Goal: Information Seeking & Learning: Learn about a topic

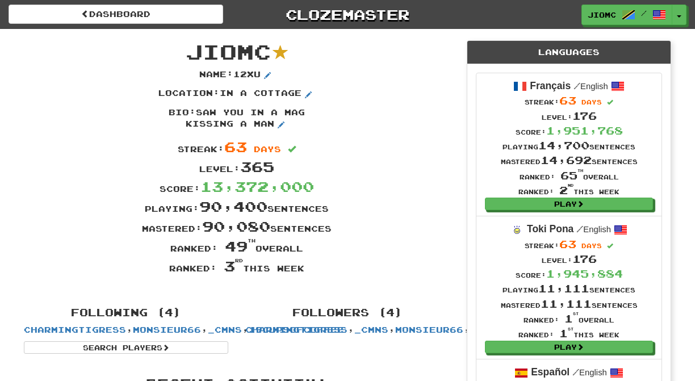
click at [402, 170] on div "Level: 365" at bounding box center [236, 167] width 443 height 20
click at [680, 12] on button "Toggle Dropdown" at bounding box center [679, 15] width 15 height 20
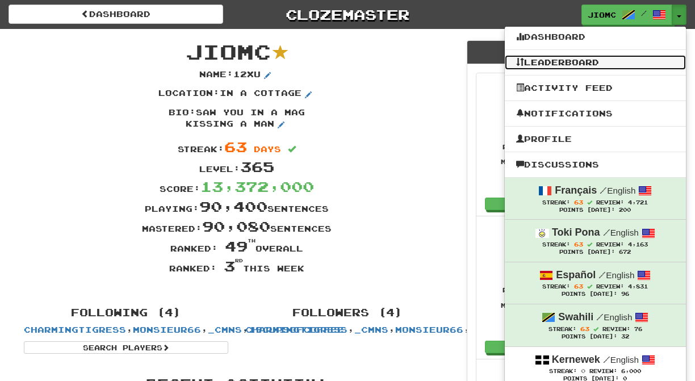
click at [579, 67] on link "Leaderboard" at bounding box center [595, 62] width 181 height 15
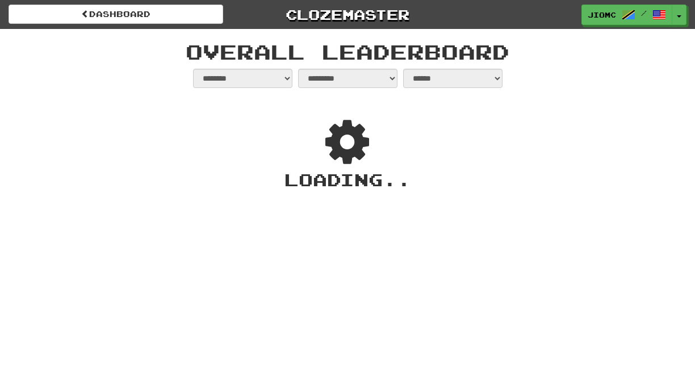
select select "**********"
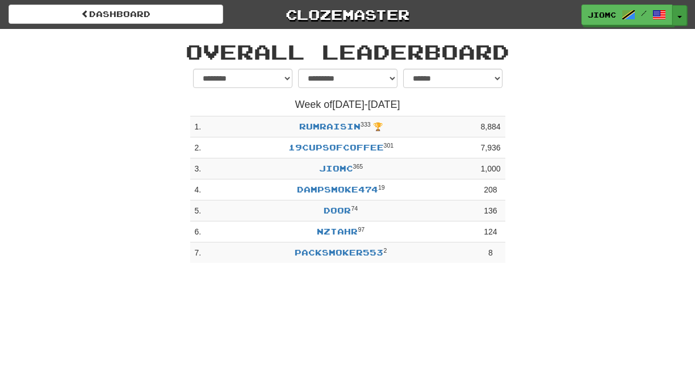
click at [682, 18] on button "Toggle Dropdown" at bounding box center [679, 15] width 15 height 20
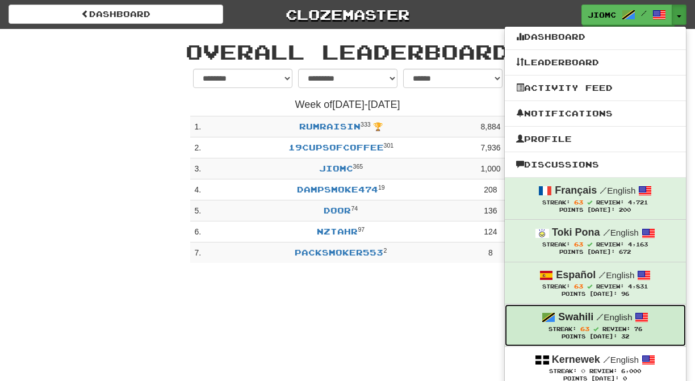
click at [578, 328] on span "Streak: 63" at bounding box center [576, 329] width 54 height 6
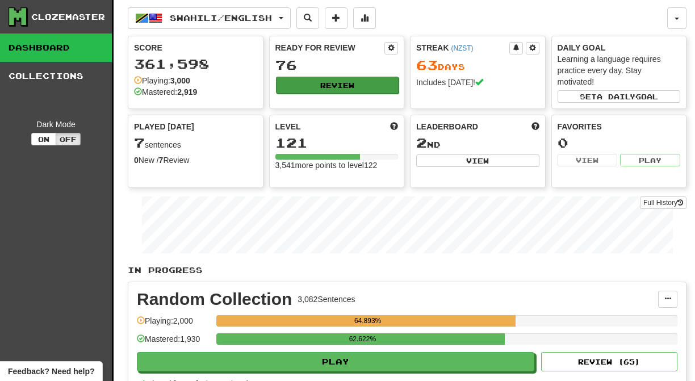
click at [333, 85] on button "Review" at bounding box center [337, 85] width 123 height 17
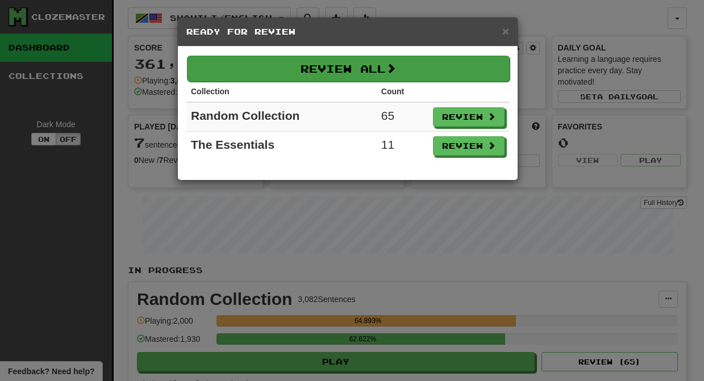
click at [368, 68] on button "Review All" at bounding box center [348, 69] width 323 height 26
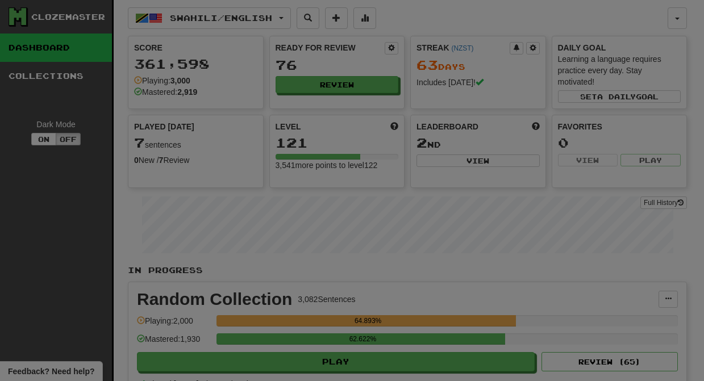
select select "********"
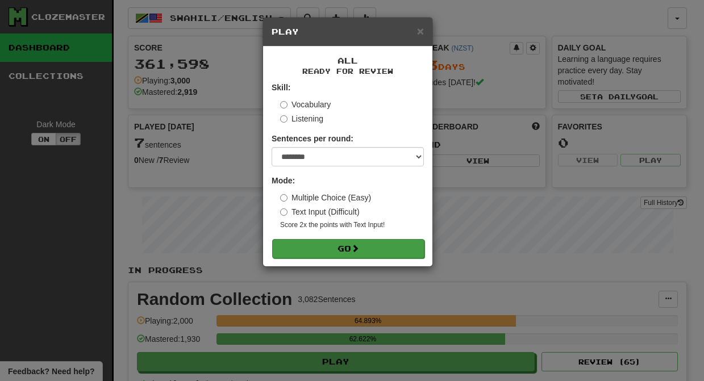
click at [379, 247] on button "Go" at bounding box center [348, 248] width 152 height 19
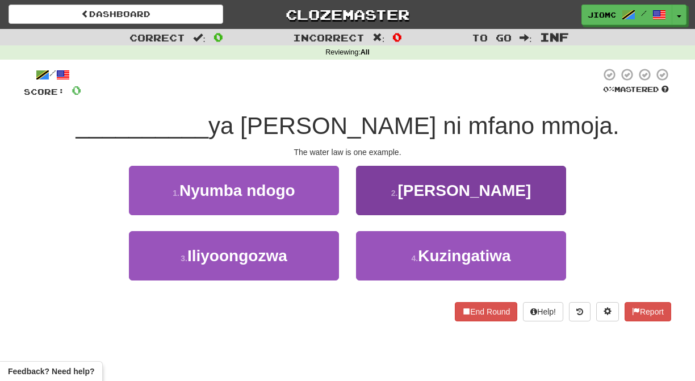
click at [368, 203] on button "2 . Sheria" at bounding box center [461, 190] width 210 height 49
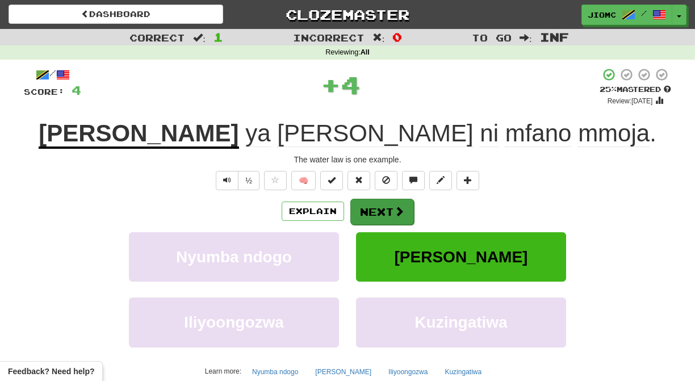
click at [370, 208] on button "Next" at bounding box center [382, 212] width 64 height 26
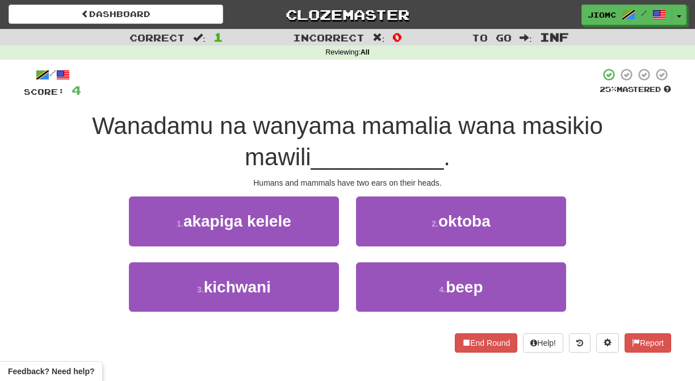
click at [340, 284] on div "3 . kichwani" at bounding box center [233, 294] width 227 height 65
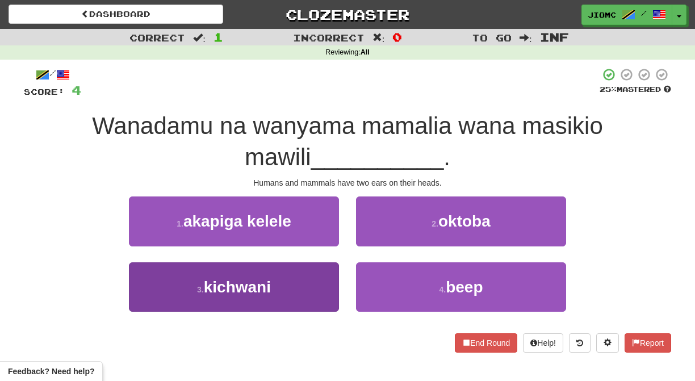
click at [335, 284] on button "3 . kichwani" at bounding box center [234, 286] width 210 height 49
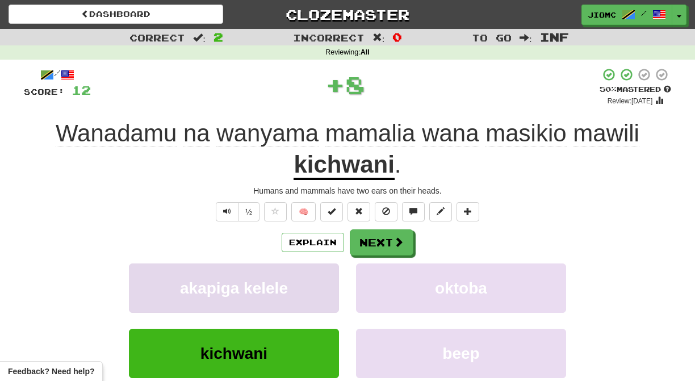
click at [333, 285] on button "akapiga kelele" at bounding box center [234, 288] width 210 height 49
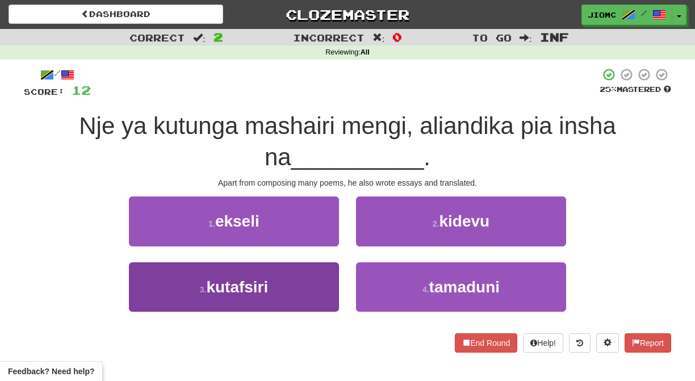
click at [334, 285] on button "3 . kutafsiri" at bounding box center [234, 286] width 210 height 49
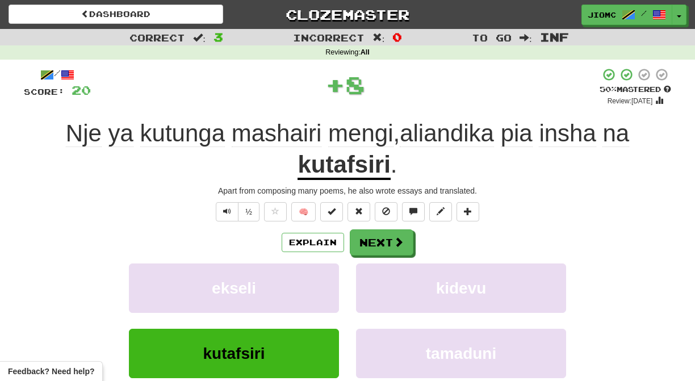
click at [334, 285] on button "ekseli" at bounding box center [234, 288] width 210 height 49
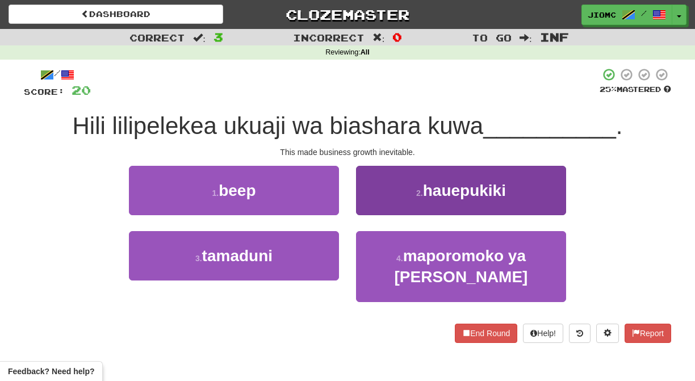
click at [375, 206] on button "2 . hauepukiki" at bounding box center [461, 190] width 210 height 49
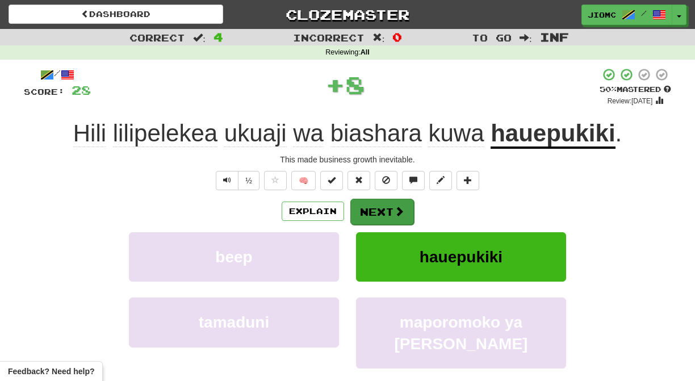
click at [375, 208] on button "Next" at bounding box center [382, 212] width 64 height 26
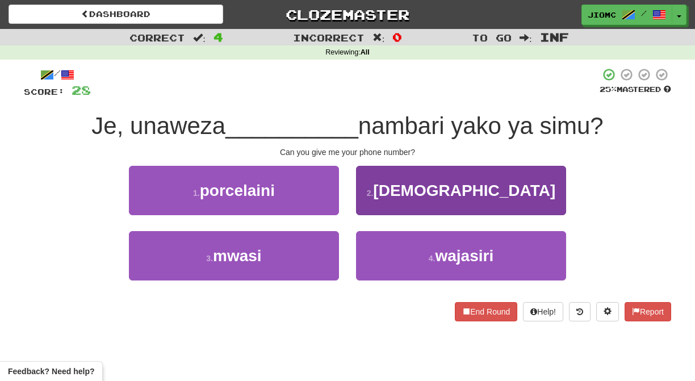
click at [375, 211] on button "2 . kunipa" at bounding box center [461, 190] width 210 height 49
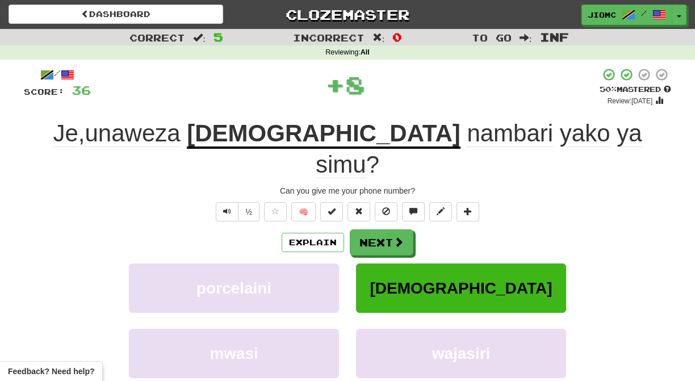
click at [375, 229] on button "Next" at bounding box center [382, 242] width 64 height 26
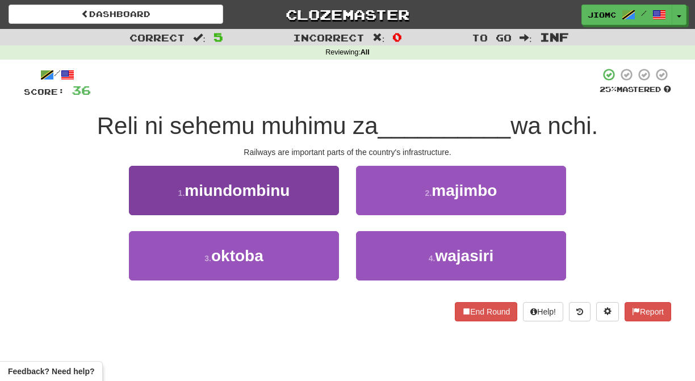
click at [324, 200] on button "1 . miundombinu" at bounding box center [234, 190] width 210 height 49
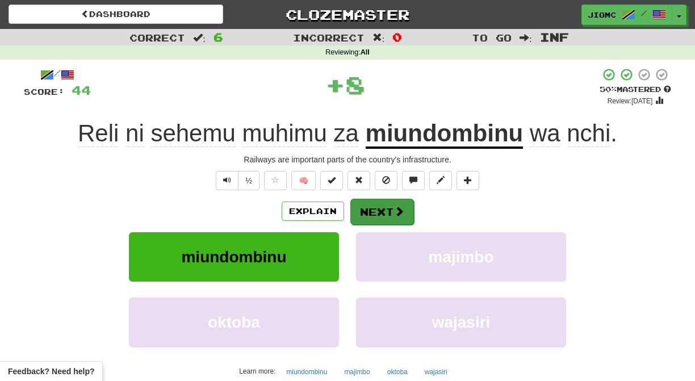
click at [375, 206] on button "Next" at bounding box center [382, 212] width 64 height 26
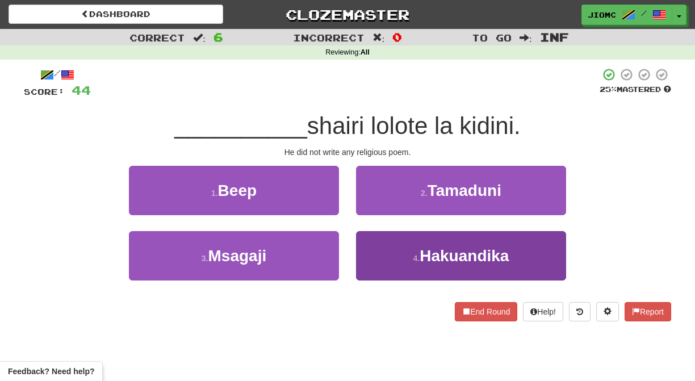
click at [373, 252] on button "4 . Hakuandika" at bounding box center [461, 255] width 210 height 49
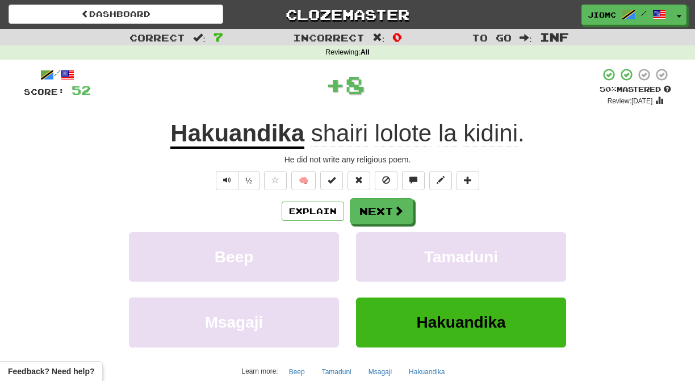
click at [373, 252] on button "Tamaduni" at bounding box center [461, 256] width 210 height 49
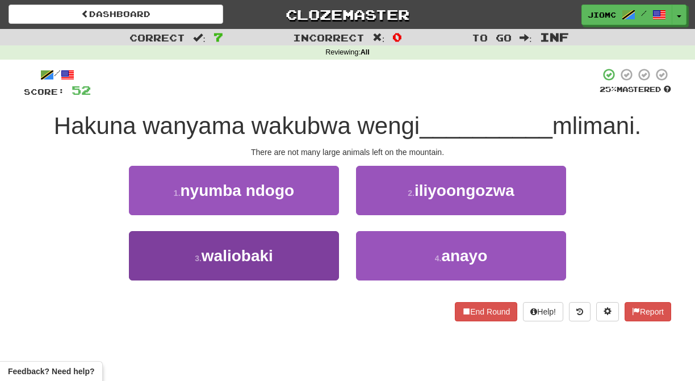
click at [314, 266] on button "3 . waliobaki" at bounding box center [234, 255] width 210 height 49
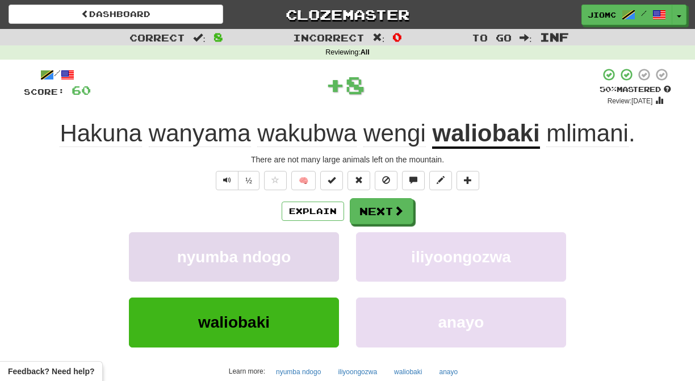
click at [331, 254] on button "nyumba ndogo" at bounding box center [234, 256] width 210 height 49
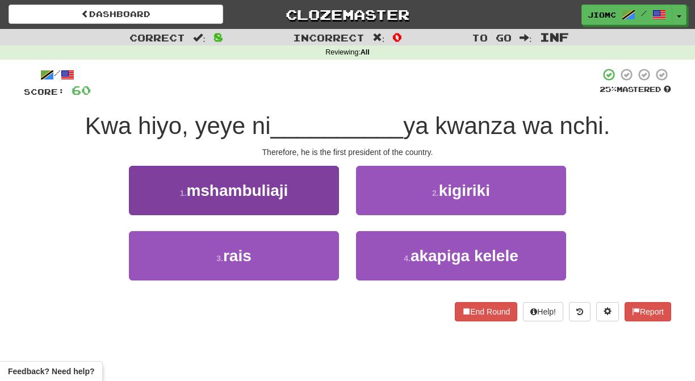
click at [322, 206] on button "1 . mshambuliaji" at bounding box center [234, 190] width 210 height 49
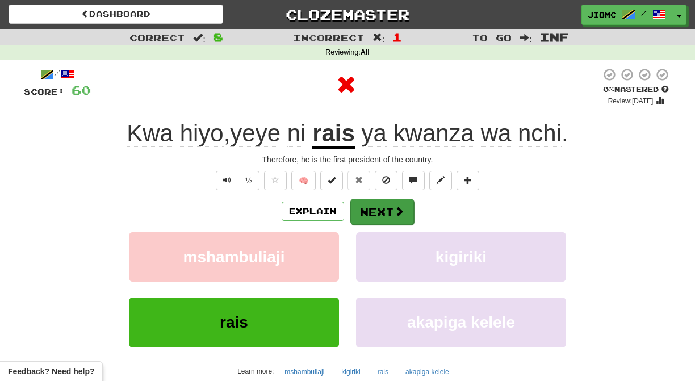
click at [365, 211] on button "Next" at bounding box center [382, 212] width 64 height 26
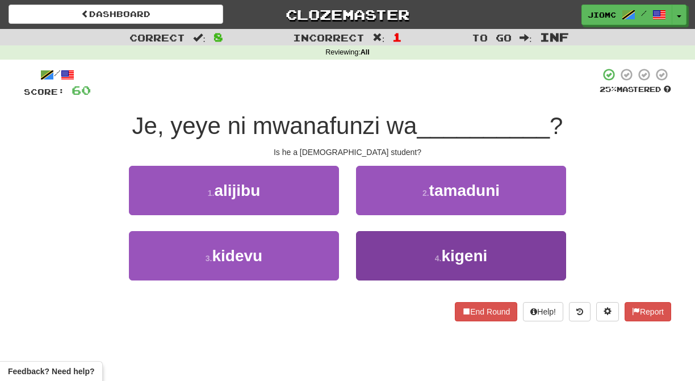
click at [369, 245] on button "4 . kigeni" at bounding box center [461, 255] width 210 height 49
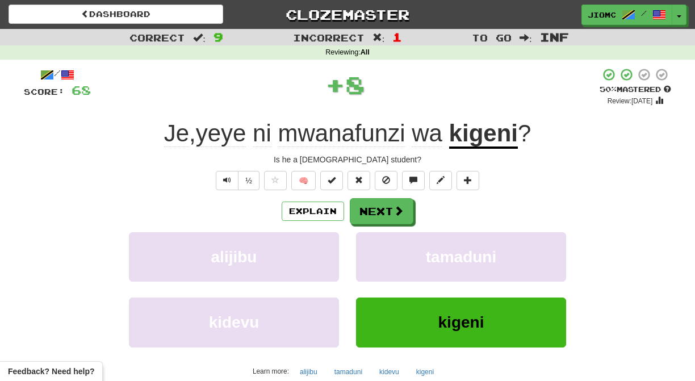
click at [369, 245] on button "tamaduni" at bounding box center [461, 256] width 210 height 49
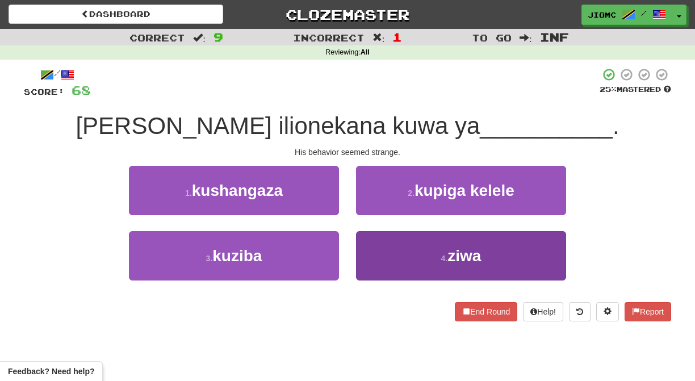
click at [368, 246] on button "4 . ziwa" at bounding box center [461, 255] width 210 height 49
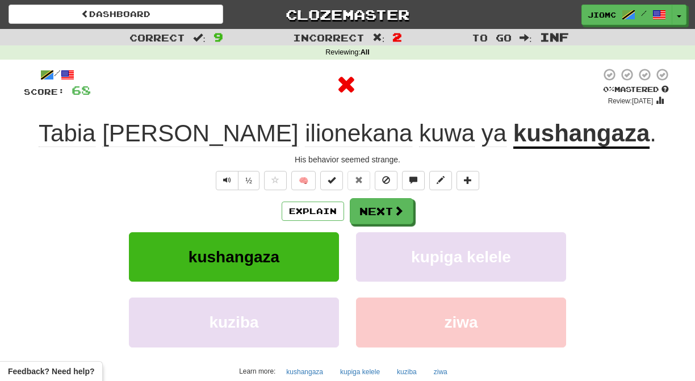
click at [368, 246] on button "kupiga kelele" at bounding box center [461, 256] width 210 height 49
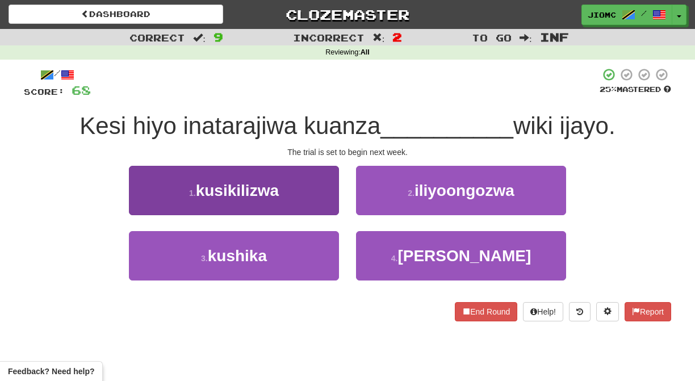
click at [318, 205] on button "1 . kusikilizwa" at bounding box center [234, 190] width 210 height 49
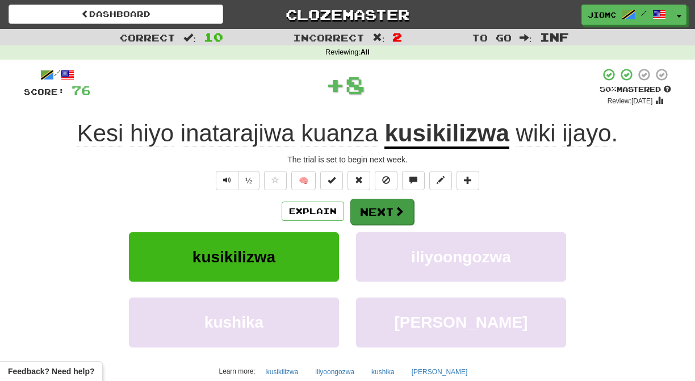
click at [376, 211] on button "Next" at bounding box center [382, 212] width 64 height 26
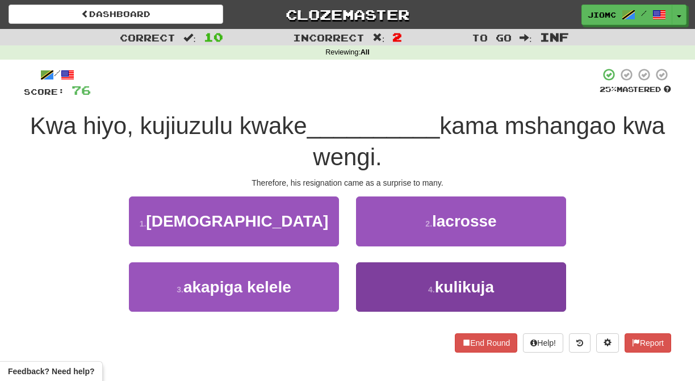
click at [377, 284] on button "4 . kulikuja" at bounding box center [461, 286] width 210 height 49
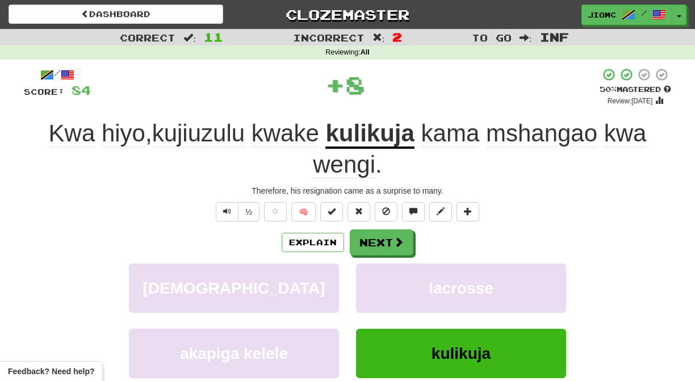
click at [377, 284] on button "lacrosse" at bounding box center [461, 288] width 210 height 49
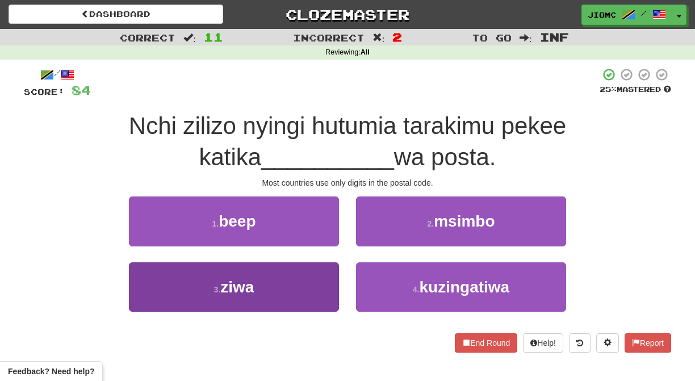
click at [318, 285] on button "3 . ziwa" at bounding box center [234, 286] width 210 height 49
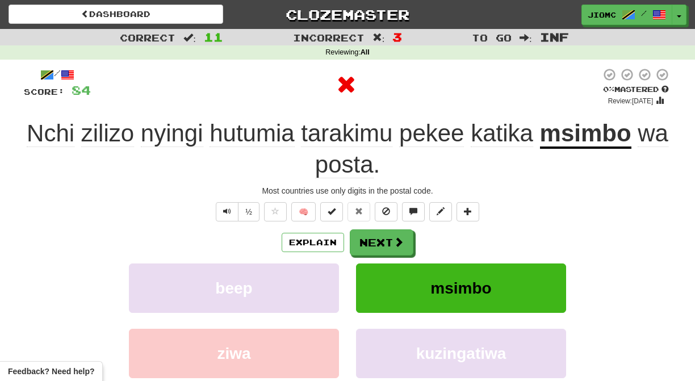
click at [318, 285] on button "beep" at bounding box center [234, 288] width 210 height 49
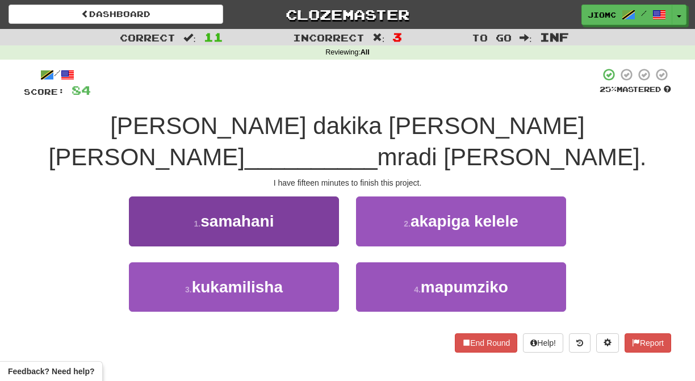
click at [323, 209] on button "1 . samahani" at bounding box center [234, 221] width 210 height 49
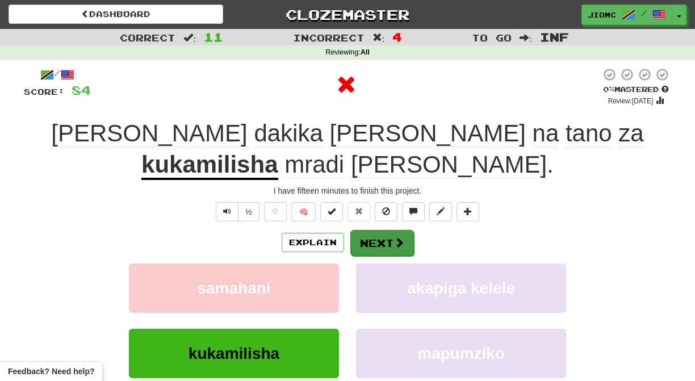
click at [360, 230] on button "Next" at bounding box center [382, 243] width 64 height 26
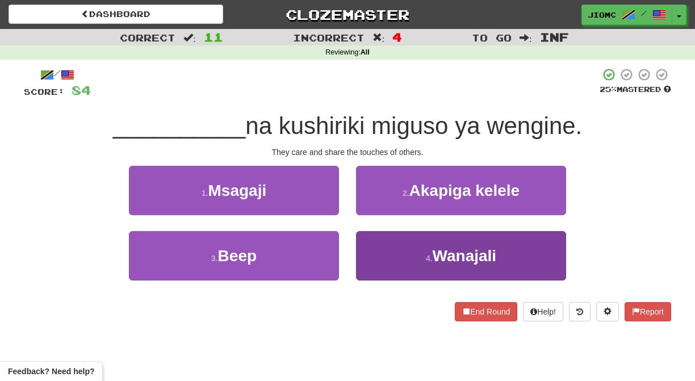
click at [370, 256] on button "4 . Wanajali" at bounding box center [461, 255] width 210 height 49
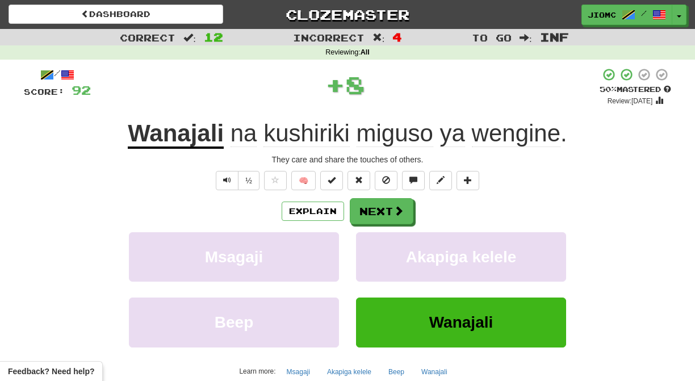
click at [370, 256] on button "Akapiga kelele" at bounding box center [461, 256] width 210 height 49
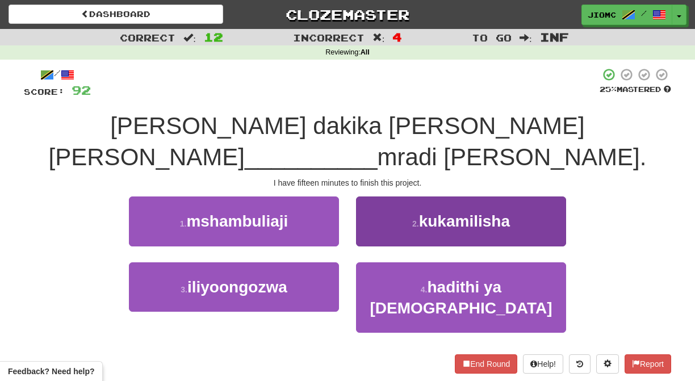
click at [365, 208] on button "2 . kukamilisha" at bounding box center [461, 221] width 210 height 49
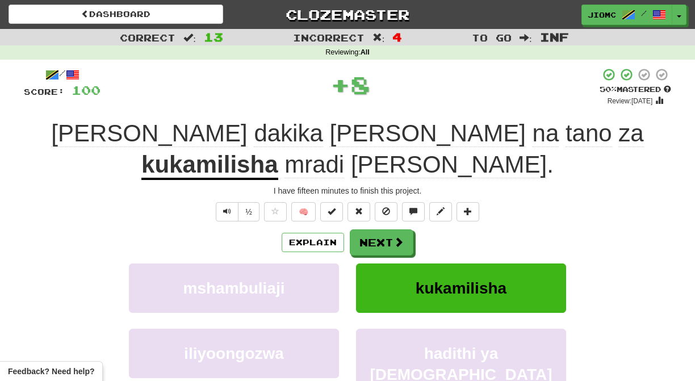
click at [365, 229] on button "Next" at bounding box center [382, 242] width 64 height 26
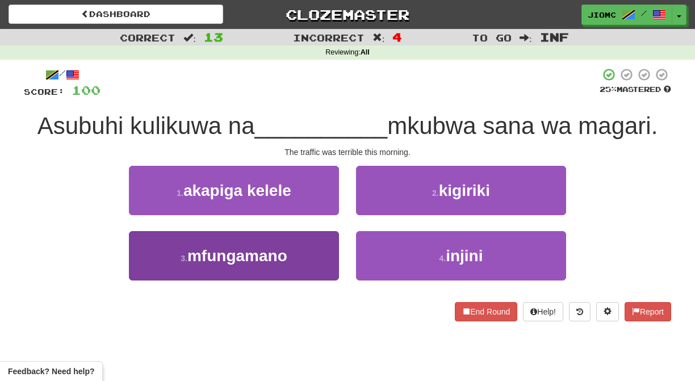
click at [314, 257] on button "3 . mfungamano" at bounding box center [234, 255] width 210 height 49
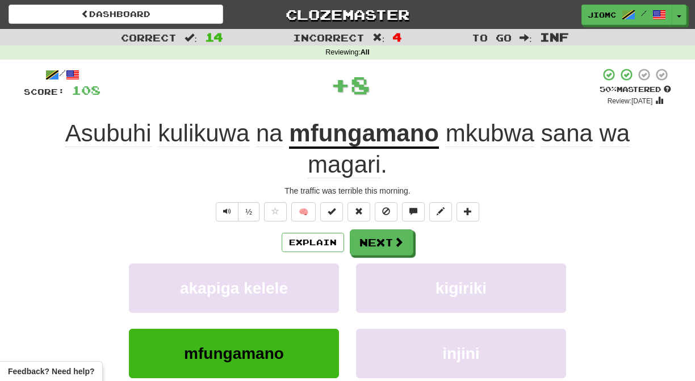
click at [314, 257] on div "Explain Next akapiga kelele kigiriki mfungamano injini Learn more: akapiga kele…" at bounding box center [347, 320] width 647 height 182
click at [321, 271] on button "akapiga kelele" at bounding box center [234, 288] width 210 height 49
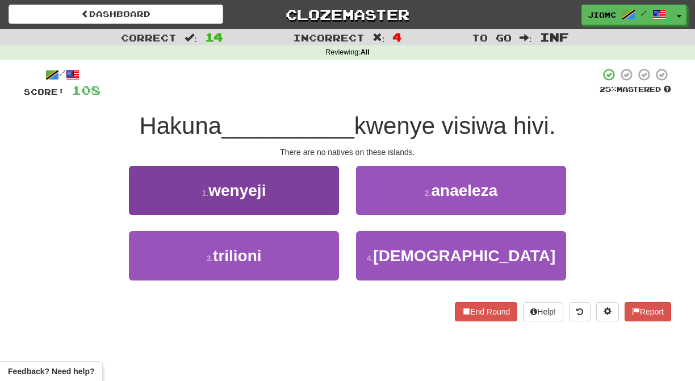
click at [322, 206] on button "1 . wenyeji" at bounding box center [234, 190] width 210 height 49
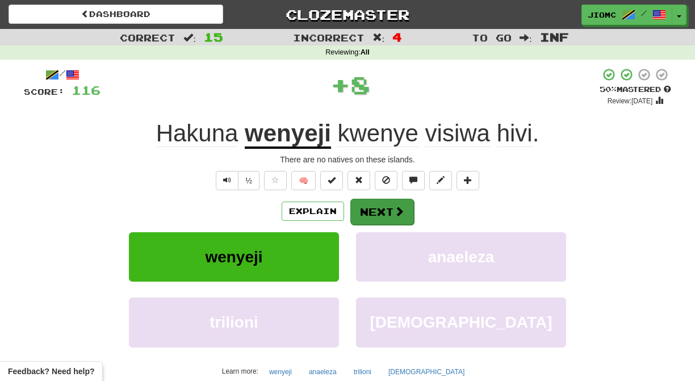
click at [362, 212] on button "Next" at bounding box center [382, 212] width 64 height 26
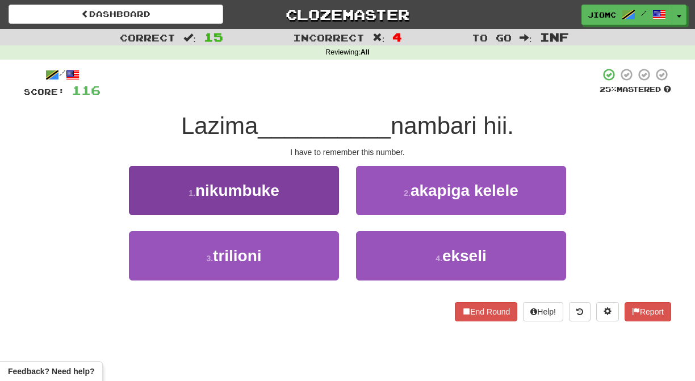
click at [312, 205] on button "1 . nikumbuke" at bounding box center [234, 190] width 210 height 49
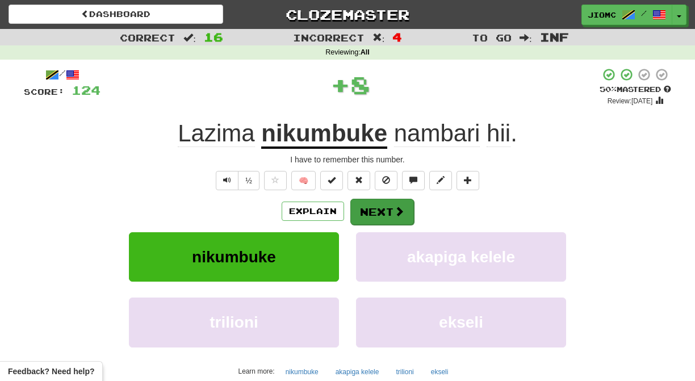
click at [356, 210] on button "Next" at bounding box center [382, 212] width 64 height 26
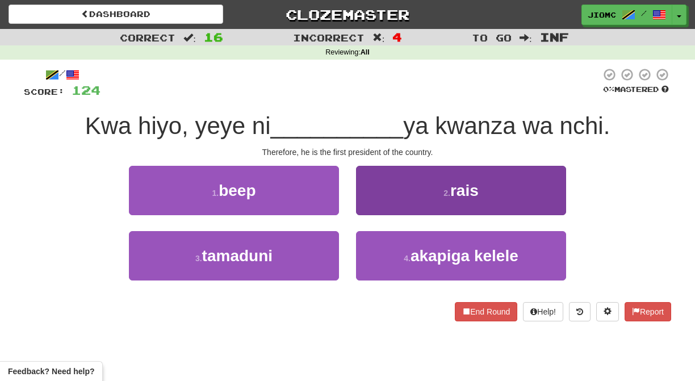
click at [373, 206] on button "2 . rais" at bounding box center [461, 190] width 210 height 49
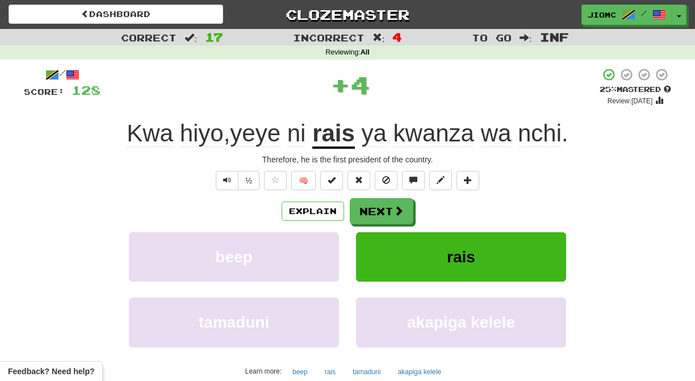
click at [371, 206] on button "Next" at bounding box center [382, 211] width 64 height 26
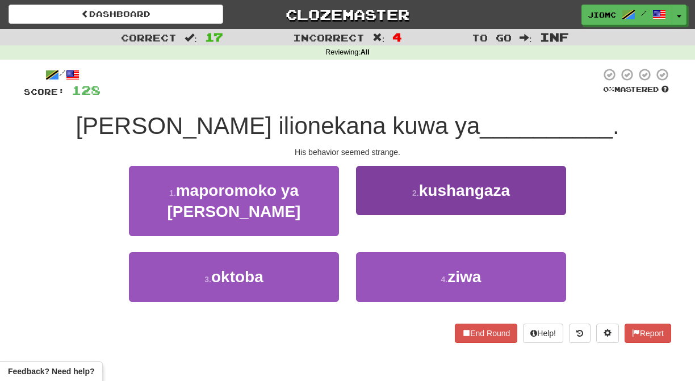
click at [371, 211] on button "2 . kushangaza" at bounding box center [461, 190] width 210 height 49
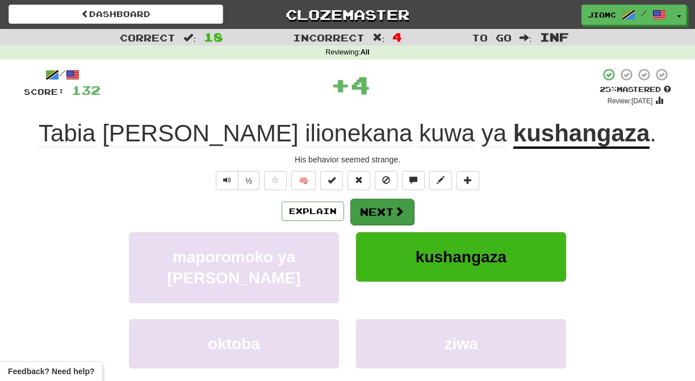
click at [371, 212] on button "Next" at bounding box center [382, 212] width 64 height 26
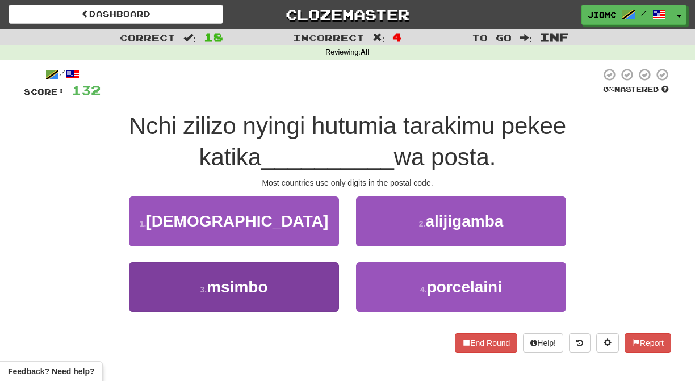
click at [314, 290] on button "3 . msimbo" at bounding box center [234, 286] width 210 height 49
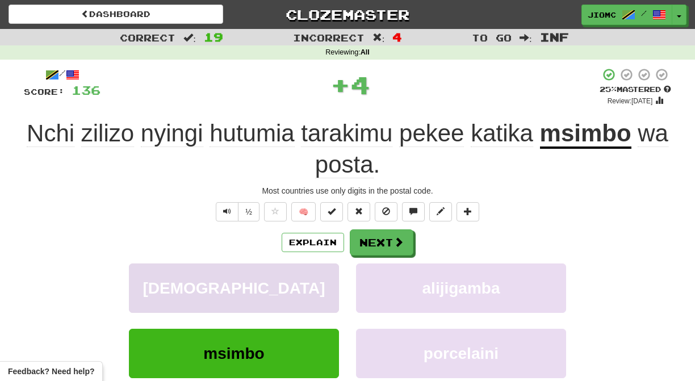
click at [313, 289] on button "mungu" at bounding box center [234, 288] width 210 height 49
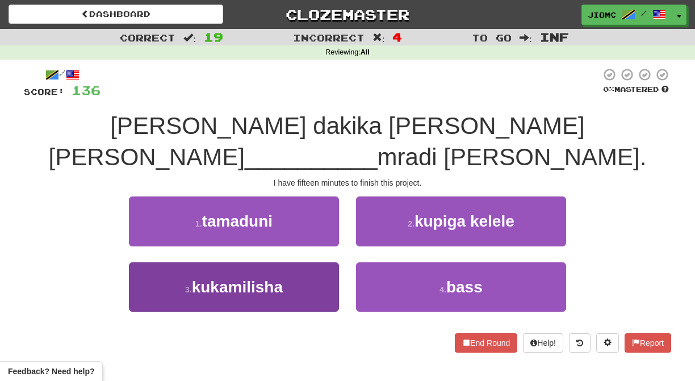
click at [327, 262] on button "3 . kukamilisha" at bounding box center [234, 286] width 210 height 49
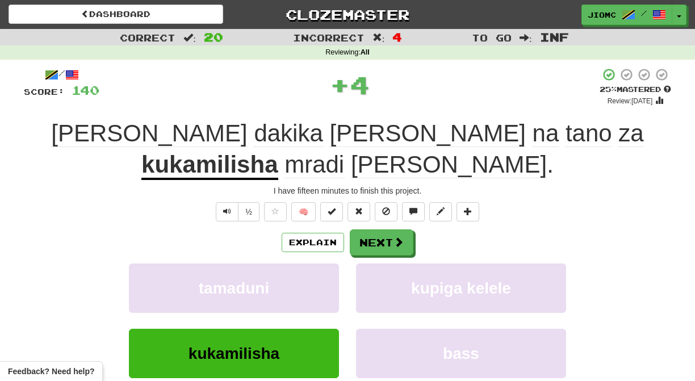
click at [327, 264] on button "tamaduni" at bounding box center [234, 288] width 210 height 49
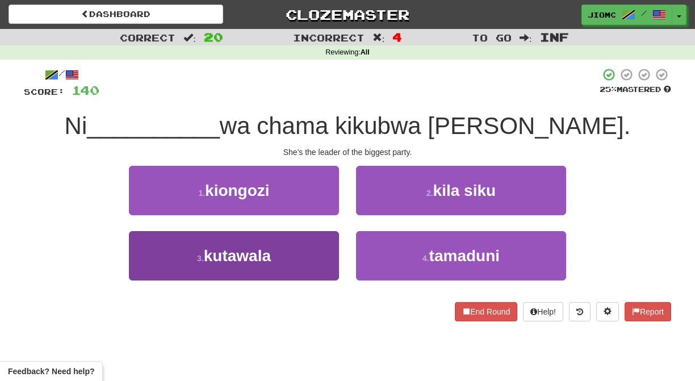
click at [327, 260] on button "3 . kutawala" at bounding box center [234, 255] width 210 height 49
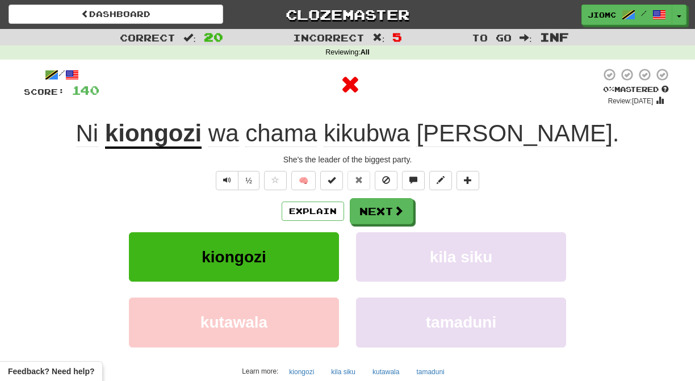
click at [328, 260] on button "kiongozi" at bounding box center [234, 256] width 210 height 49
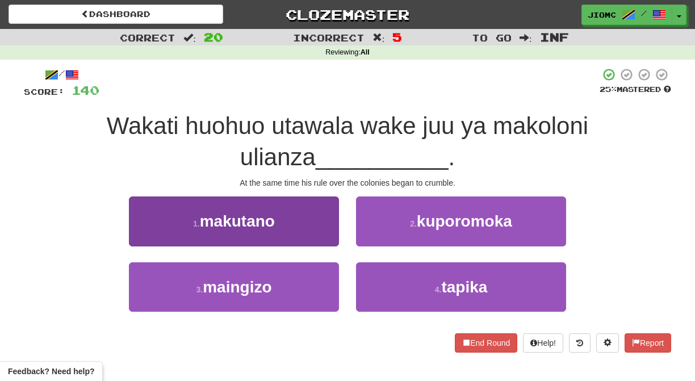
click at [335, 236] on button "1 . makutano" at bounding box center [234, 221] width 210 height 49
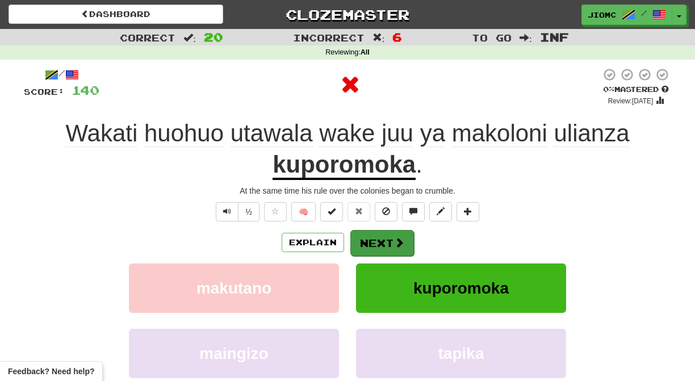
click at [378, 240] on button "Next" at bounding box center [382, 243] width 64 height 26
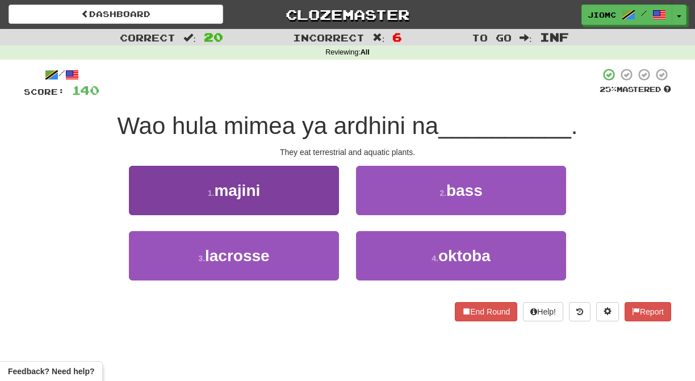
click at [331, 209] on button "1 . majini" at bounding box center [234, 190] width 210 height 49
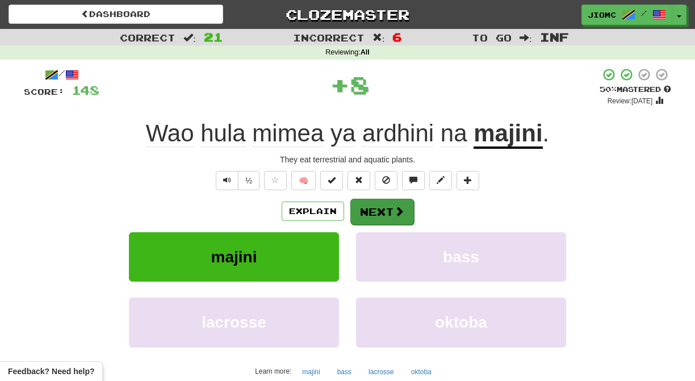
click at [396, 210] on span at bounding box center [399, 211] width 10 height 10
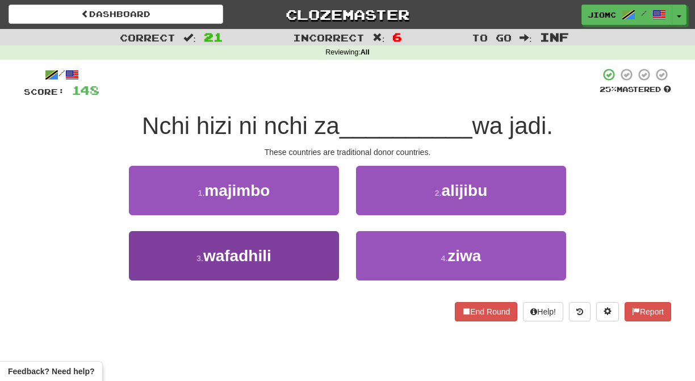
click at [323, 253] on button "3 . wafadhili" at bounding box center [234, 255] width 210 height 49
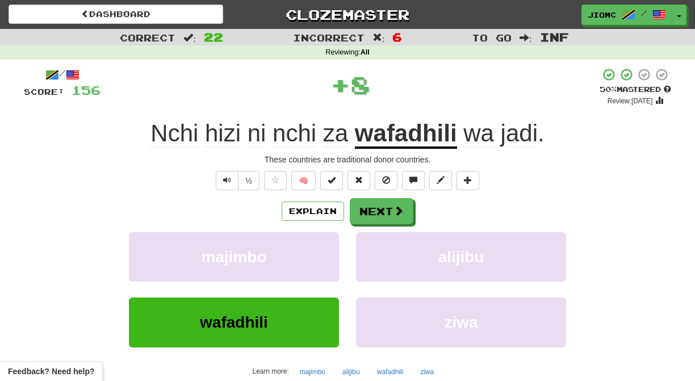
click at [323, 253] on button "majimbo" at bounding box center [234, 256] width 210 height 49
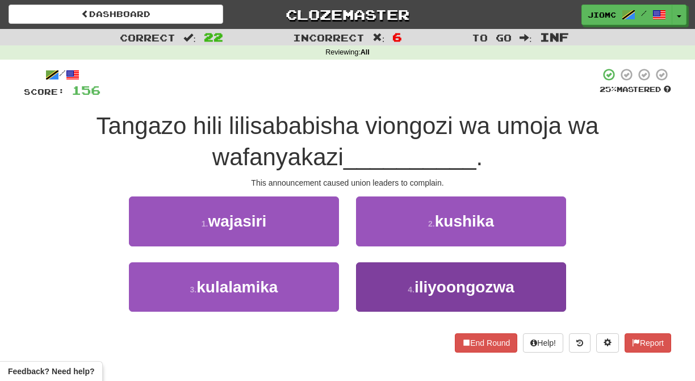
click at [366, 287] on button "4 . iliyoongozwa" at bounding box center [461, 286] width 210 height 49
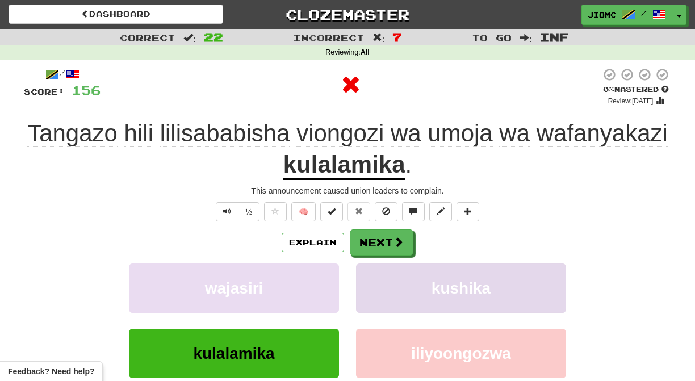
click at [366, 287] on button "kushika" at bounding box center [461, 288] width 210 height 49
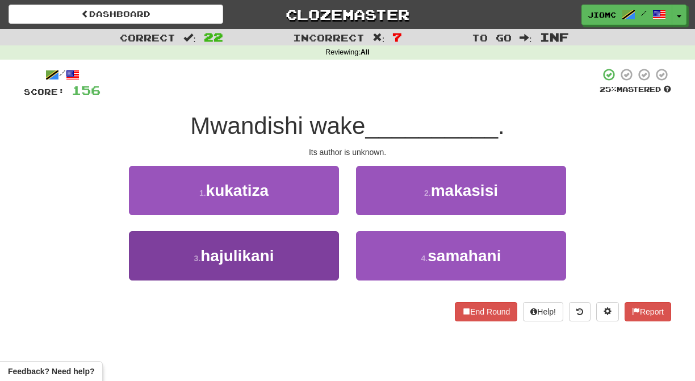
click at [316, 258] on button "3 . hajulikani" at bounding box center [234, 255] width 210 height 49
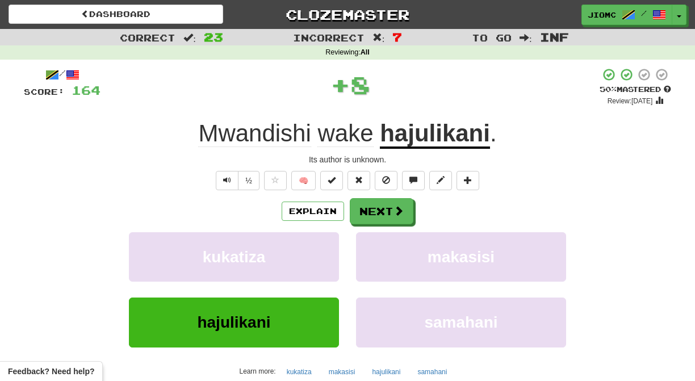
click at [316, 258] on button "kukatiza" at bounding box center [234, 256] width 210 height 49
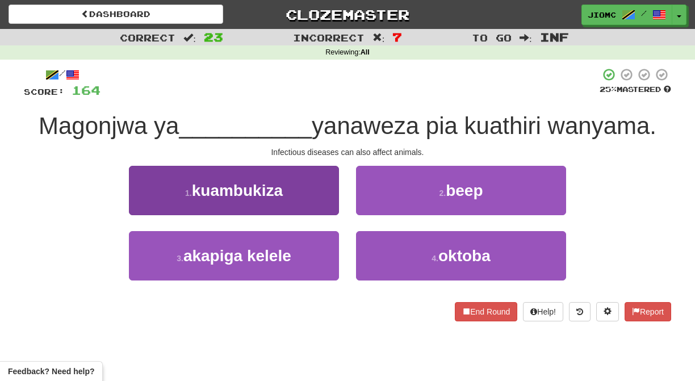
click at [323, 195] on button "1 . kuambukiza" at bounding box center [234, 190] width 210 height 49
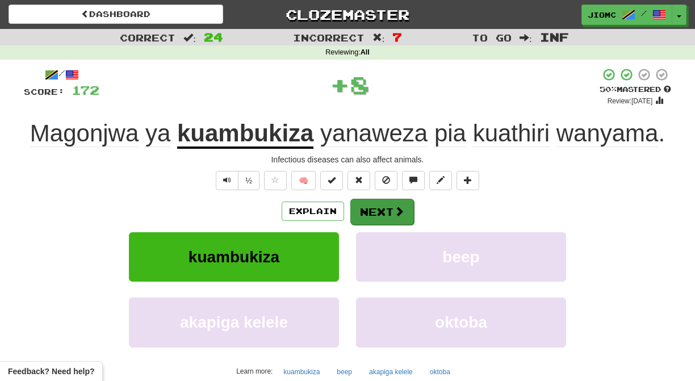
click at [369, 207] on button "Next" at bounding box center [382, 212] width 64 height 26
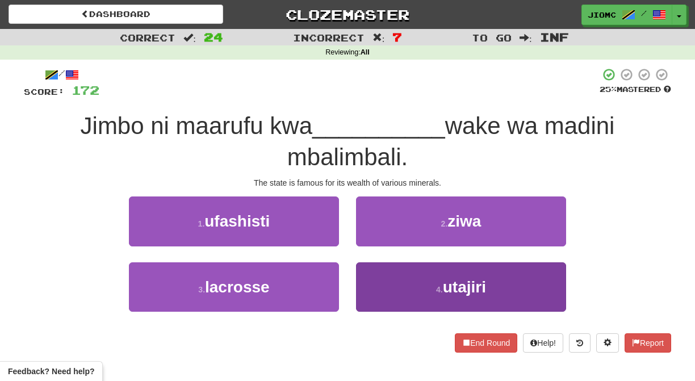
click at [373, 279] on button "4 . utajiri" at bounding box center [461, 286] width 210 height 49
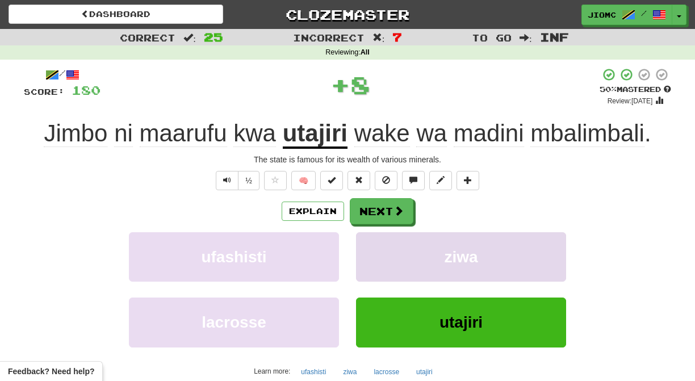
click at [367, 265] on button "ziwa" at bounding box center [461, 256] width 210 height 49
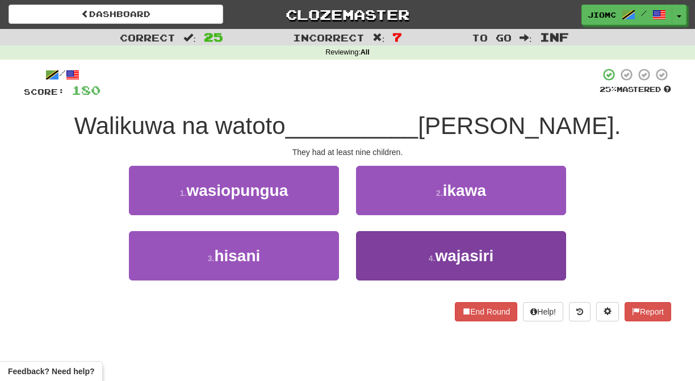
click at [371, 248] on button "4 . wajasiri" at bounding box center [461, 255] width 210 height 49
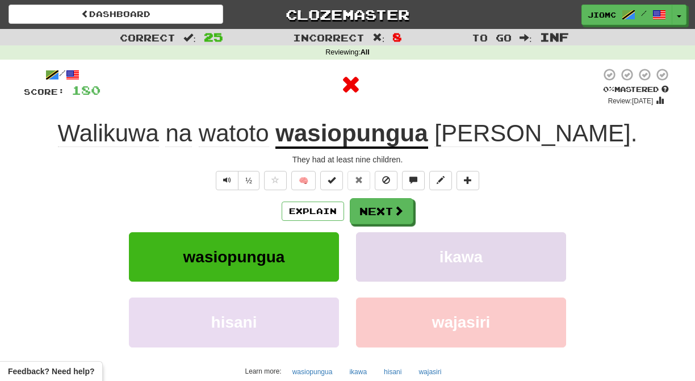
click at [371, 248] on button "ikawa" at bounding box center [461, 256] width 210 height 49
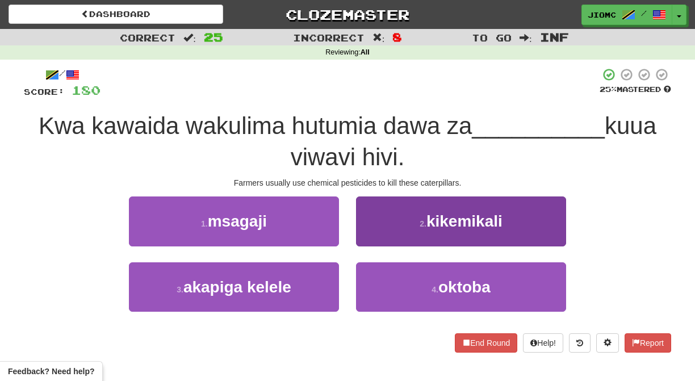
click at [366, 237] on button "2 . kikemikali" at bounding box center [461, 221] width 210 height 49
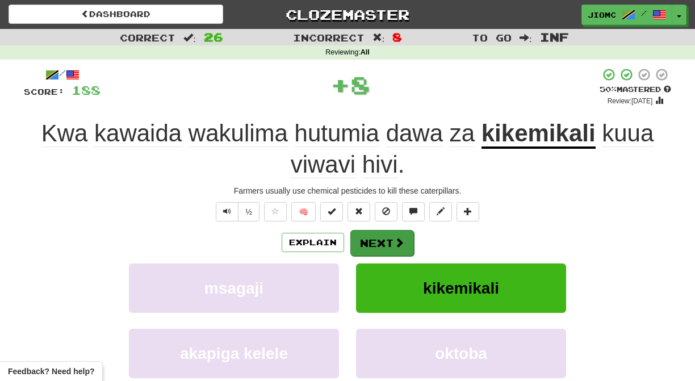
click at [366, 238] on button "Next" at bounding box center [382, 243] width 64 height 26
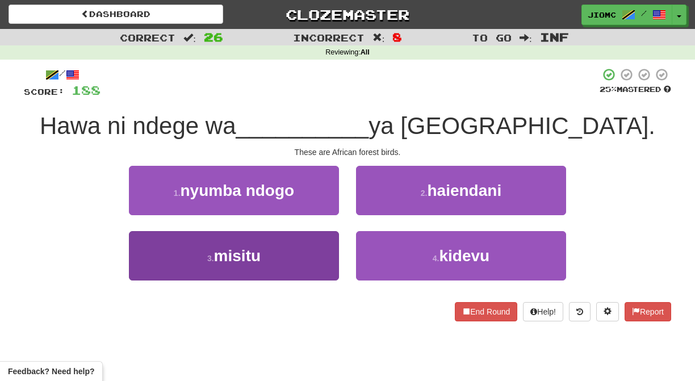
click at [323, 257] on button "3 . misitu" at bounding box center [234, 255] width 210 height 49
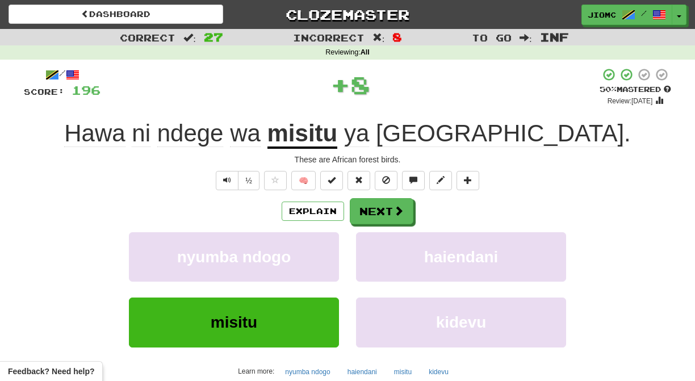
click at [323, 257] on button "nyumba ndogo" at bounding box center [234, 256] width 210 height 49
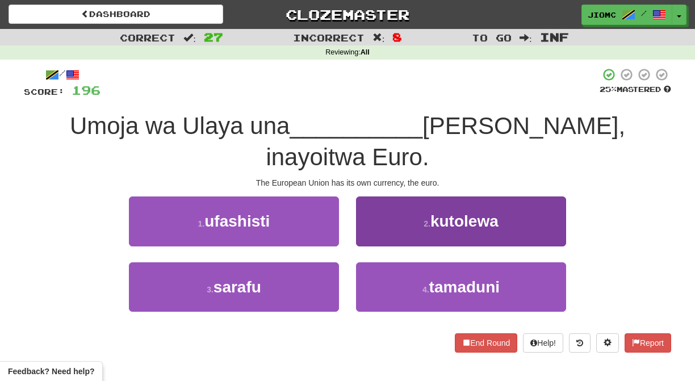
click at [392, 204] on button "2 . kutolewa" at bounding box center [461, 221] width 210 height 49
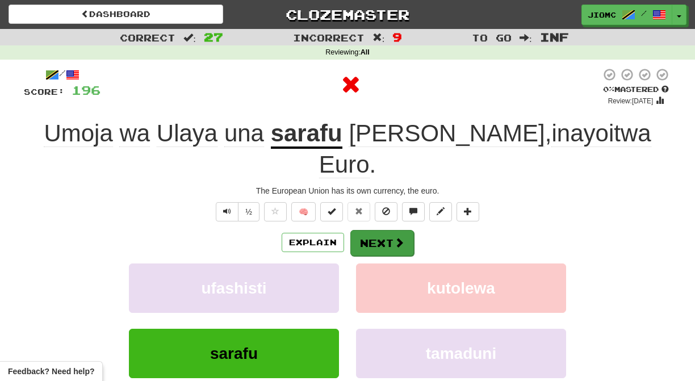
click at [384, 230] on button "Next" at bounding box center [382, 243] width 64 height 26
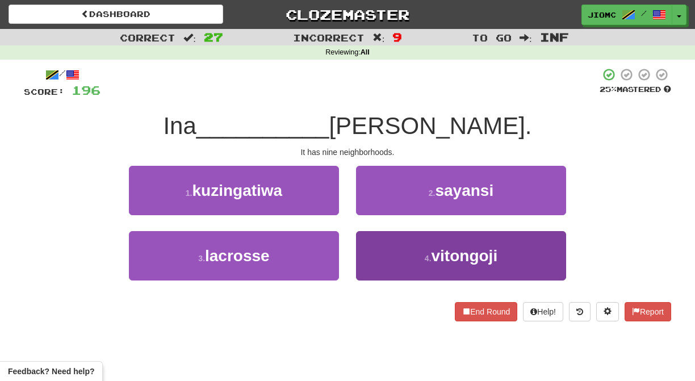
click at [368, 243] on button "4 . vitongoji" at bounding box center [461, 255] width 210 height 49
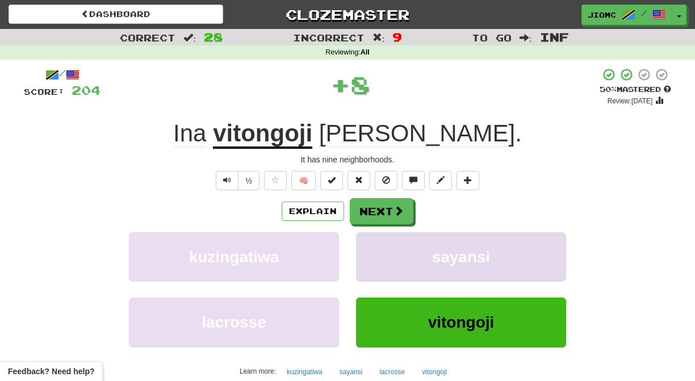
click at [368, 242] on button "sayansi" at bounding box center [461, 256] width 210 height 49
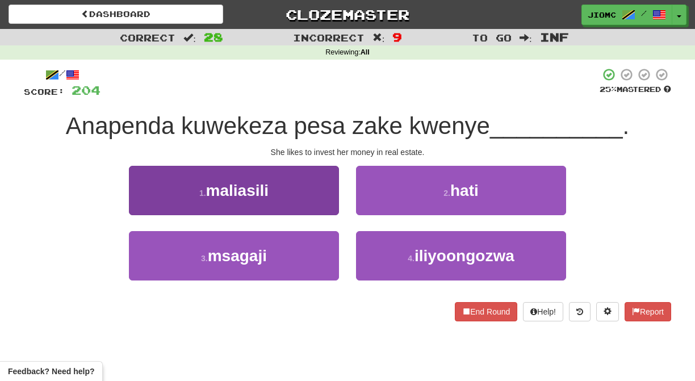
click at [319, 200] on button "1 . maliasili" at bounding box center [234, 190] width 210 height 49
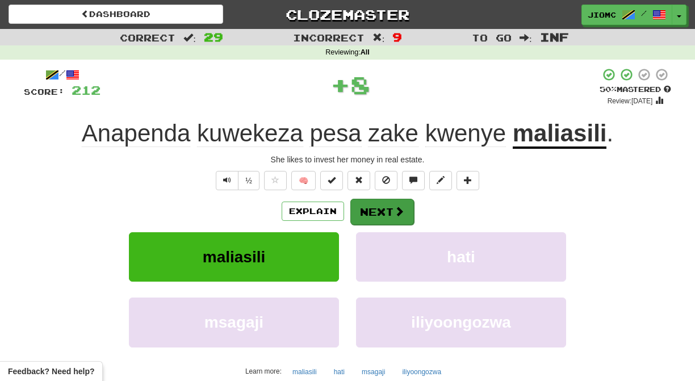
click at [364, 210] on button "Next" at bounding box center [382, 212] width 64 height 26
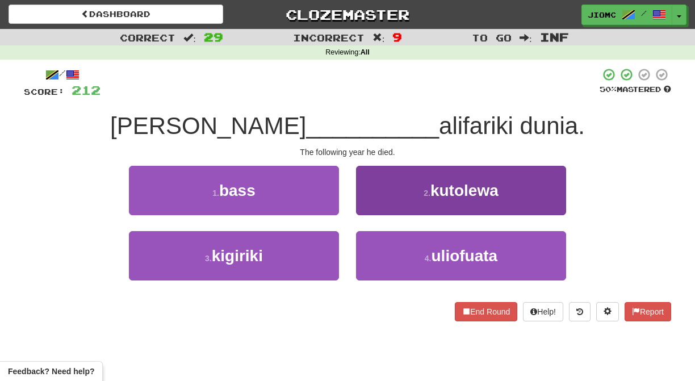
click at [383, 205] on button "2 . kutolewa" at bounding box center [461, 190] width 210 height 49
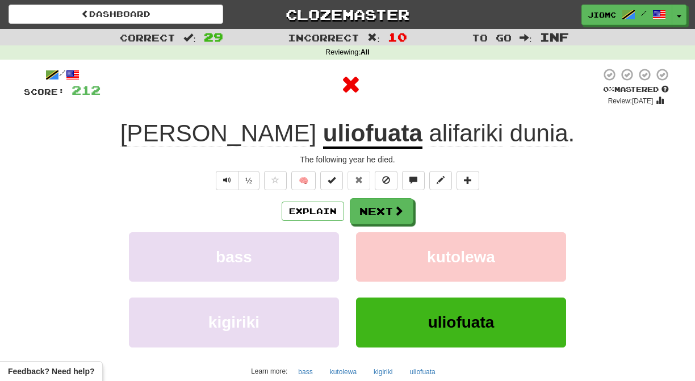
click at [383, 210] on button "Next" at bounding box center [382, 211] width 64 height 26
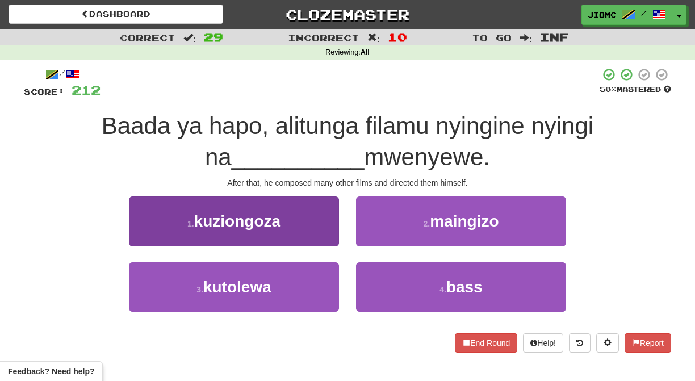
click at [328, 233] on button "1 . kuziongoza" at bounding box center [234, 221] width 210 height 49
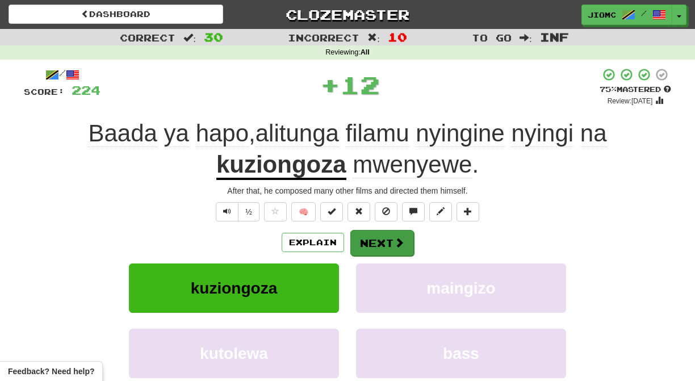
click at [368, 238] on button "Next" at bounding box center [382, 243] width 64 height 26
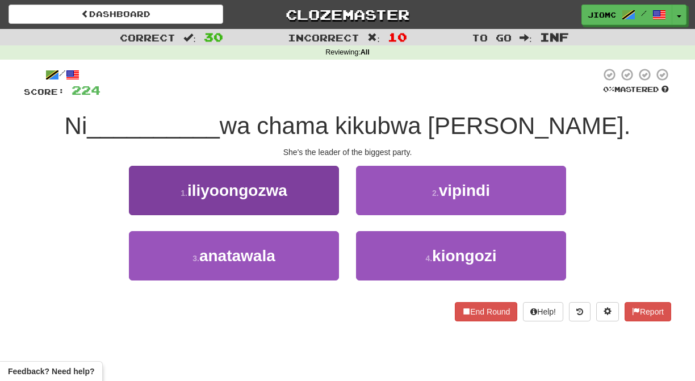
click at [321, 258] on button "3 . anatawala" at bounding box center [234, 255] width 210 height 49
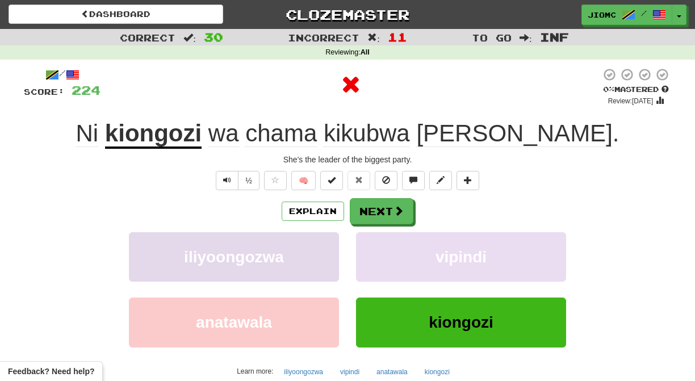
click at [321, 259] on button "iliyoongozwa" at bounding box center [234, 256] width 210 height 49
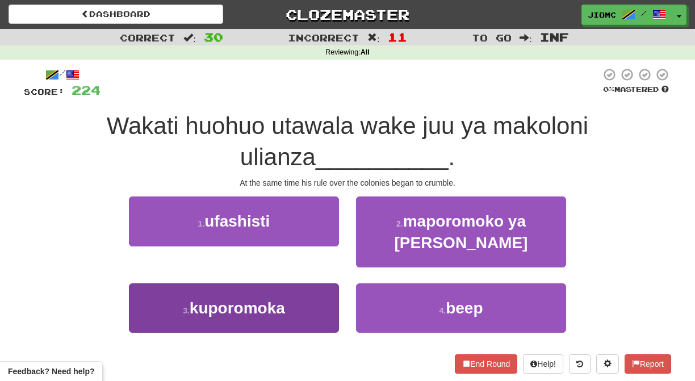
click at [310, 283] on button "3 . kuporomoka" at bounding box center [234, 307] width 210 height 49
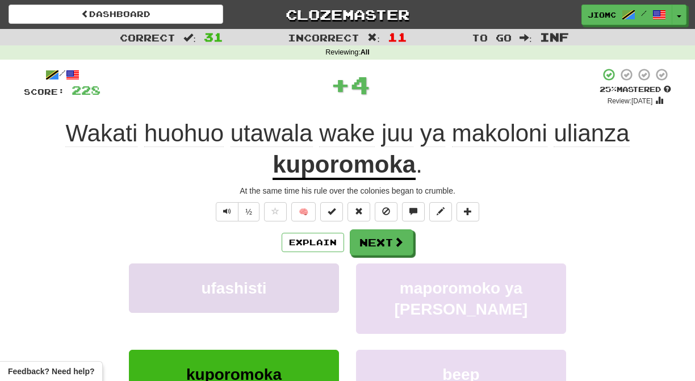
click at [311, 281] on button "ufashisti" at bounding box center [234, 288] width 210 height 49
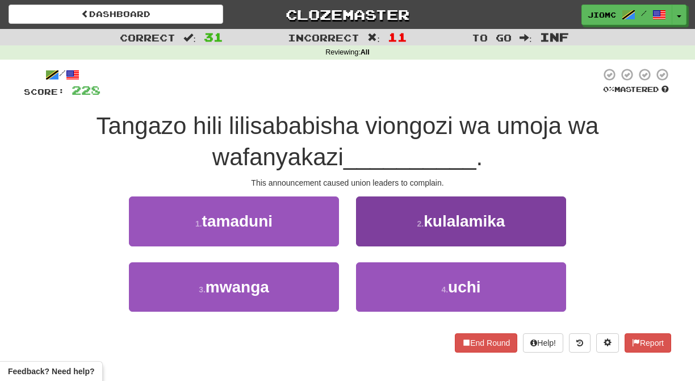
click at [379, 238] on button "2 . kulalamika" at bounding box center [461, 221] width 210 height 49
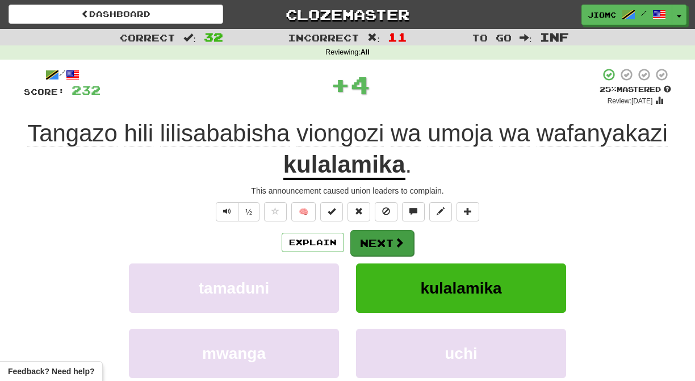
click at [380, 238] on button "Next" at bounding box center [382, 243] width 64 height 26
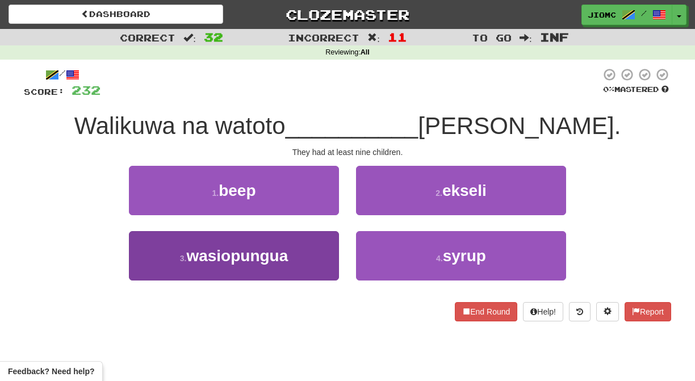
click at [322, 245] on button "3 . wasiopungua" at bounding box center [234, 255] width 210 height 49
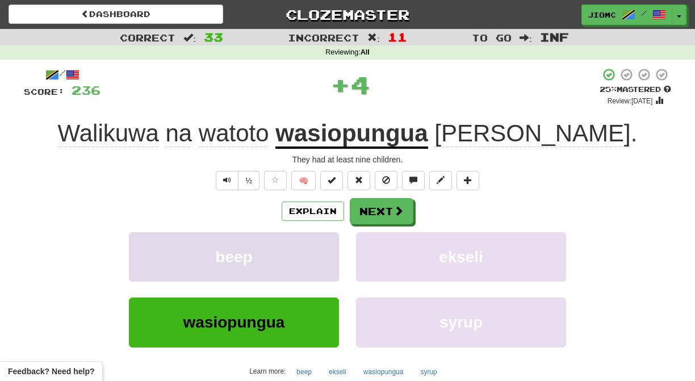
click at [322, 247] on button "beep" at bounding box center [234, 256] width 210 height 49
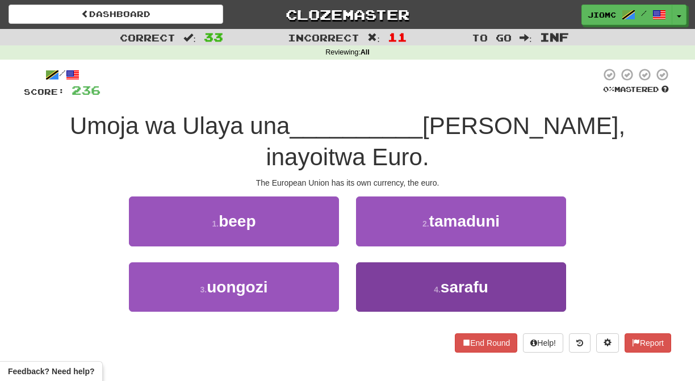
click at [384, 262] on button "4 . sarafu" at bounding box center [461, 286] width 210 height 49
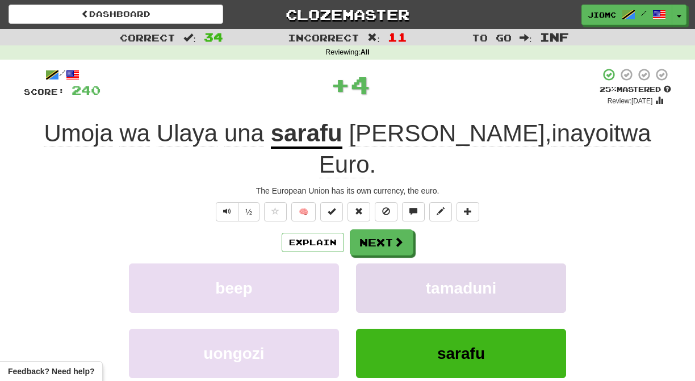
click at [381, 264] on button "tamaduni" at bounding box center [461, 288] width 210 height 49
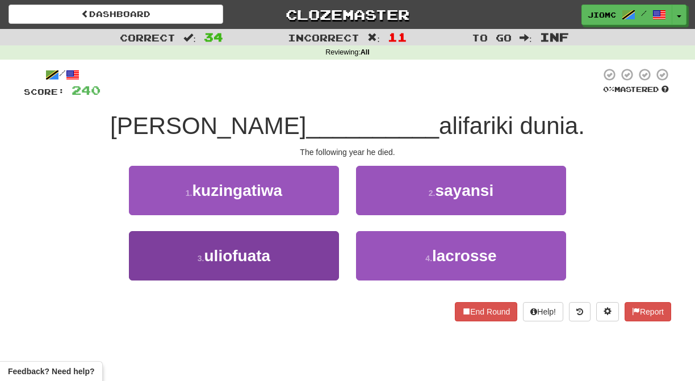
click at [332, 245] on button "3 . uliofuata" at bounding box center [234, 255] width 210 height 49
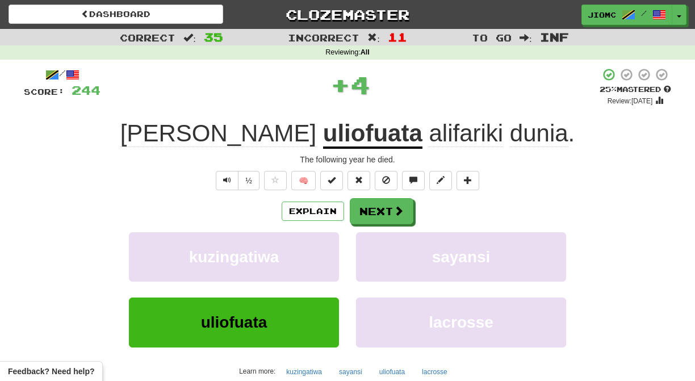
click at [332, 245] on button "kuzingatiwa" at bounding box center [234, 256] width 210 height 49
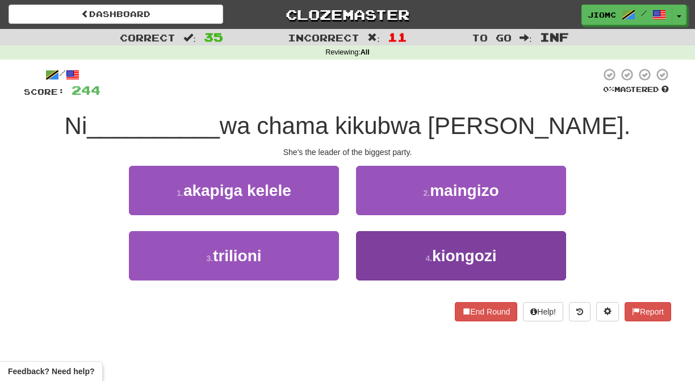
click at [378, 256] on button "4 . kiongozi" at bounding box center [461, 255] width 210 height 49
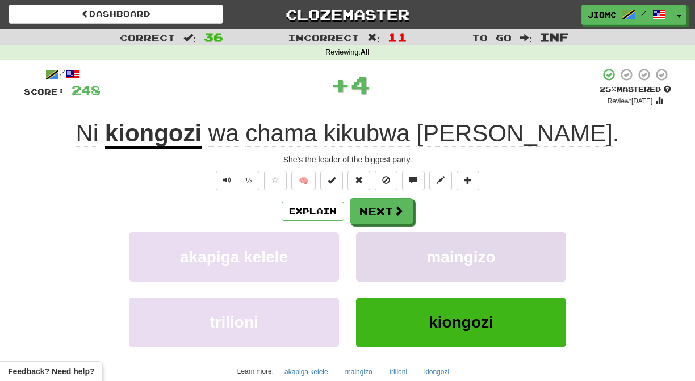
click at [367, 252] on button "maingizo" at bounding box center [461, 256] width 210 height 49
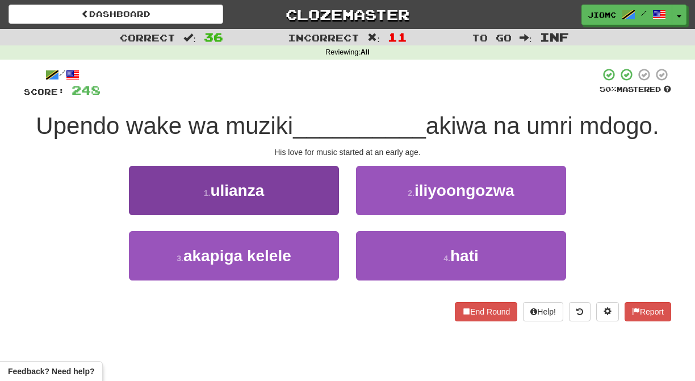
click at [316, 204] on button "1 . ulianza" at bounding box center [234, 190] width 210 height 49
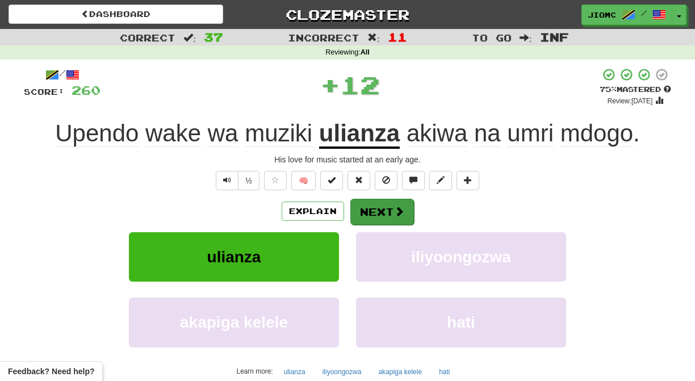
click at [365, 213] on button "Next" at bounding box center [382, 212] width 64 height 26
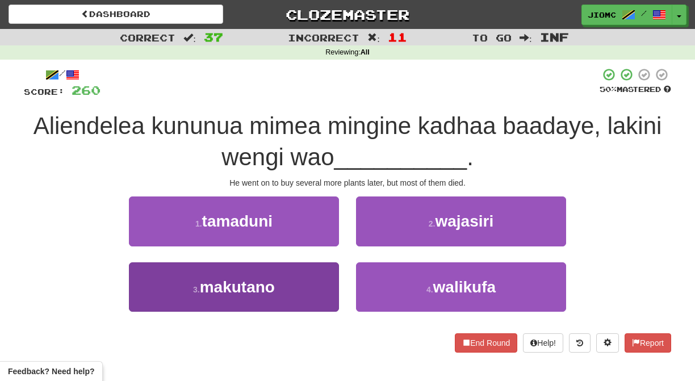
click at [314, 287] on button "3 . makutano" at bounding box center [234, 286] width 210 height 49
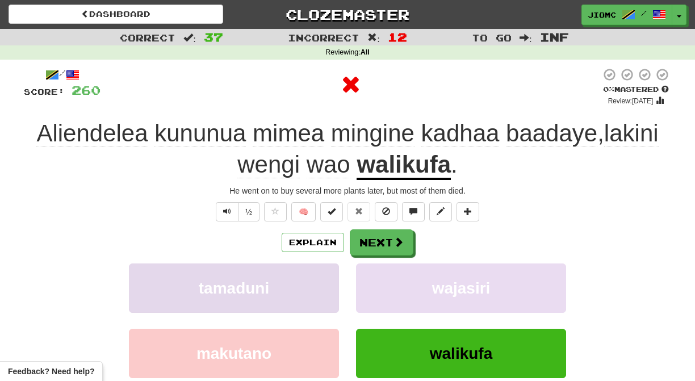
click at [312, 287] on button "tamaduni" at bounding box center [234, 288] width 210 height 49
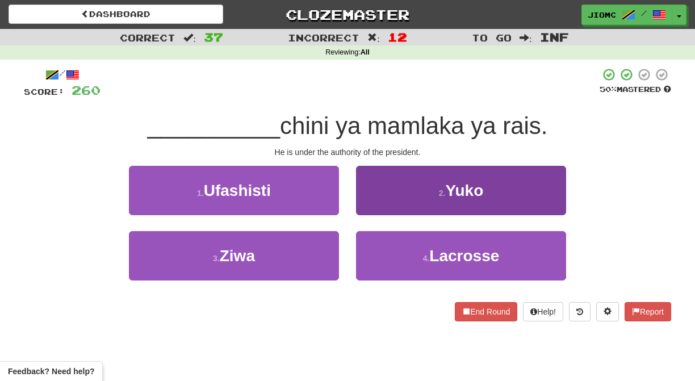
click at [378, 207] on button "2 . Yuko" at bounding box center [461, 190] width 210 height 49
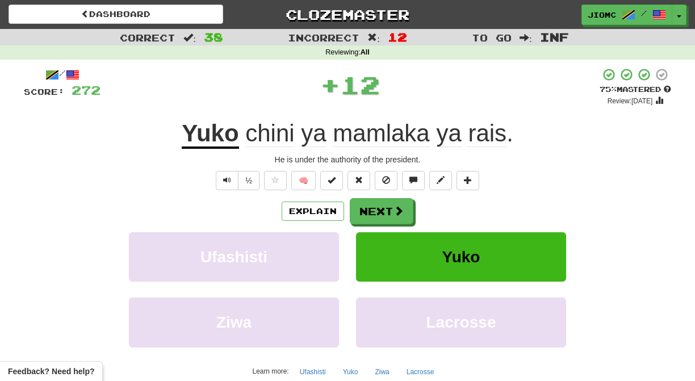
click at [377, 207] on button "Next" at bounding box center [382, 211] width 64 height 26
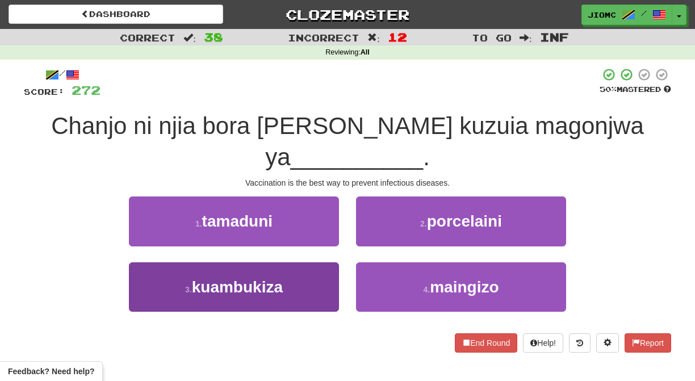
click at [311, 262] on button "3 . kuambukiza" at bounding box center [234, 286] width 210 height 49
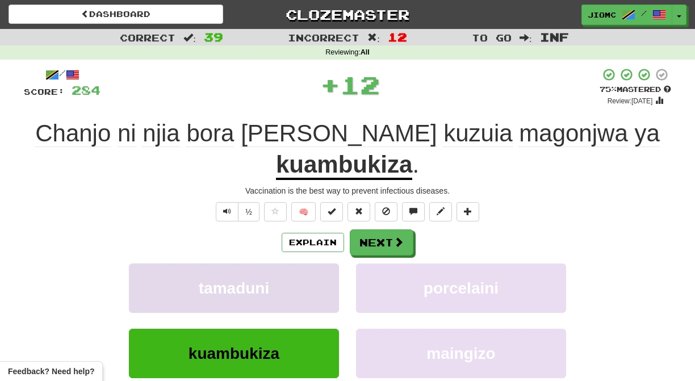
click at [312, 264] on button "tamaduni" at bounding box center [234, 288] width 210 height 49
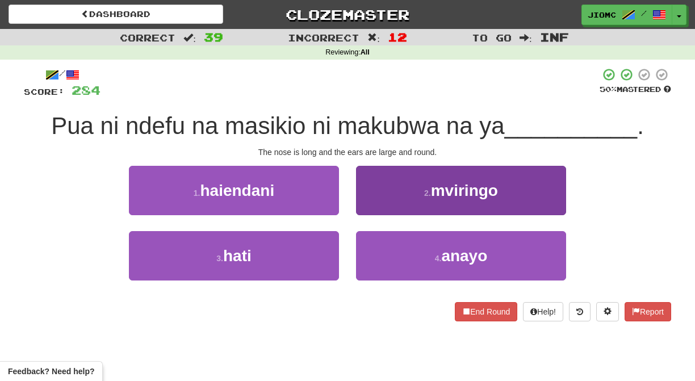
click at [373, 205] on button "2 . mviringo" at bounding box center [461, 190] width 210 height 49
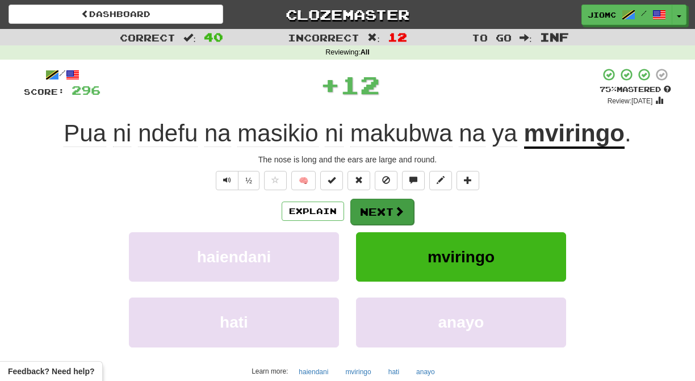
click at [374, 207] on button "Next" at bounding box center [382, 212] width 64 height 26
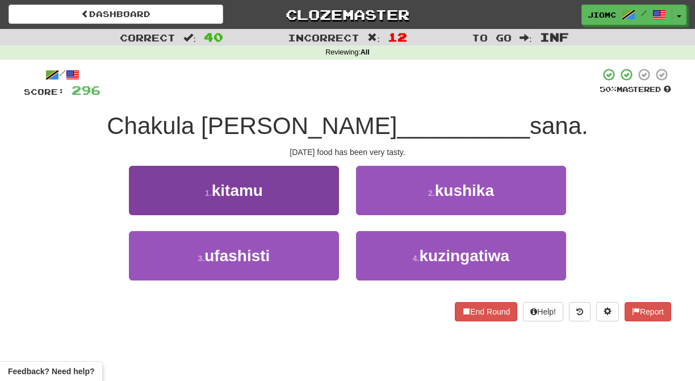
click at [325, 210] on button "1 . kitamu" at bounding box center [234, 190] width 210 height 49
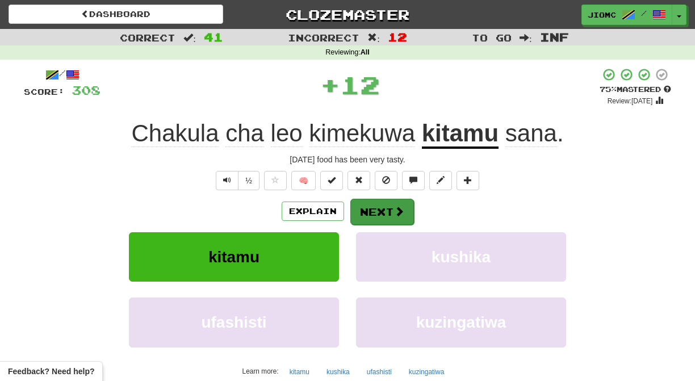
click at [358, 209] on button "Next" at bounding box center [382, 212] width 64 height 26
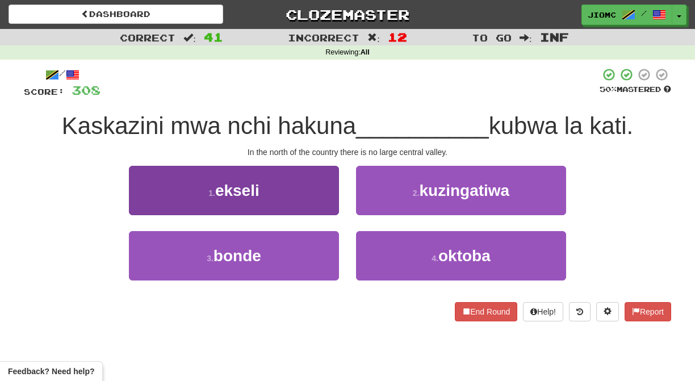
click at [307, 248] on button "3 . bonde" at bounding box center [234, 255] width 210 height 49
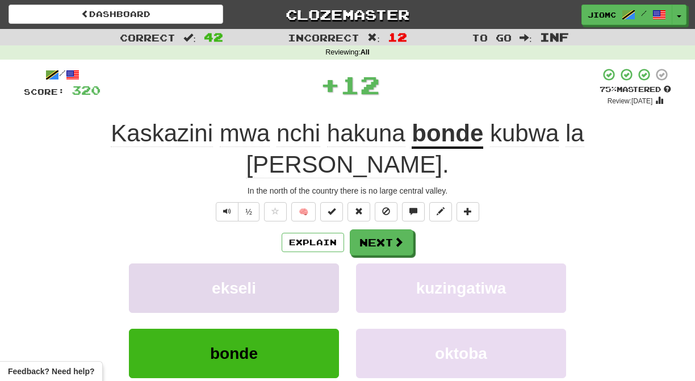
click at [306, 264] on button "ekseli" at bounding box center [234, 288] width 210 height 49
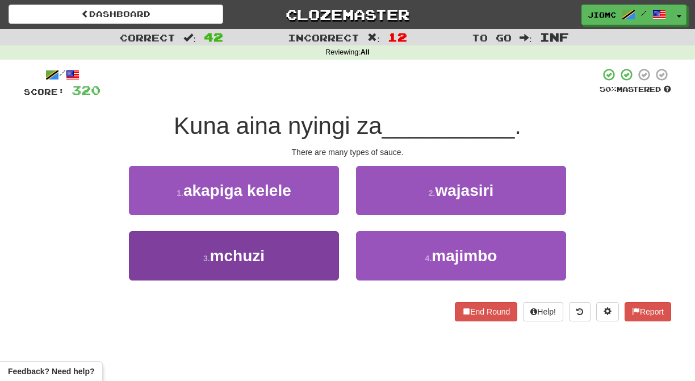
click at [318, 254] on button "3 . mchuzi" at bounding box center [234, 255] width 210 height 49
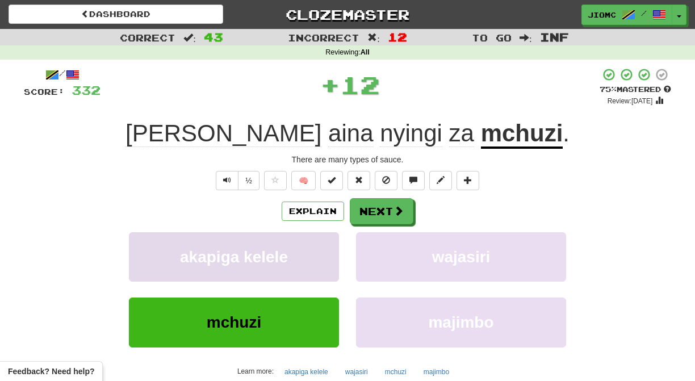
click at [319, 254] on button "akapiga kelele" at bounding box center [234, 256] width 210 height 49
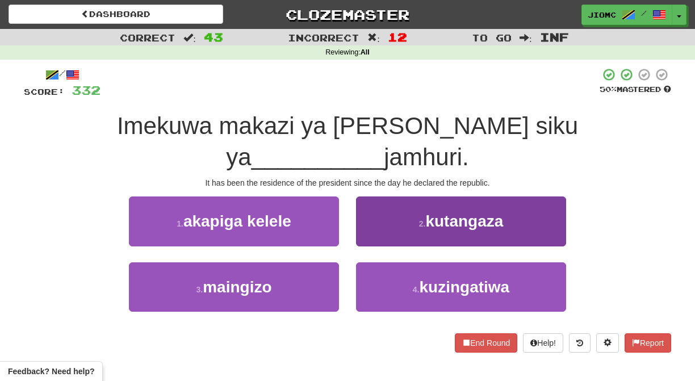
click at [366, 206] on button "2 . kutangaza" at bounding box center [461, 221] width 210 height 49
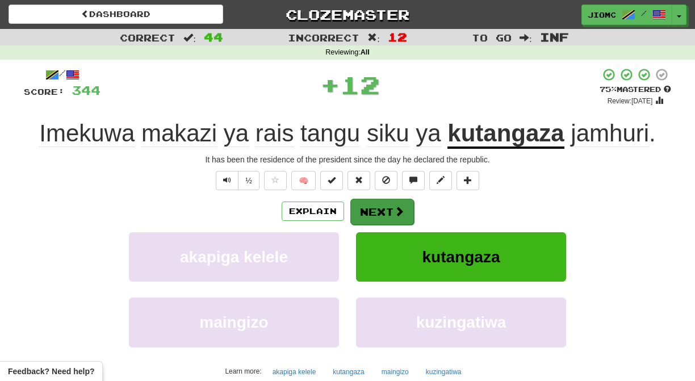
click at [372, 213] on button "Next" at bounding box center [382, 212] width 64 height 26
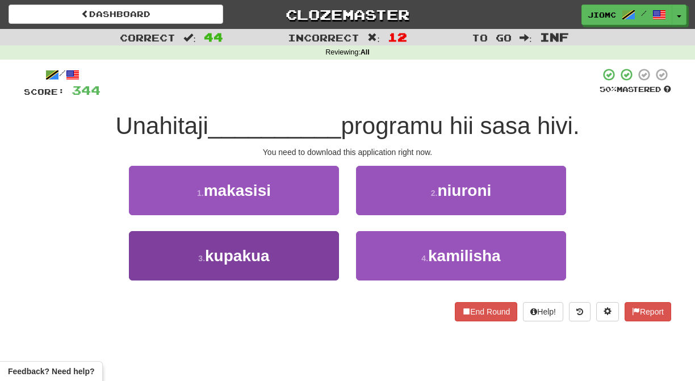
click at [324, 249] on button "3 . kupakua" at bounding box center [234, 255] width 210 height 49
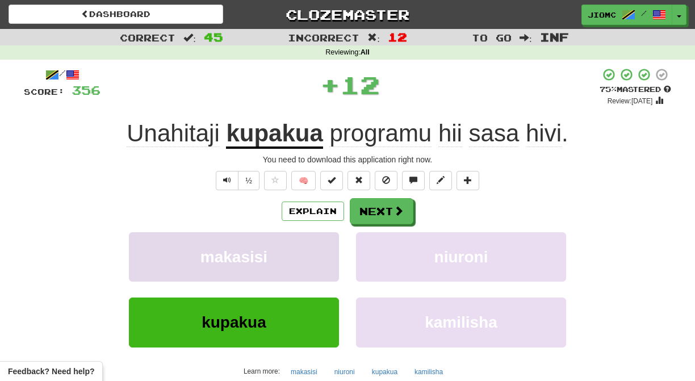
click at [324, 249] on button "makasisi" at bounding box center [234, 256] width 210 height 49
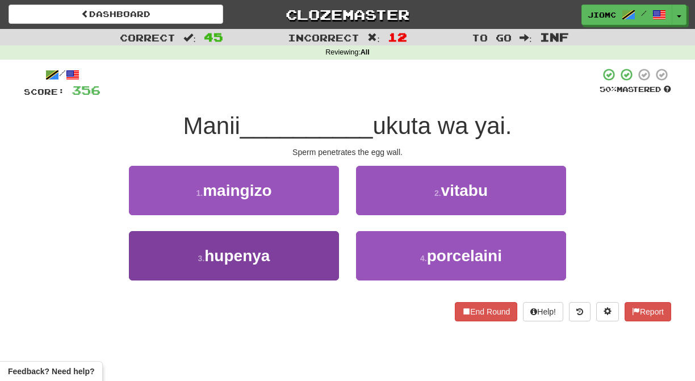
click at [321, 260] on button "3 . hupenya" at bounding box center [234, 255] width 210 height 49
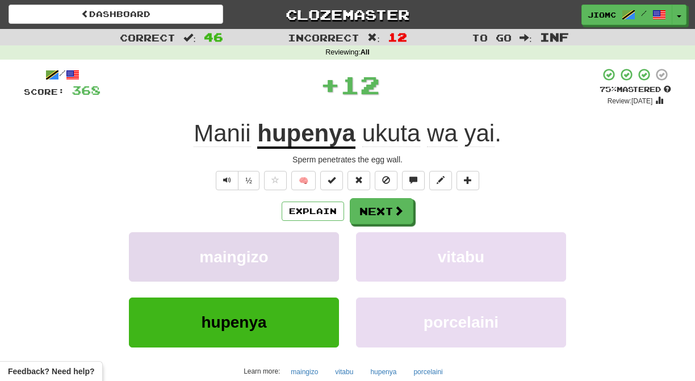
click at [321, 258] on button "maingizo" at bounding box center [234, 256] width 210 height 49
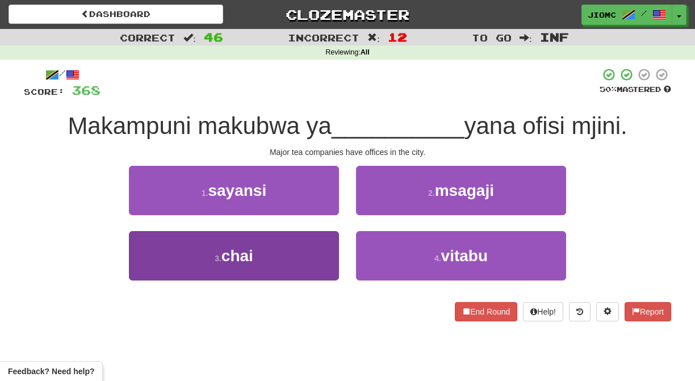
click at [320, 255] on button "3 . chai" at bounding box center [234, 255] width 210 height 49
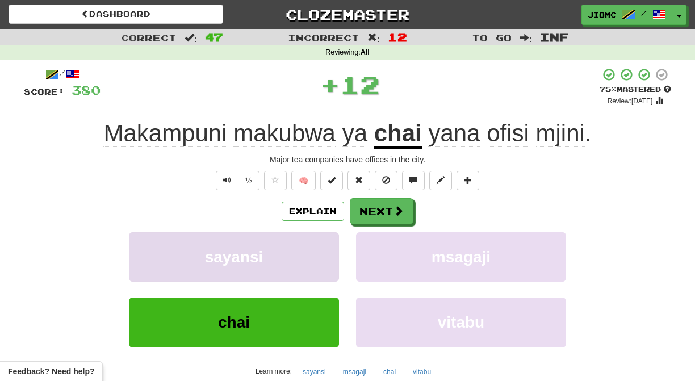
click at [319, 255] on button "sayansi" at bounding box center [234, 256] width 210 height 49
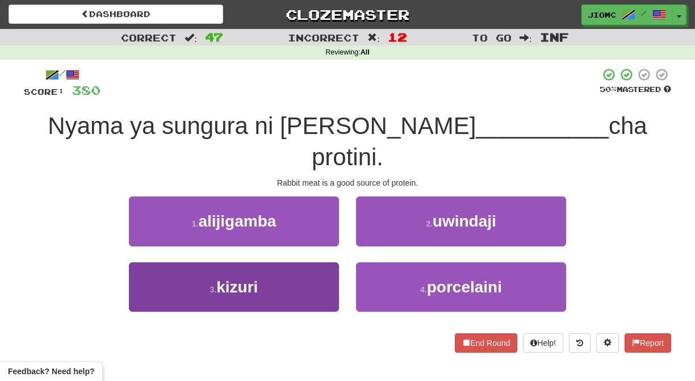
click at [309, 262] on button "3 . kizuri" at bounding box center [234, 286] width 210 height 49
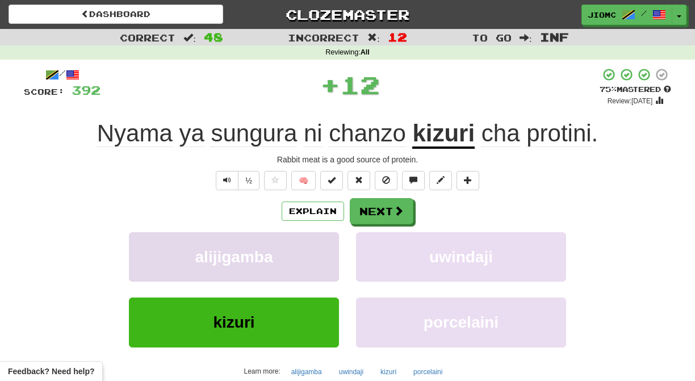
click at [309, 257] on button "alijigamba" at bounding box center [234, 256] width 210 height 49
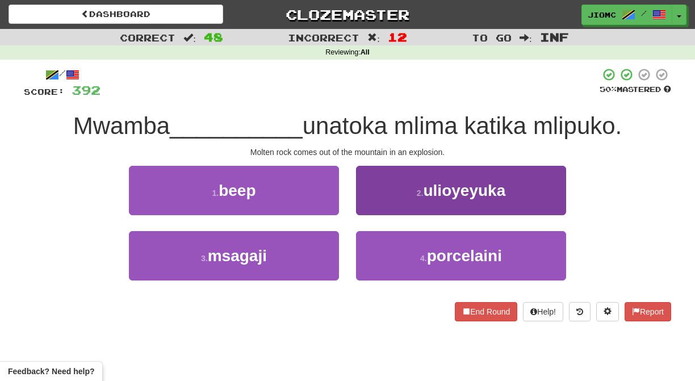
click at [377, 203] on button "2 . ulioyeyuka" at bounding box center [461, 190] width 210 height 49
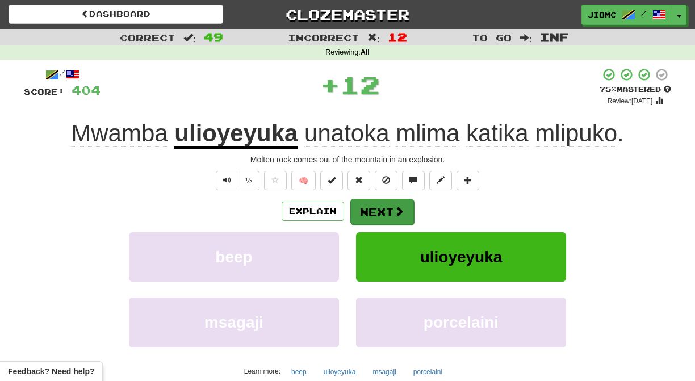
click at [379, 207] on button "Next" at bounding box center [382, 212] width 64 height 26
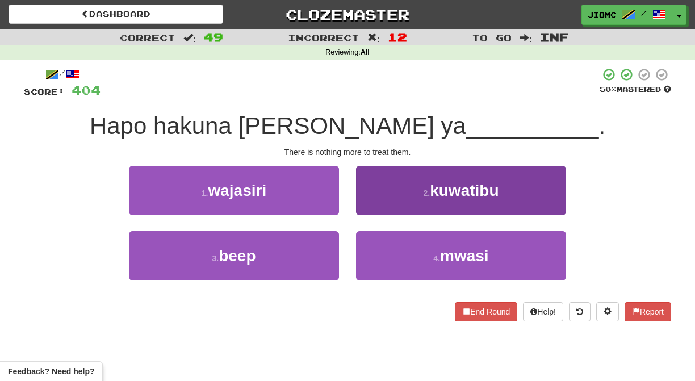
click at [372, 213] on button "2 . kuwatibu" at bounding box center [461, 190] width 210 height 49
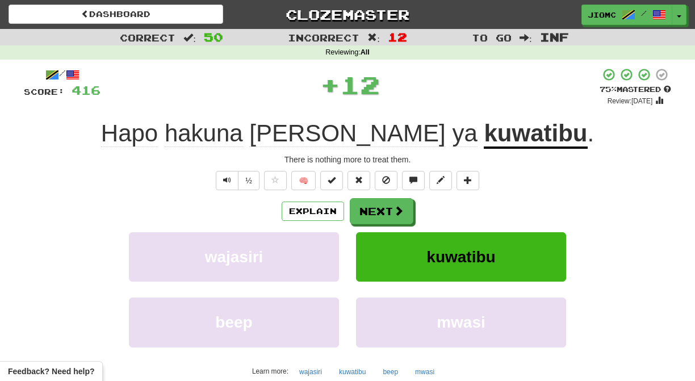
click at [371, 214] on button "Next" at bounding box center [382, 211] width 64 height 26
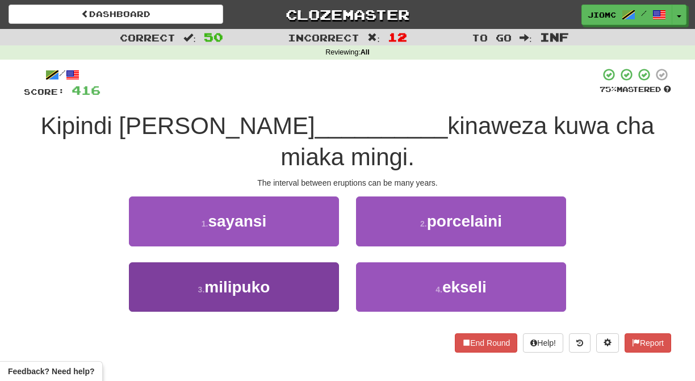
click at [324, 262] on button "3 . milipuko" at bounding box center [234, 286] width 210 height 49
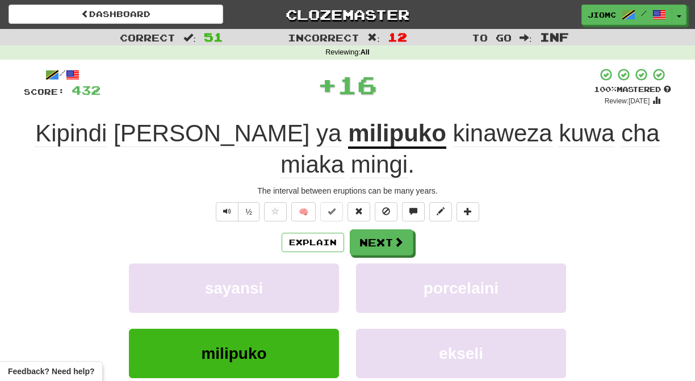
click at [324, 264] on button "sayansi" at bounding box center [234, 288] width 210 height 49
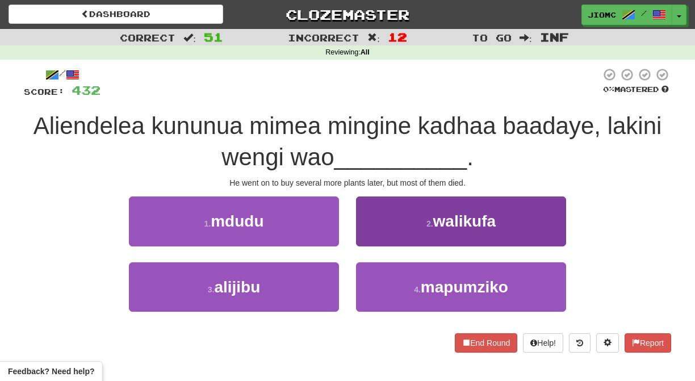
click at [378, 232] on button "2 . walikufa" at bounding box center [461, 221] width 210 height 49
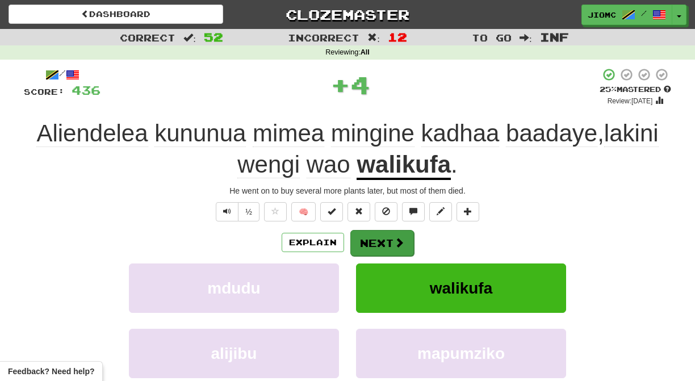
click at [381, 240] on button "Next" at bounding box center [382, 243] width 64 height 26
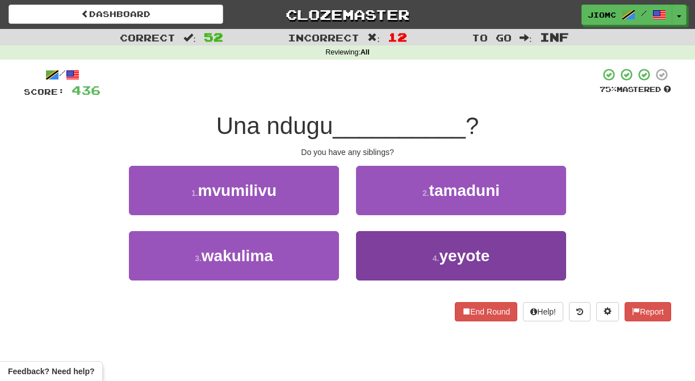
click at [372, 250] on button "4 . yeyote" at bounding box center [461, 255] width 210 height 49
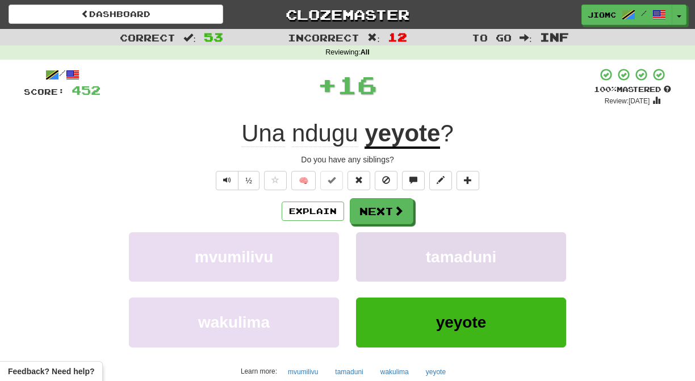
click at [373, 250] on button "tamaduni" at bounding box center [461, 256] width 210 height 49
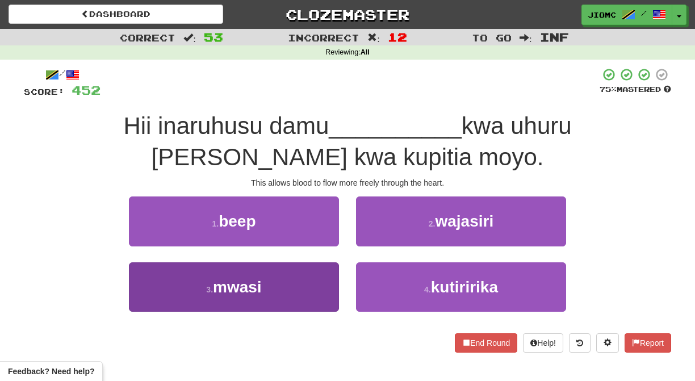
click at [329, 292] on button "3 . mwasi" at bounding box center [234, 286] width 210 height 49
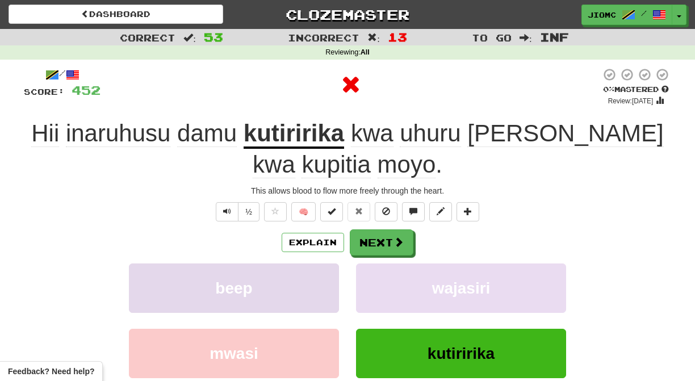
click at [333, 293] on button "beep" at bounding box center [234, 288] width 210 height 49
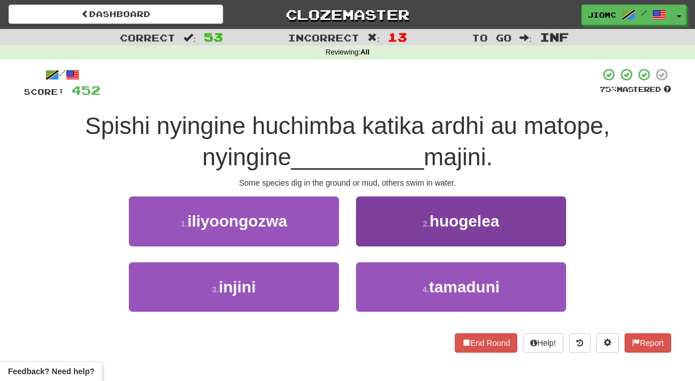
click at [387, 234] on button "2 . huogelea" at bounding box center [461, 221] width 210 height 49
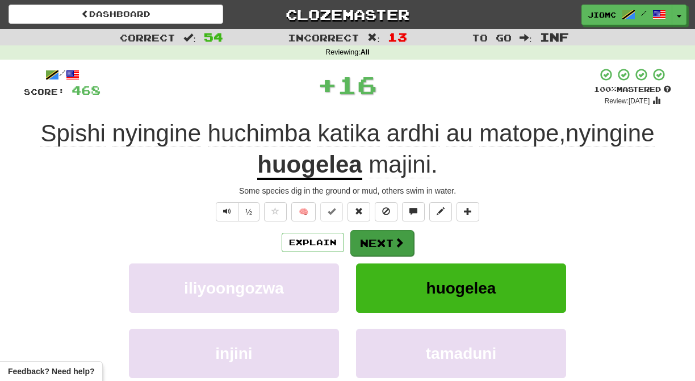
click at [371, 234] on button "Next" at bounding box center [382, 243] width 64 height 26
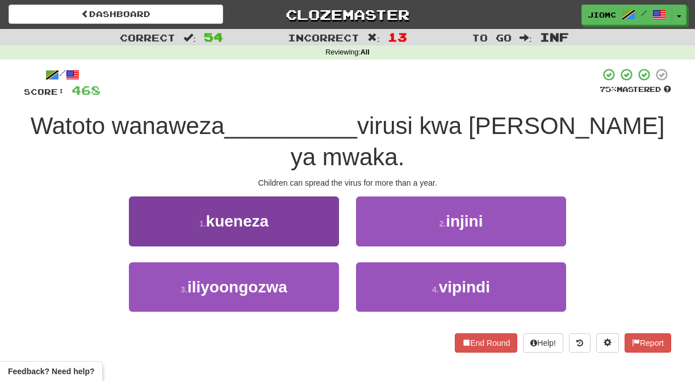
click at [325, 205] on button "1 . kueneza" at bounding box center [234, 221] width 210 height 49
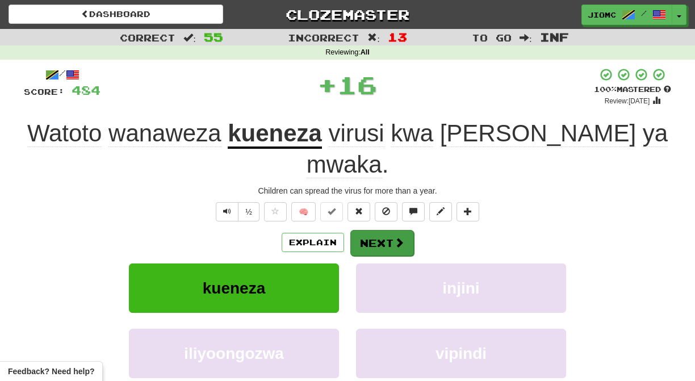
click at [367, 230] on button "Next" at bounding box center [382, 243] width 64 height 26
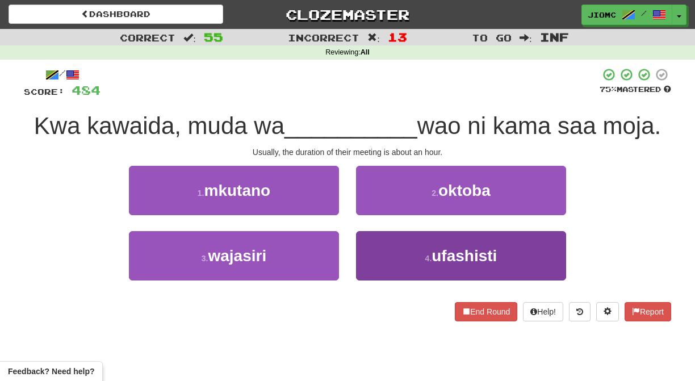
click at [368, 248] on button "4 . ufashisti" at bounding box center [461, 255] width 210 height 49
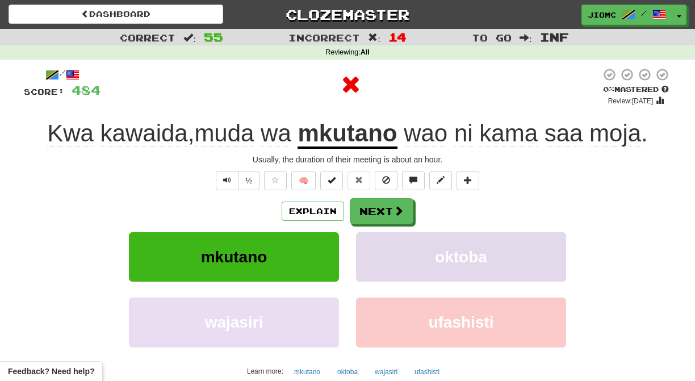
click at [368, 250] on button "oktoba" at bounding box center [461, 256] width 210 height 49
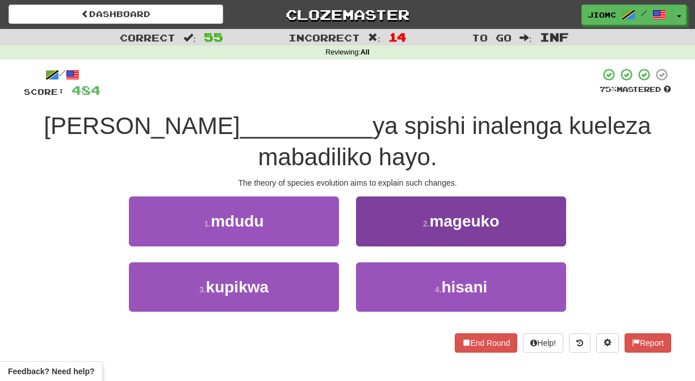
click at [370, 238] on button "2 . mageuko" at bounding box center [461, 221] width 210 height 49
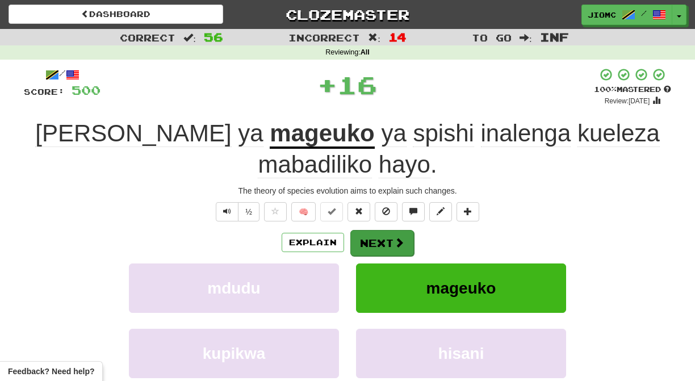
click at [370, 239] on button "Next" at bounding box center [382, 243] width 64 height 26
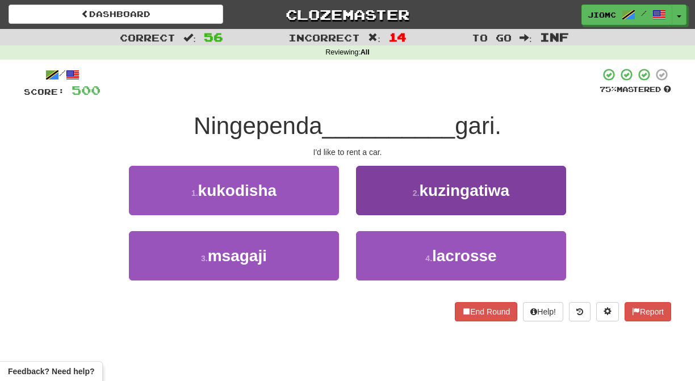
click at [370, 202] on button "2 . kuzingatiwa" at bounding box center [461, 190] width 210 height 49
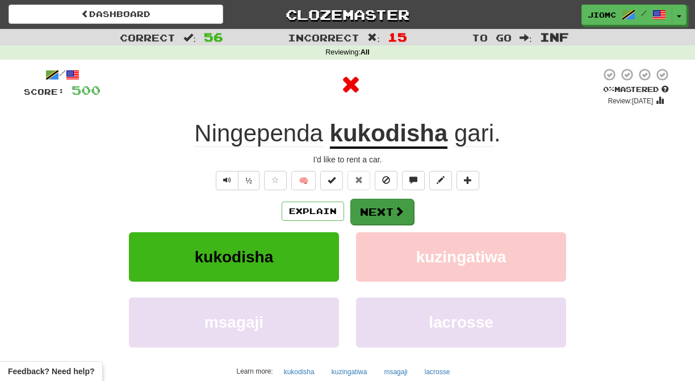
click at [370, 206] on button "Next" at bounding box center [382, 212] width 64 height 26
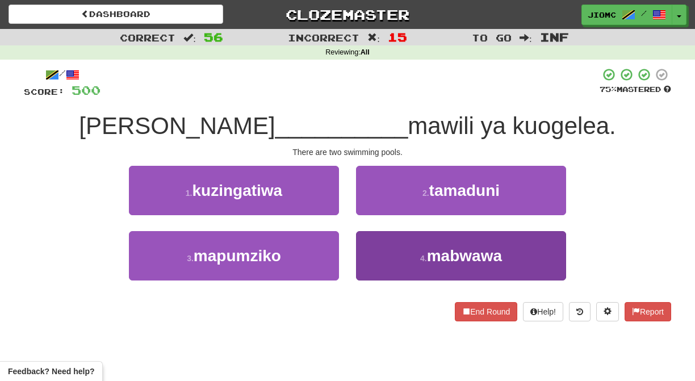
click at [373, 256] on button "4 . mabwawa" at bounding box center [461, 255] width 210 height 49
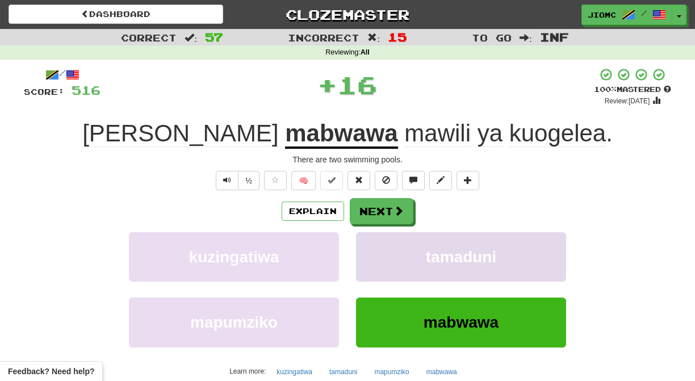
click at [371, 257] on button "tamaduni" at bounding box center [461, 256] width 210 height 49
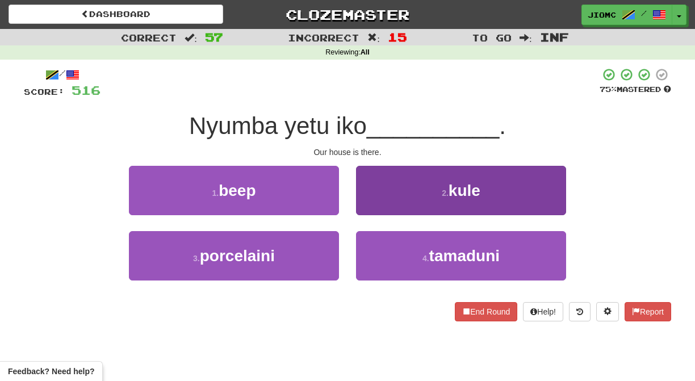
click at [364, 208] on button "2 . kule" at bounding box center [461, 190] width 210 height 49
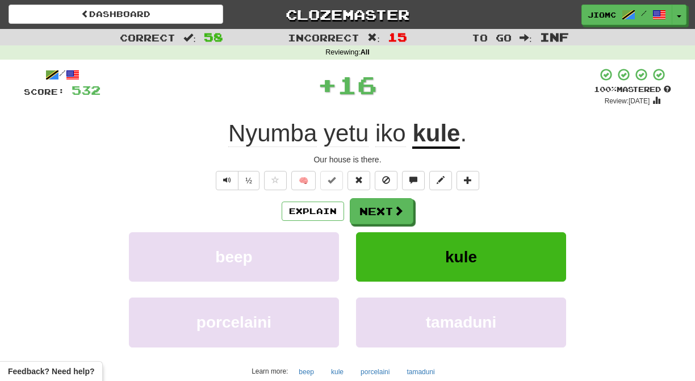
click at [364, 210] on button "Next" at bounding box center [382, 211] width 64 height 26
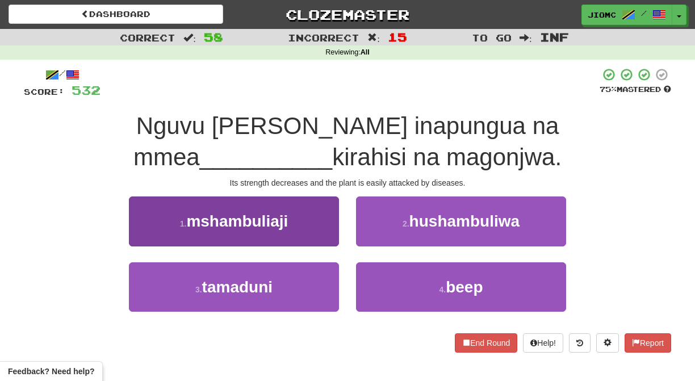
click at [330, 233] on button "1 . mshambuliaji" at bounding box center [234, 221] width 210 height 49
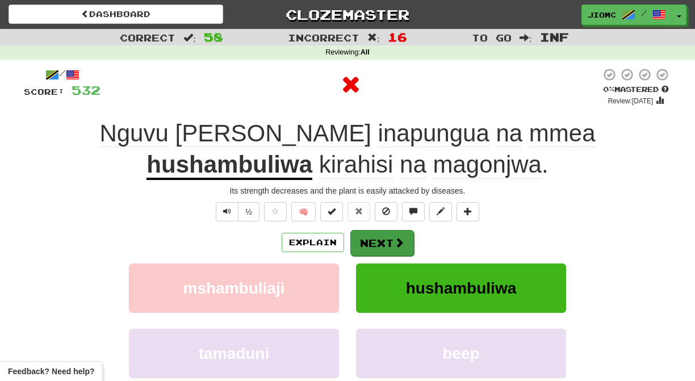
click at [370, 235] on button "Next" at bounding box center [382, 243] width 64 height 26
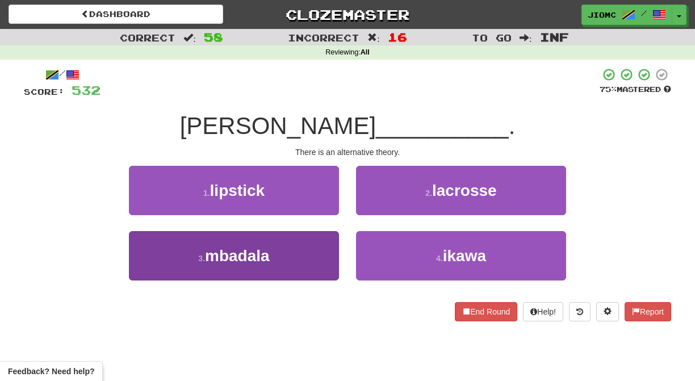
click at [327, 256] on button "3 . mbadala" at bounding box center [234, 255] width 210 height 49
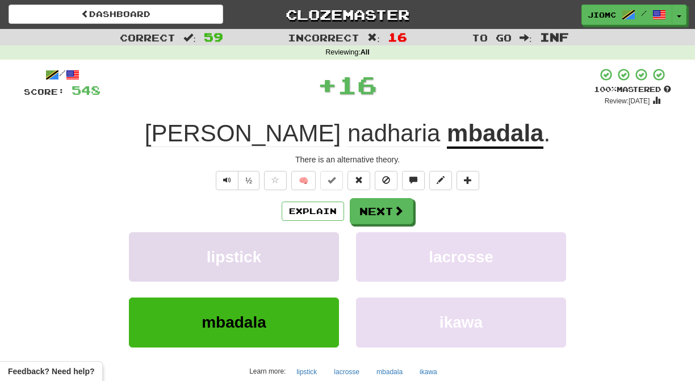
click at [327, 258] on button "lipstick" at bounding box center [234, 256] width 210 height 49
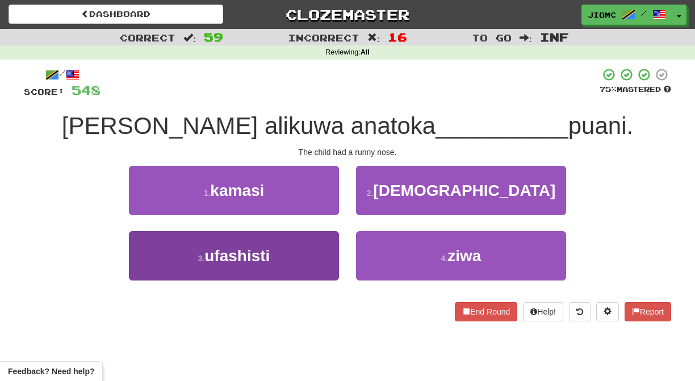
click at [322, 257] on button "3 . ufashisti" at bounding box center [234, 255] width 210 height 49
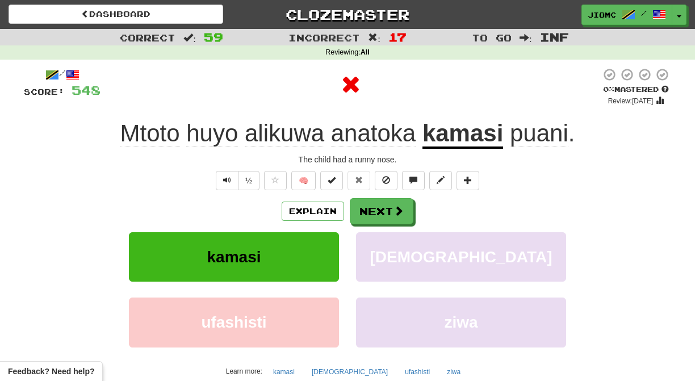
click at [322, 257] on button "kamasi" at bounding box center [234, 256] width 210 height 49
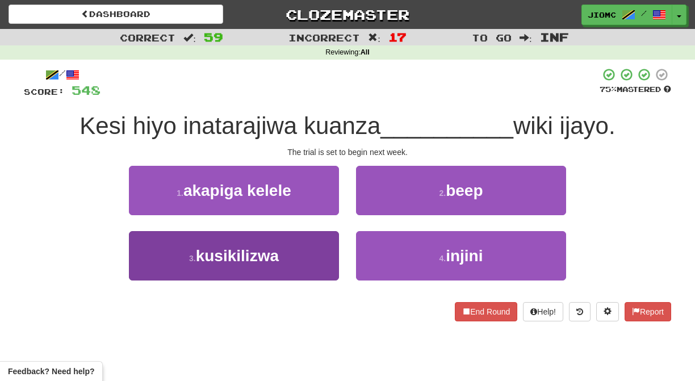
click at [318, 259] on button "3 . kusikilizwa" at bounding box center [234, 255] width 210 height 49
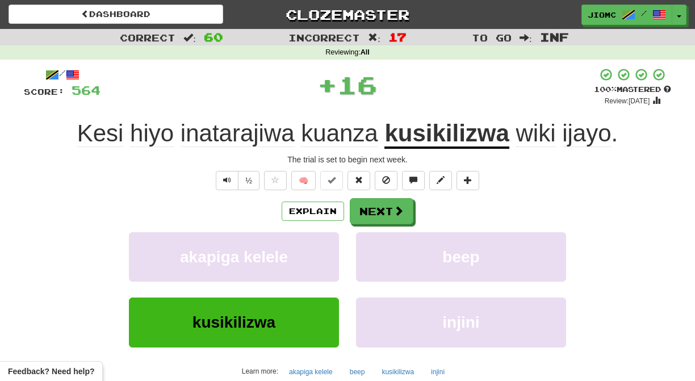
click at [318, 259] on button "akapiga kelele" at bounding box center [234, 256] width 210 height 49
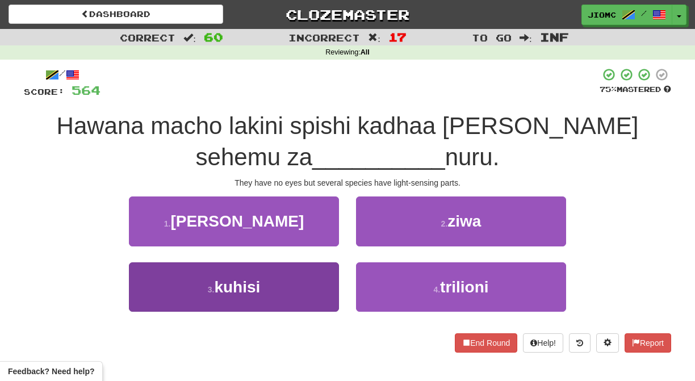
click at [320, 276] on button "3 . kuhisi" at bounding box center [234, 286] width 210 height 49
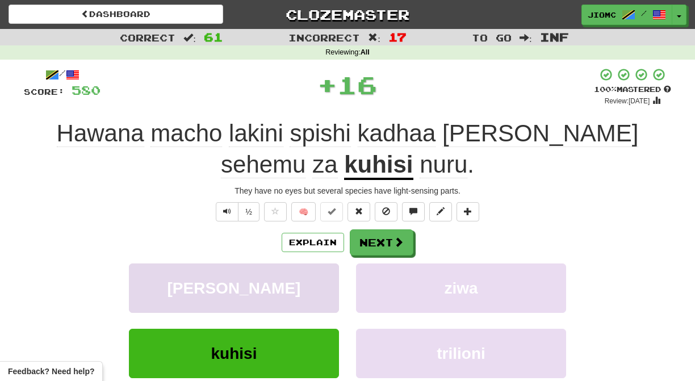
click at [316, 276] on button "mgando" at bounding box center [234, 288] width 210 height 49
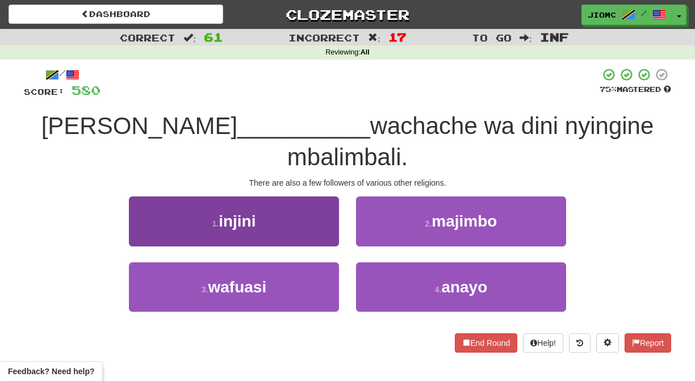
click at [303, 262] on button "3 . wafuasi" at bounding box center [234, 286] width 210 height 49
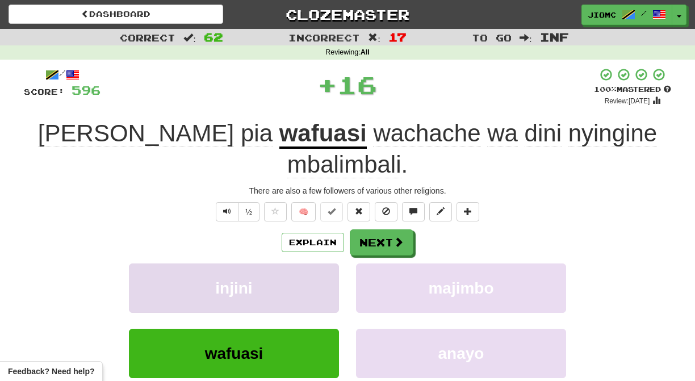
click at [318, 264] on button "injini" at bounding box center [234, 288] width 210 height 49
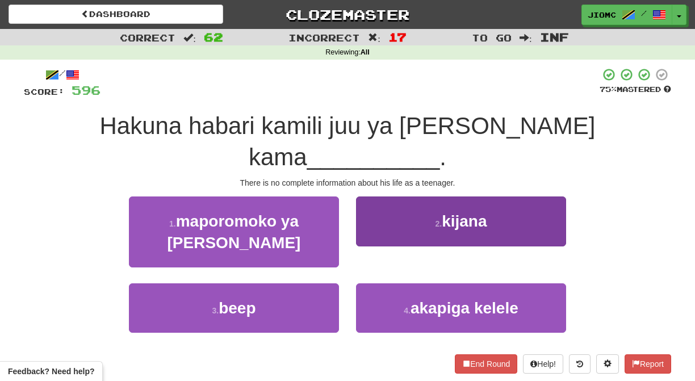
click at [378, 207] on button "2 . kijana" at bounding box center [461, 221] width 210 height 49
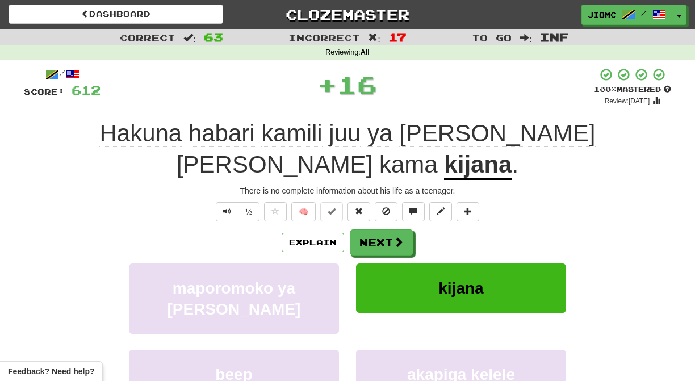
click at [377, 229] on button "Next" at bounding box center [382, 242] width 64 height 26
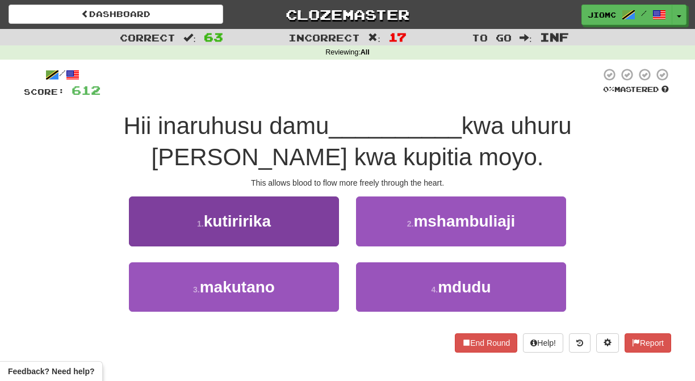
click at [330, 235] on button "1 . kutiririka" at bounding box center [234, 221] width 210 height 49
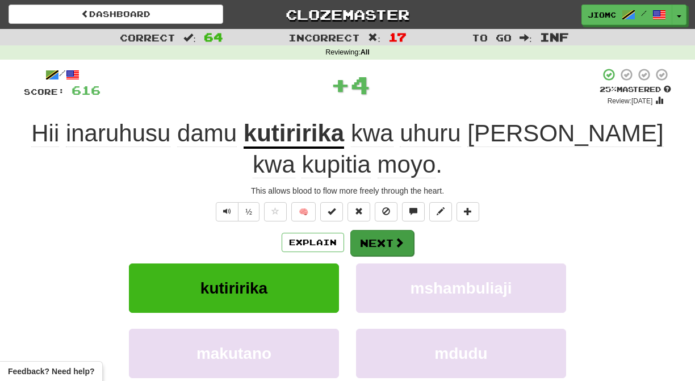
click at [370, 240] on button "Next" at bounding box center [382, 243] width 64 height 26
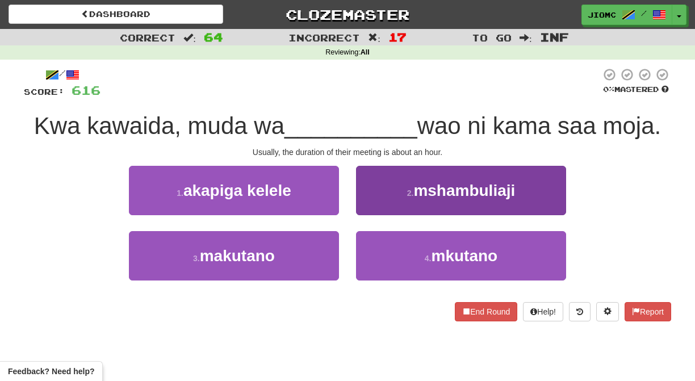
click at [364, 210] on button "2 . mshambuliaji" at bounding box center [461, 190] width 210 height 49
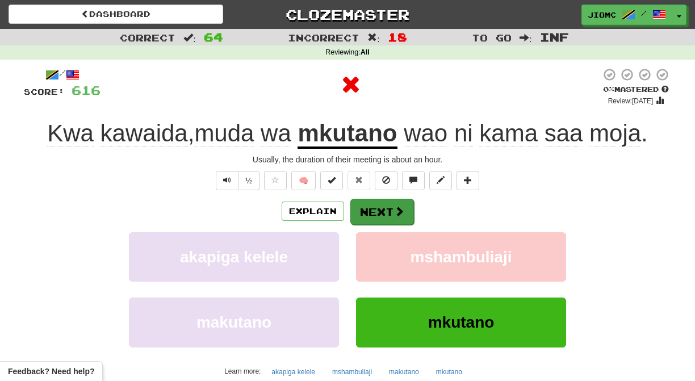
click at [367, 214] on button "Next" at bounding box center [382, 212] width 64 height 26
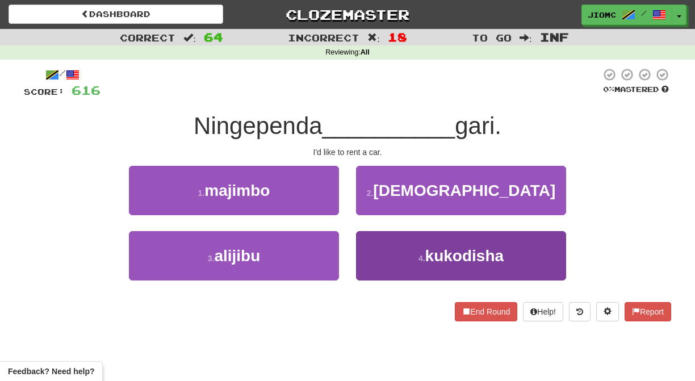
click at [383, 250] on button "4 . kukodisha" at bounding box center [461, 255] width 210 height 49
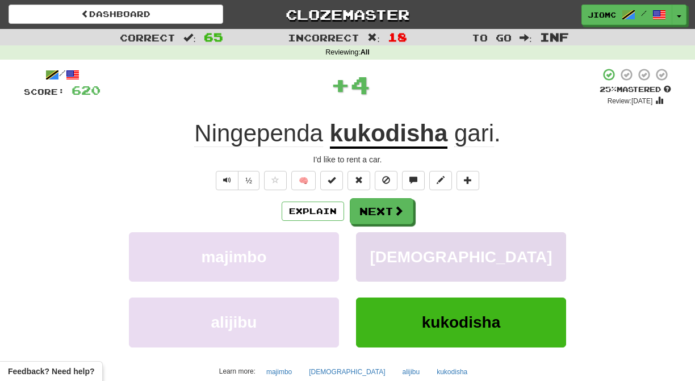
click at [384, 249] on button "mungu" at bounding box center [461, 256] width 210 height 49
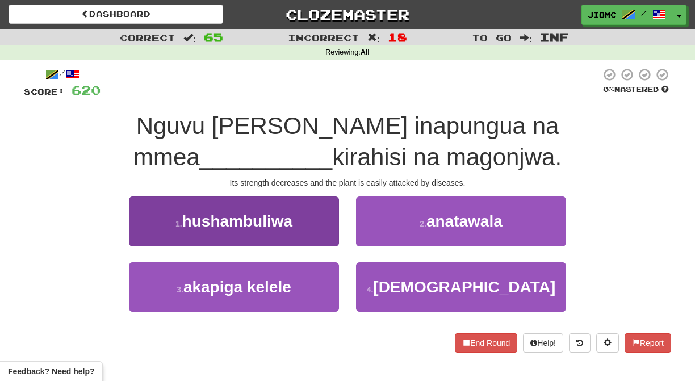
click at [326, 239] on button "1 . hushambuliwa" at bounding box center [234, 221] width 210 height 49
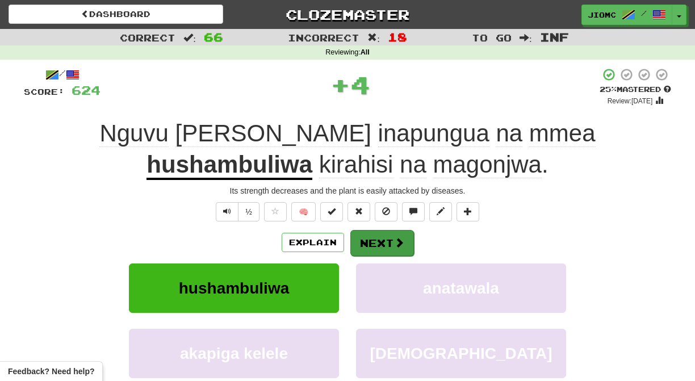
click at [373, 239] on button "Next" at bounding box center [382, 243] width 64 height 26
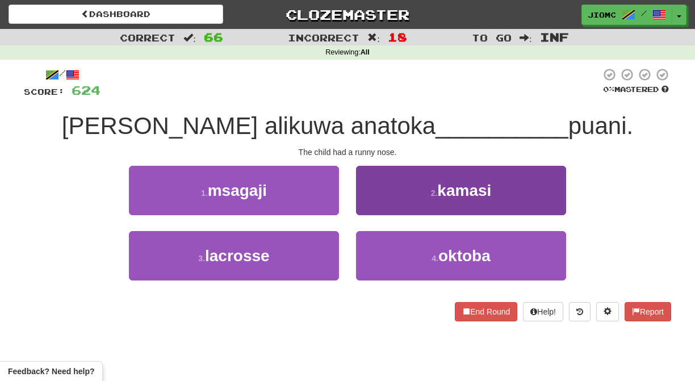
click at [370, 213] on button "2 . kamasi" at bounding box center [461, 190] width 210 height 49
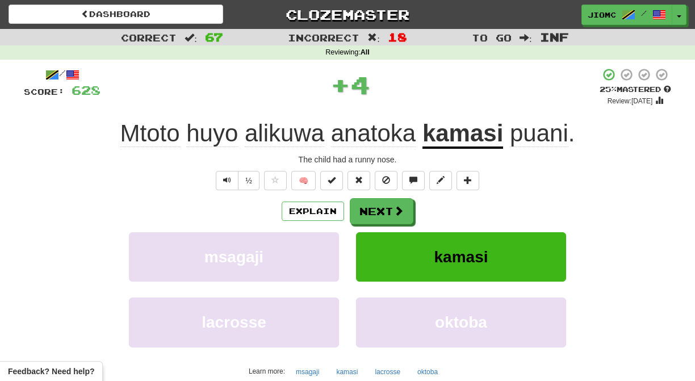
click at [370, 213] on button "Next" at bounding box center [382, 211] width 64 height 26
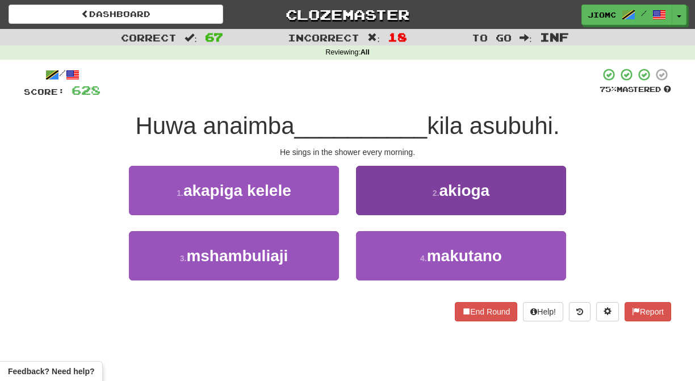
click at [371, 210] on button "2 . akioga" at bounding box center [461, 190] width 210 height 49
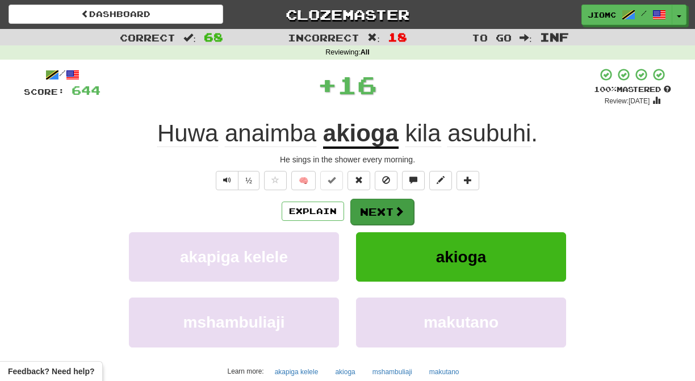
click at [372, 211] on button "Next" at bounding box center [382, 212] width 64 height 26
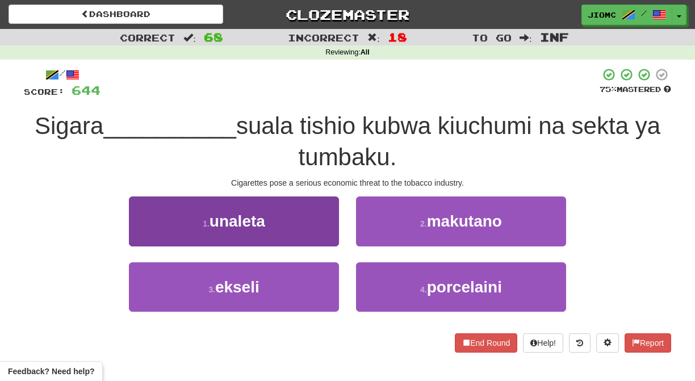
click at [310, 232] on button "1 . unaleta" at bounding box center [234, 221] width 210 height 49
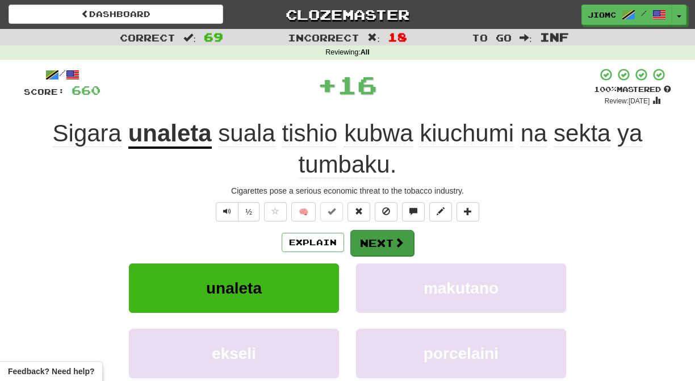
click at [365, 239] on button "Next" at bounding box center [382, 243] width 64 height 26
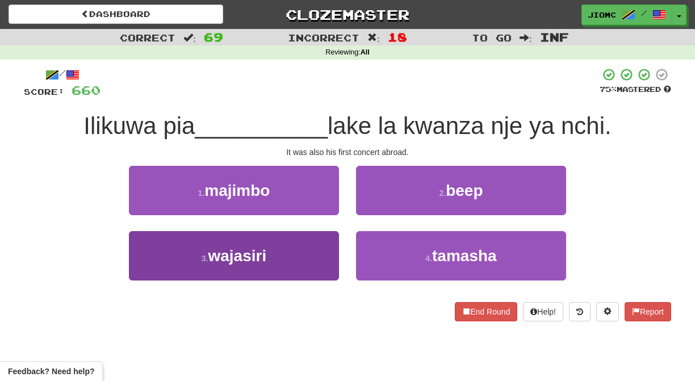
click at [310, 259] on button "3 . wajasiri" at bounding box center [234, 255] width 210 height 49
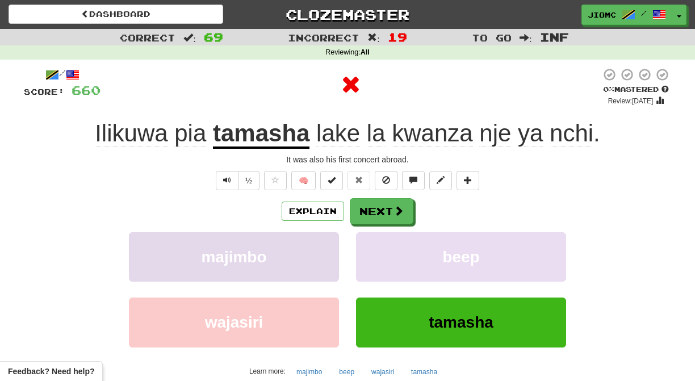
click at [311, 264] on button "majimbo" at bounding box center [234, 256] width 210 height 49
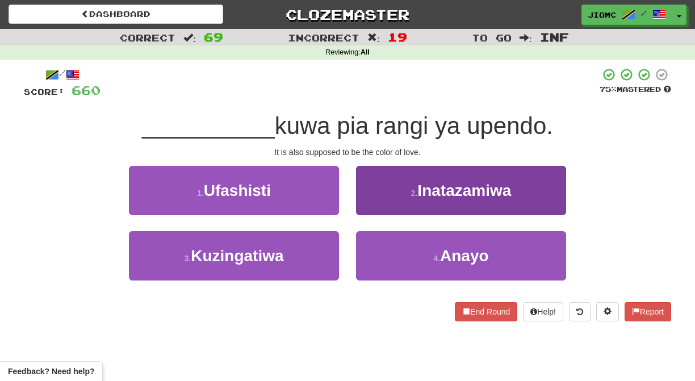
click at [384, 203] on button "2 . Inatazamiwa" at bounding box center [461, 190] width 210 height 49
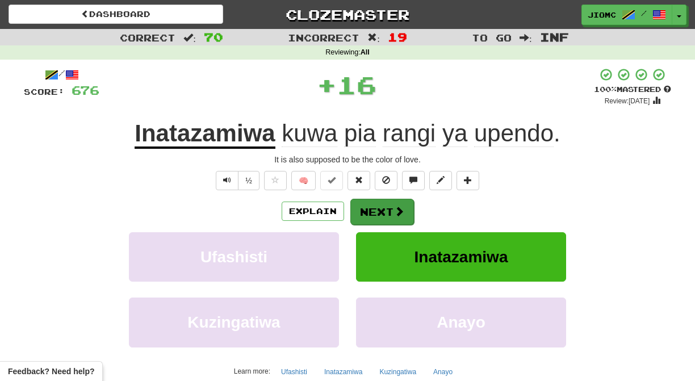
click at [381, 206] on button "Next" at bounding box center [382, 212] width 64 height 26
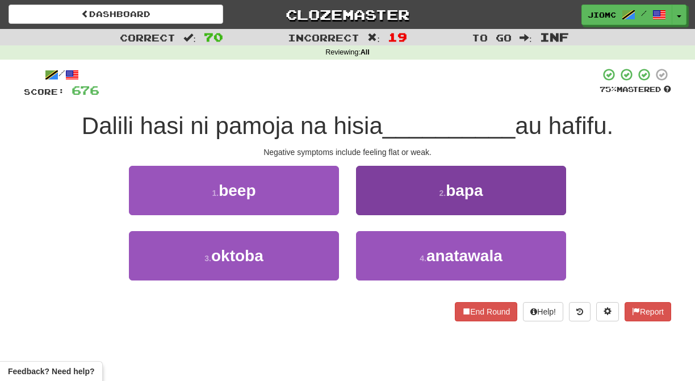
click at [383, 205] on button "2 . bapa" at bounding box center [461, 190] width 210 height 49
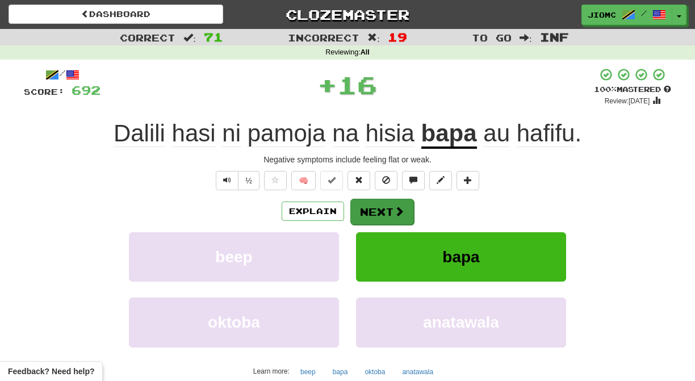
click at [381, 207] on button "Next" at bounding box center [382, 212] width 64 height 26
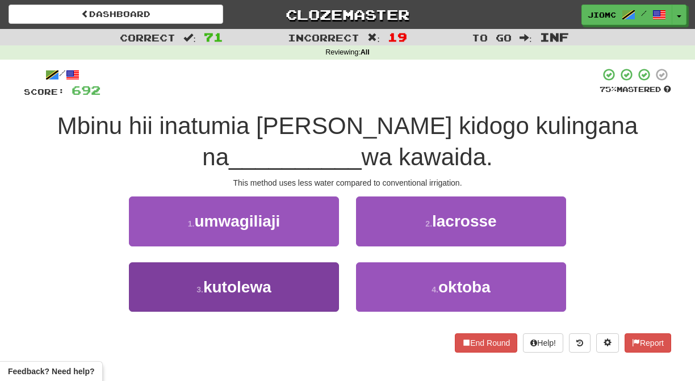
click at [328, 291] on button "3 . kutolewa" at bounding box center [234, 286] width 210 height 49
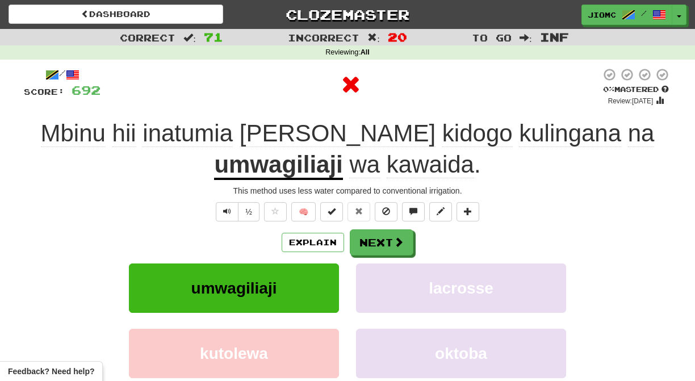
click at [328, 291] on button "umwagiliaji" at bounding box center [234, 288] width 210 height 49
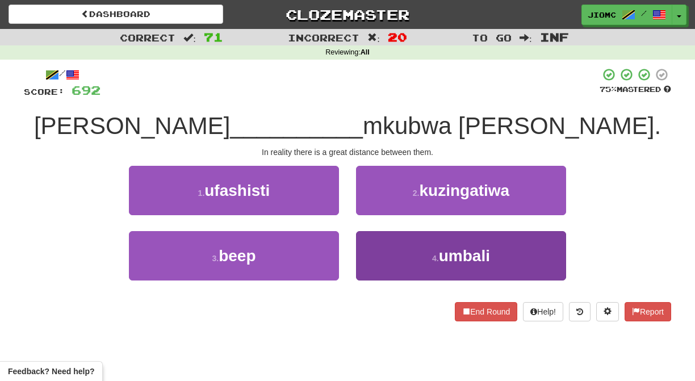
click at [370, 252] on button "4 . umbali" at bounding box center [461, 255] width 210 height 49
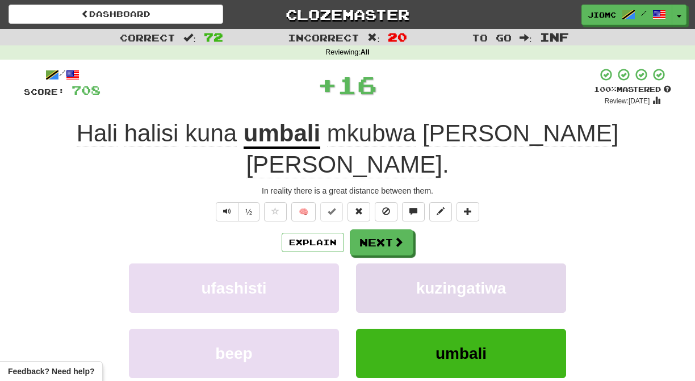
click at [367, 264] on button "kuzingatiwa" at bounding box center [461, 288] width 210 height 49
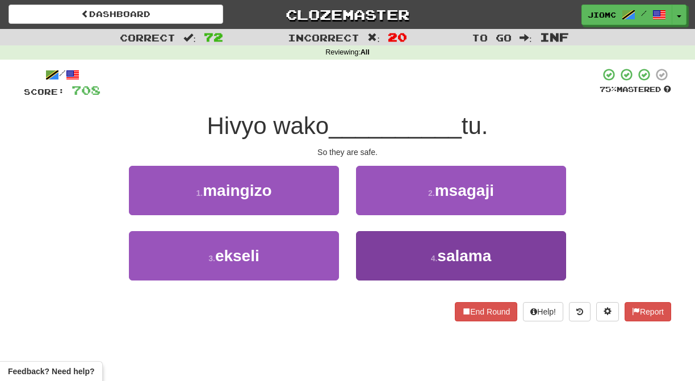
click at [366, 254] on button "4 . salama" at bounding box center [461, 255] width 210 height 49
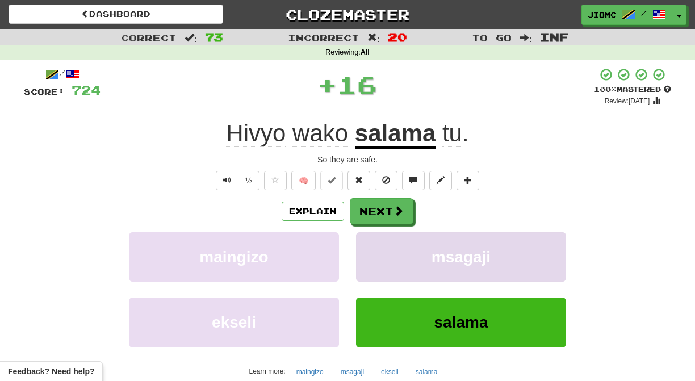
click at [366, 254] on button "msagaji" at bounding box center [461, 256] width 210 height 49
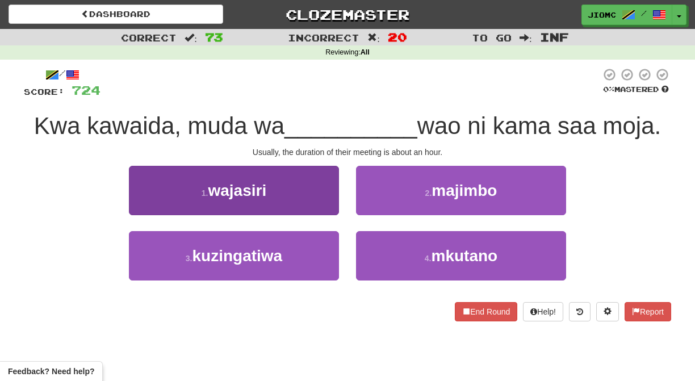
click at [329, 210] on button "1 . wajasiri" at bounding box center [234, 190] width 210 height 49
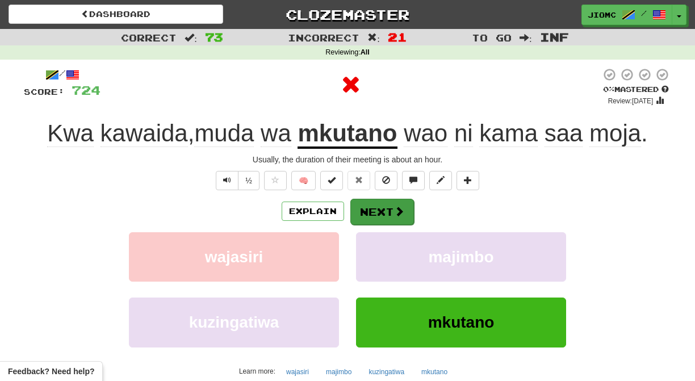
click at [374, 215] on button "Next" at bounding box center [382, 212] width 64 height 26
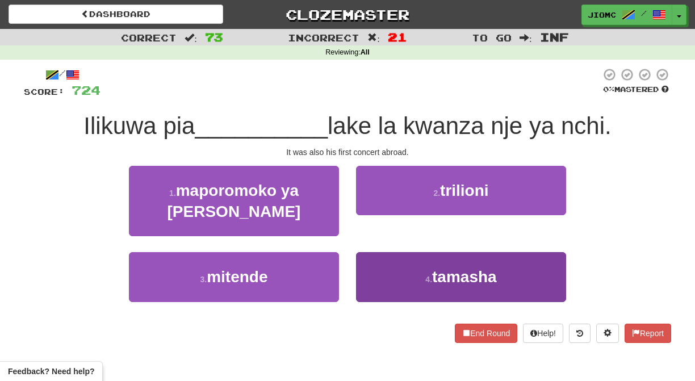
click at [372, 260] on button "4 . tamasha" at bounding box center [461, 276] width 210 height 49
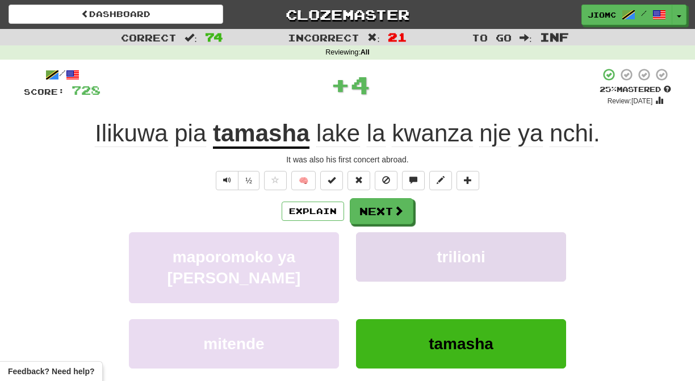
click at [371, 260] on button "trilioni" at bounding box center [461, 256] width 210 height 49
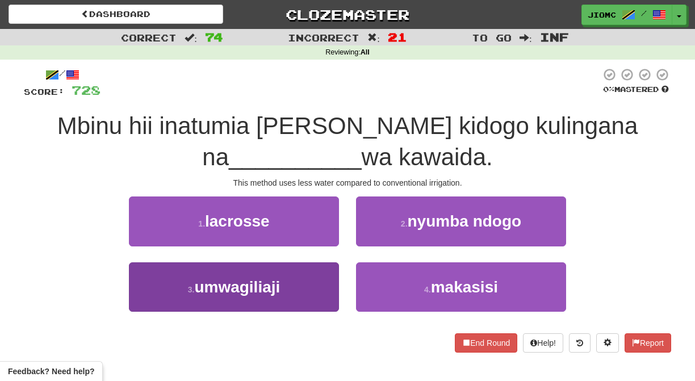
click at [315, 283] on button "3 . umwagiliaji" at bounding box center [234, 286] width 210 height 49
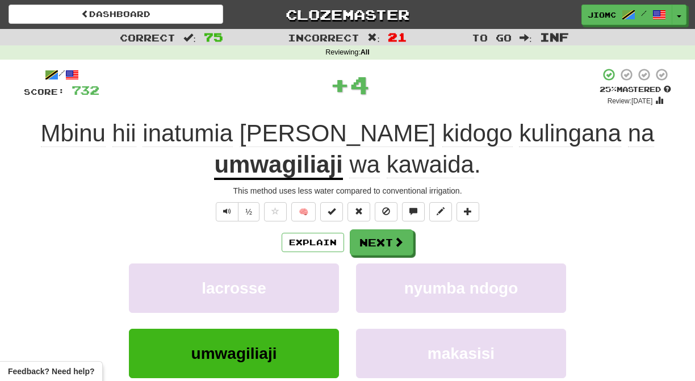
click at [315, 283] on button "lacrosse" at bounding box center [234, 288] width 210 height 49
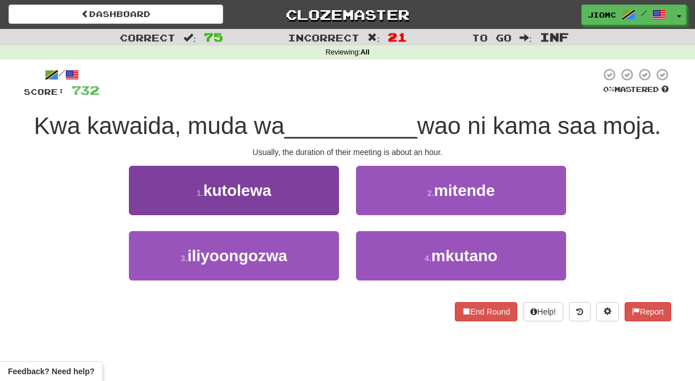
click at [332, 200] on button "1 . kutolewa" at bounding box center [234, 190] width 210 height 49
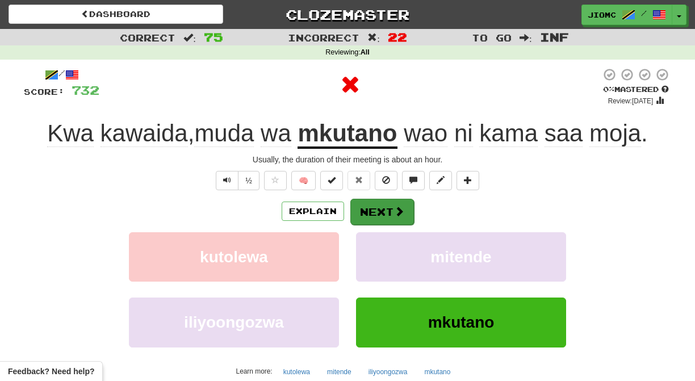
click at [373, 206] on button "Next" at bounding box center [382, 212] width 64 height 26
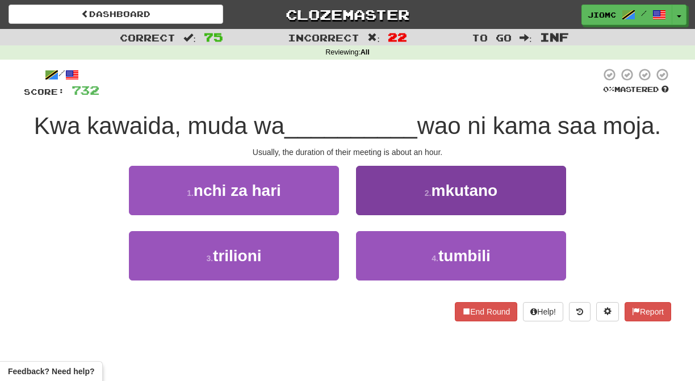
click at [369, 205] on button "2 . mkutano" at bounding box center [461, 190] width 210 height 49
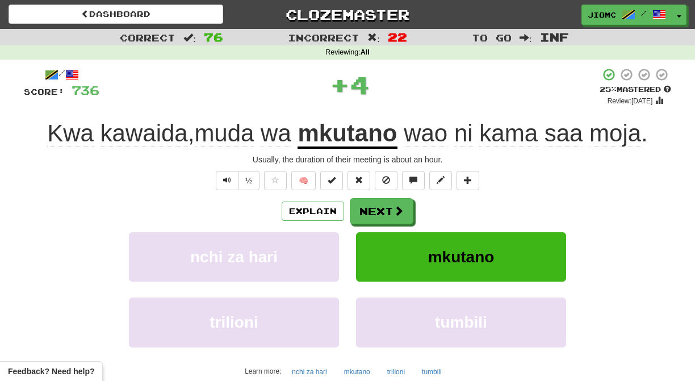
click at [369, 205] on button "Next" at bounding box center [382, 211] width 64 height 26
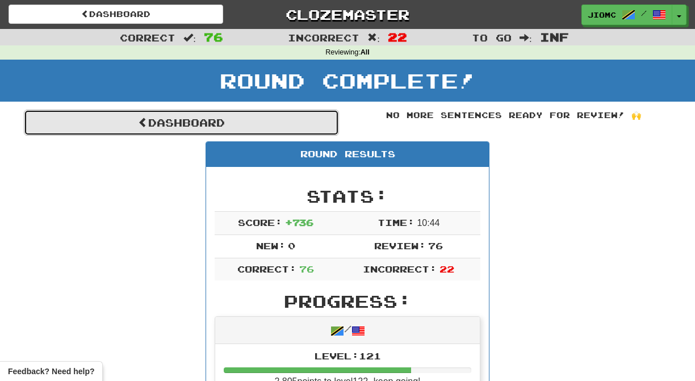
click at [290, 120] on link "Dashboard" at bounding box center [181, 123] width 315 height 26
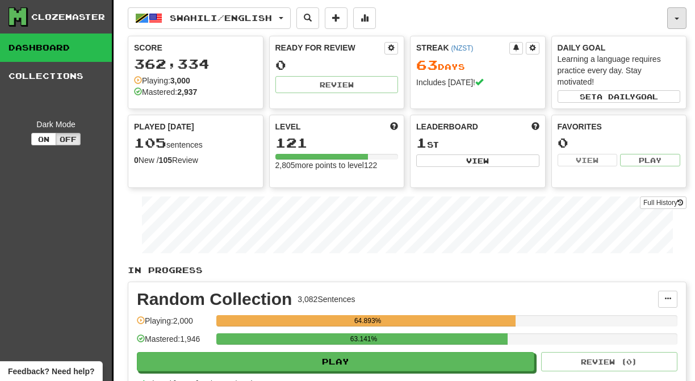
click at [676, 17] on button "button" at bounding box center [676, 18] width 19 height 22
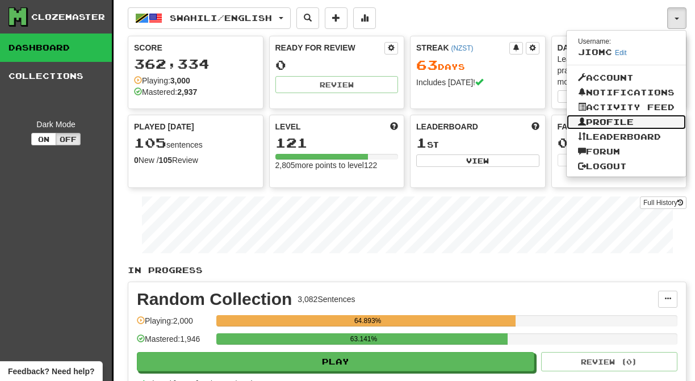
click at [621, 120] on link "Profile" at bounding box center [626, 122] width 119 height 15
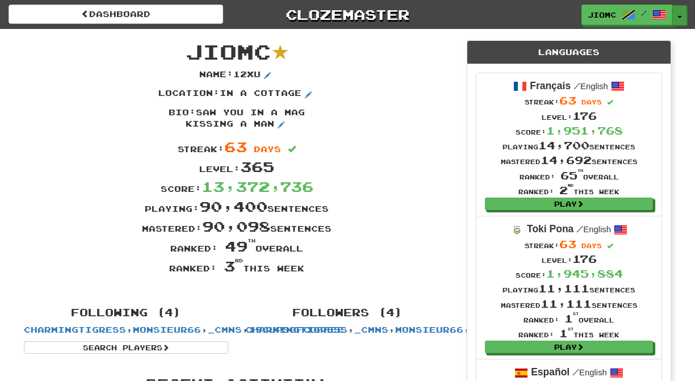
click at [680, 17] on span "button" at bounding box center [680, 17] width 5 height 2
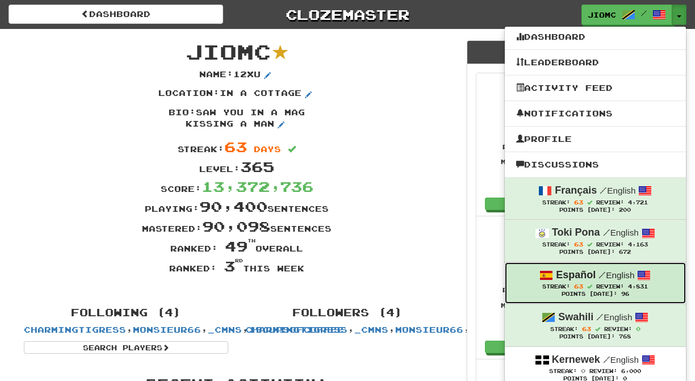
click at [590, 287] on span at bounding box center [589, 286] width 5 height 5
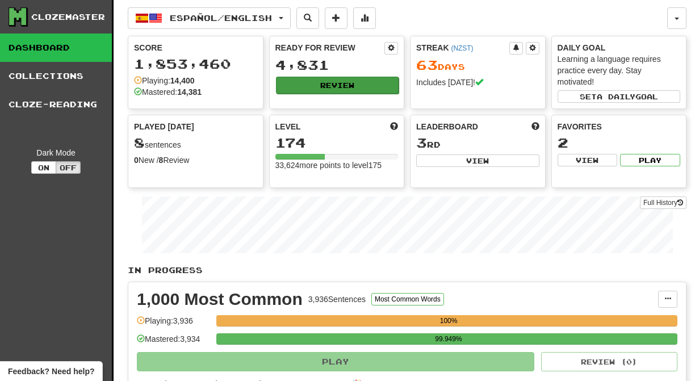
click at [325, 83] on button "Review" at bounding box center [337, 85] width 123 height 17
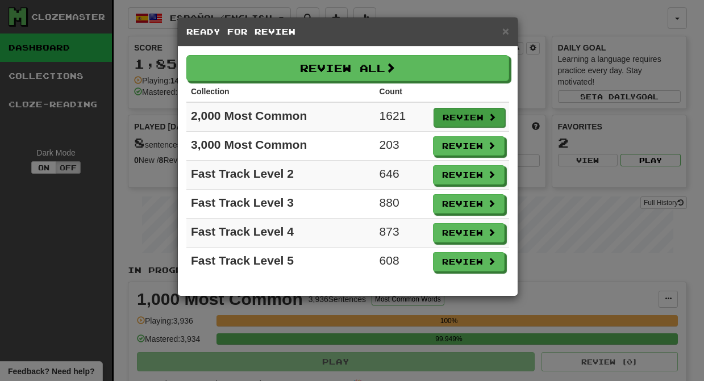
click at [467, 118] on button "Review" at bounding box center [469, 117] width 72 height 19
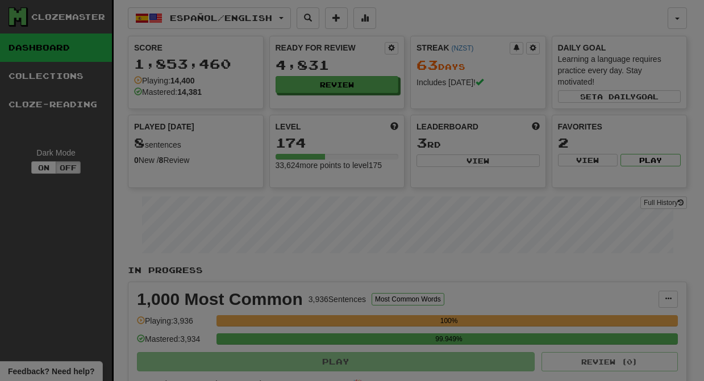
select select "********"
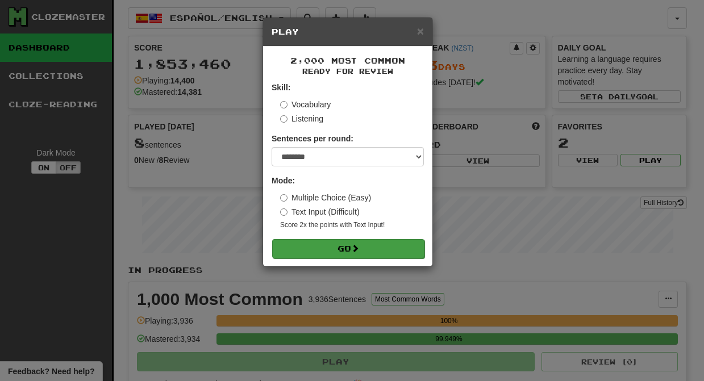
click at [369, 245] on button "Go" at bounding box center [348, 248] width 152 height 19
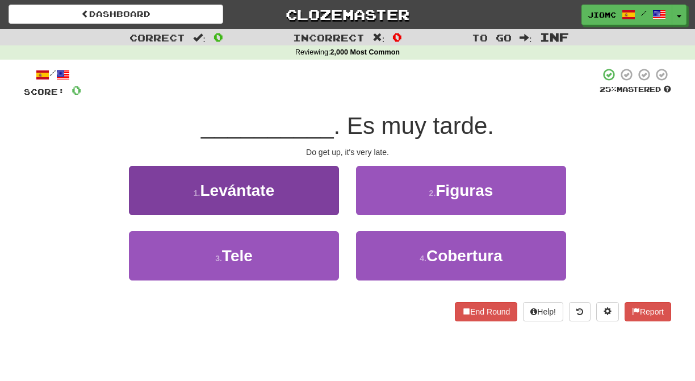
click at [324, 197] on button "1 . Levántate" at bounding box center [234, 190] width 210 height 49
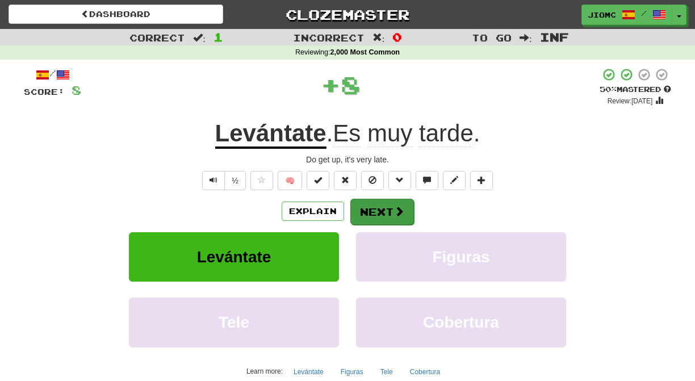
click at [379, 204] on button "Next" at bounding box center [382, 212] width 64 height 26
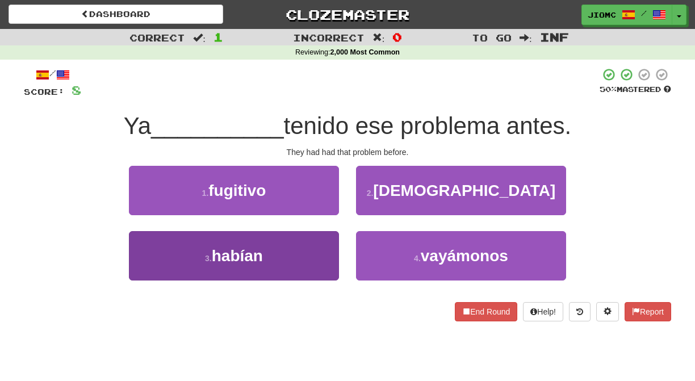
click at [316, 248] on button "3 . habían" at bounding box center [234, 255] width 210 height 49
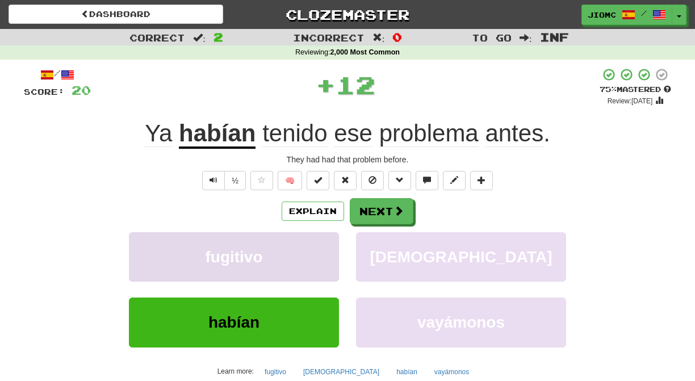
click at [318, 248] on button "fugitivo" at bounding box center [234, 256] width 210 height 49
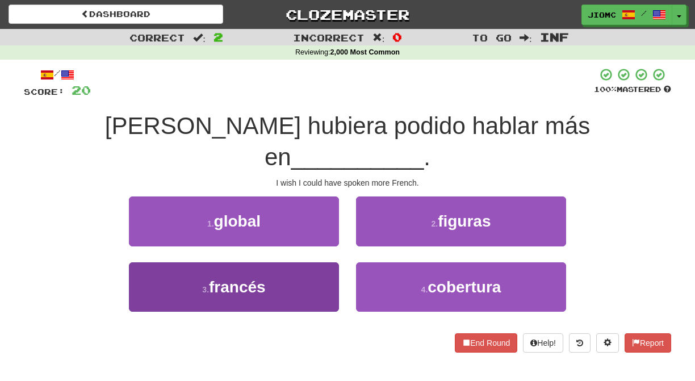
click at [317, 262] on button "3 . francés" at bounding box center [234, 286] width 210 height 49
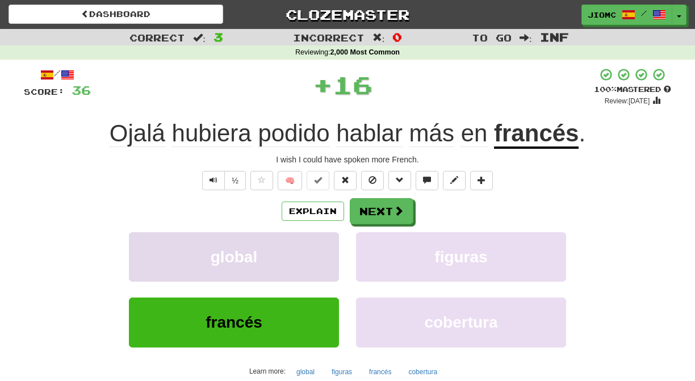
click at [317, 250] on button "global" at bounding box center [234, 256] width 210 height 49
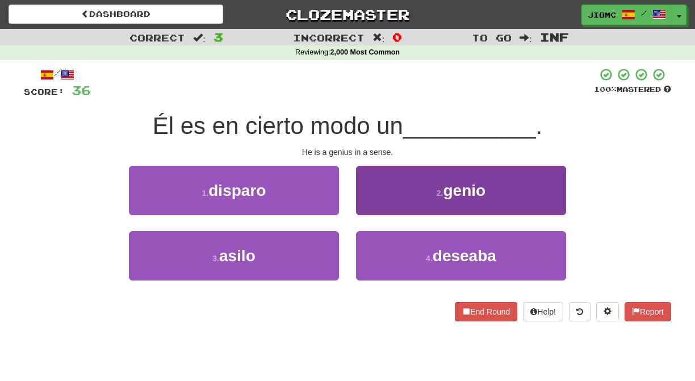
click at [370, 198] on button "2 . genio" at bounding box center [461, 190] width 210 height 49
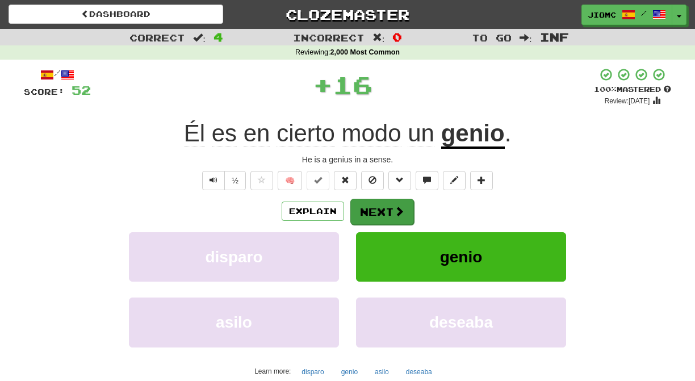
click at [369, 203] on button "Next" at bounding box center [382, 212] width 64 height 26
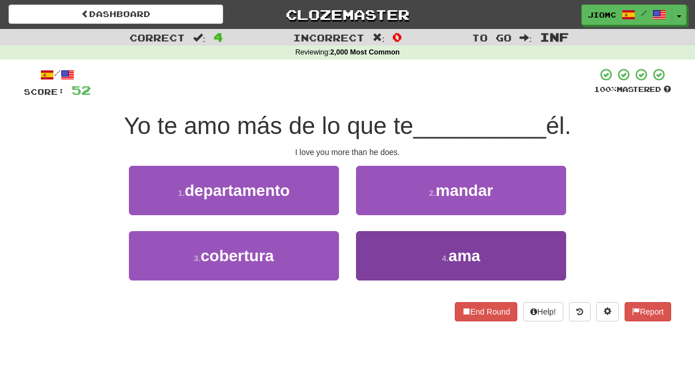
click at [377, 243] on button "4 . ama" at bounding box center [461, 255] width 210 height 49
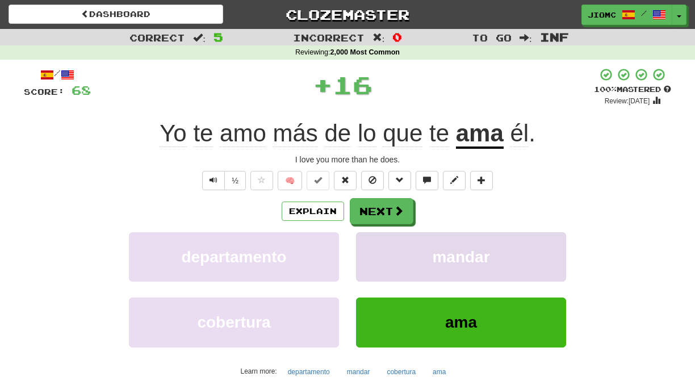
click at [377, 244] on button "mandar" at bounding box center [461, 256] width 210 height 49
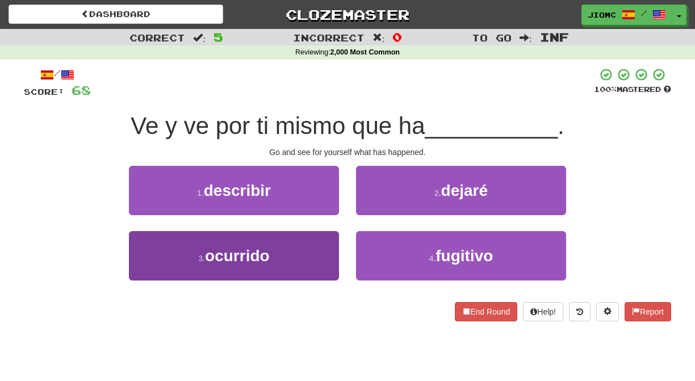
click at [313, 242] on button "3 . ocurrido" at bounding box center [234, 255] width 210 height 49
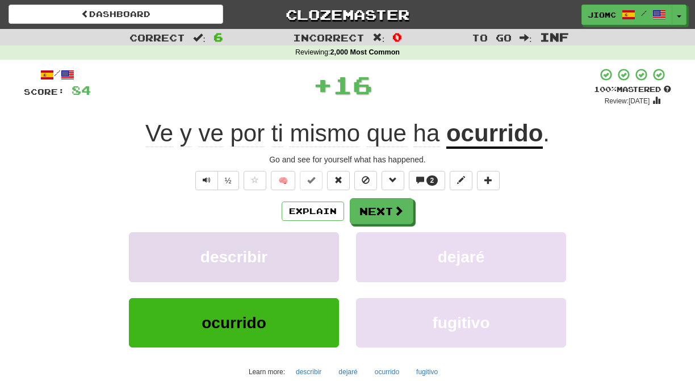
click at [314, 243] on button "describir" at bounding box center [234, 256] width 210 height 49
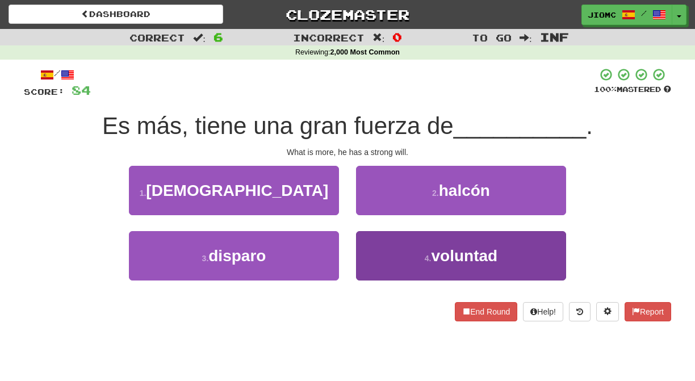
click at [374, 248] on button "4 . voluntad" at bounding box center [461, 255] width 210 height 49
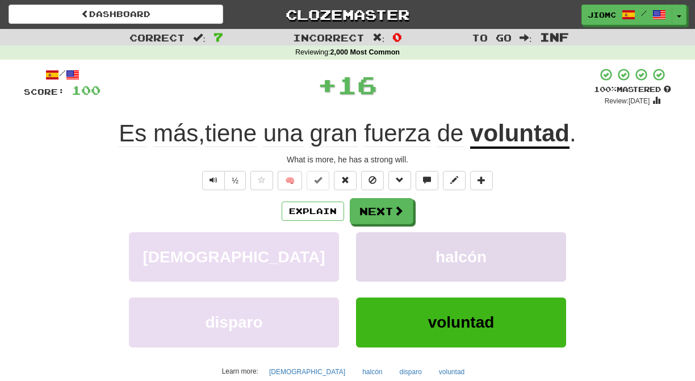
click at [373, 246] on button "halcón" at bounding box center [461, 256] width 210 height 49
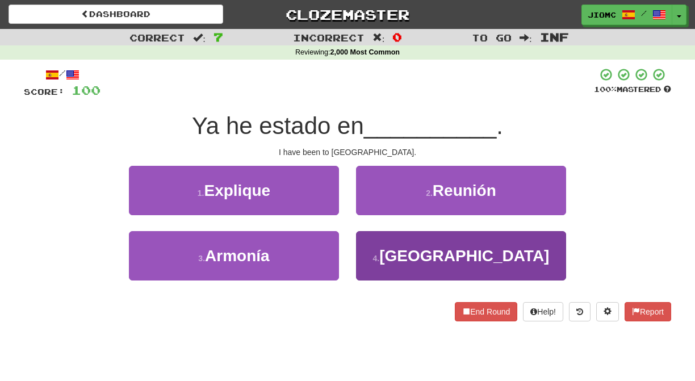
click at [373, 248] on button "4 . Roma" at bounding box center [461, 255] width 210 height 49
click at [373, 215] on button "2 . Reunión" at bounding box center [461, 190] width 210 height 49
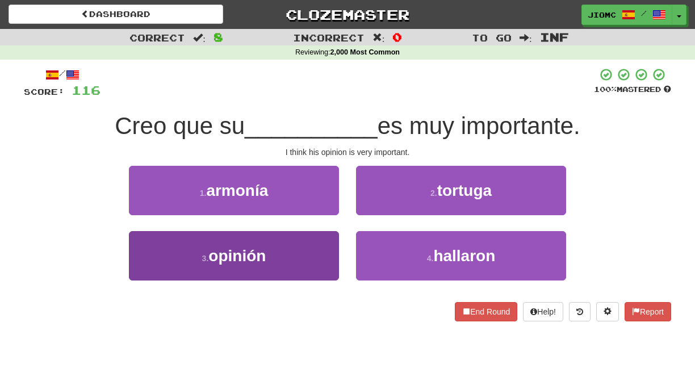
click at [324, 250] on button "3 . opinión" at bounding box center [234, 255] width 210 height 49
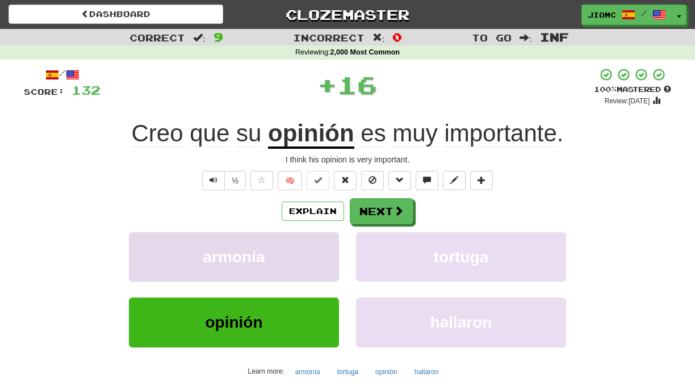
click at [327, 249] on button "armonía" at bounding box center [234, 256] width 210 height 49
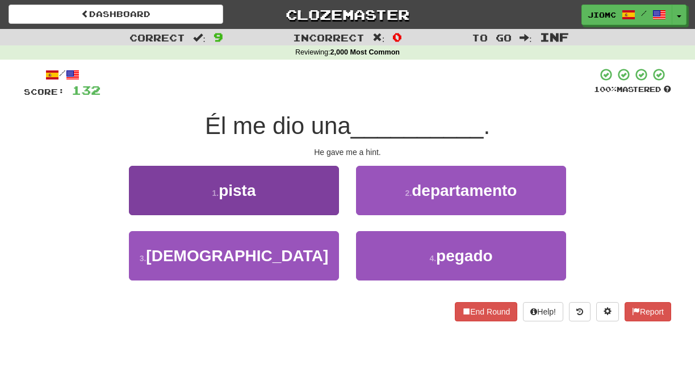
click at [331, 196] on button "1 . pista" at bounding box center [234, 190] width 210 height 49
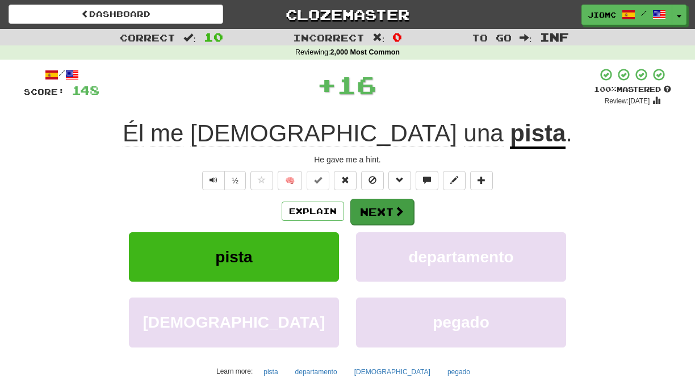
click at [390, 214] on button "Next" at bounding box center [382, 212] width 64 height 26
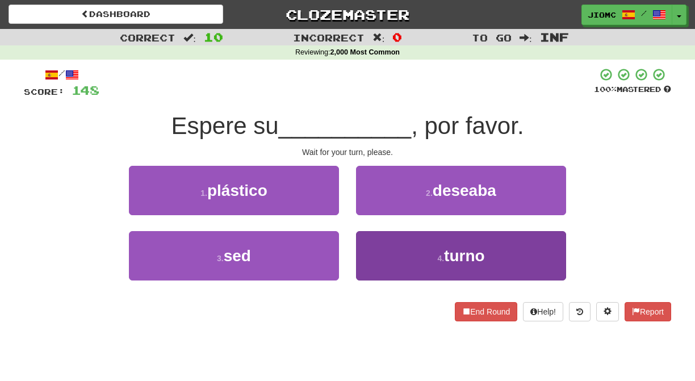
click at [377, 253] on button "4 . turno" at bounding box center [461, 255] width 210 height 49
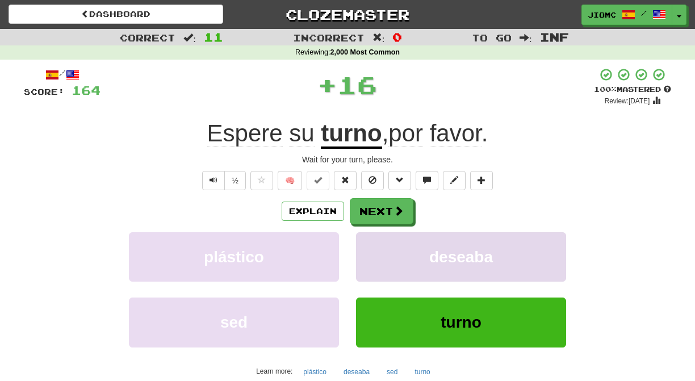
click at [377, 253] on button "deseaba" at bounding box center [461, 256] width 210 height 49
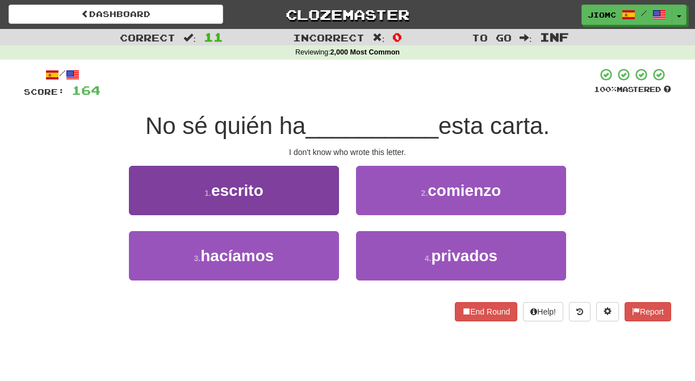
click at [329, 196] on button "1 . escrito" at bounding box center [234, 190] width 210 height 49
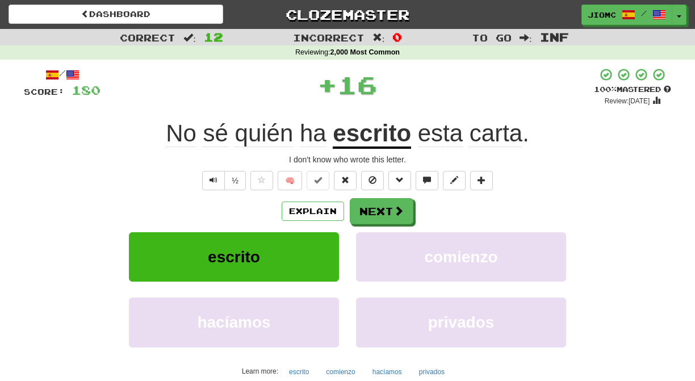
click at [367, 208] on button "Next" at bounding box center [382, 211] width 64 height 26
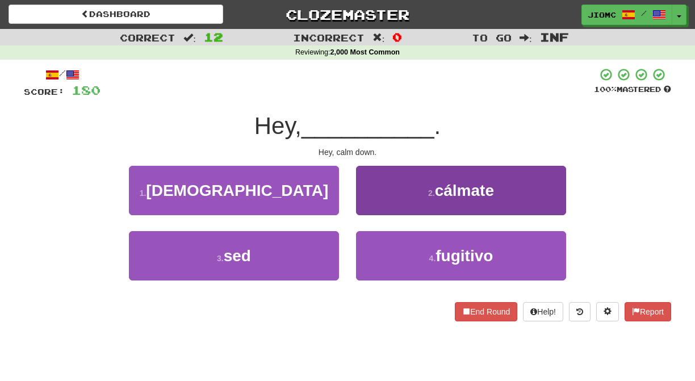
click at [368, 206] on button "2 . cálmate" at bounding box center [461, 190] width 210 height 49
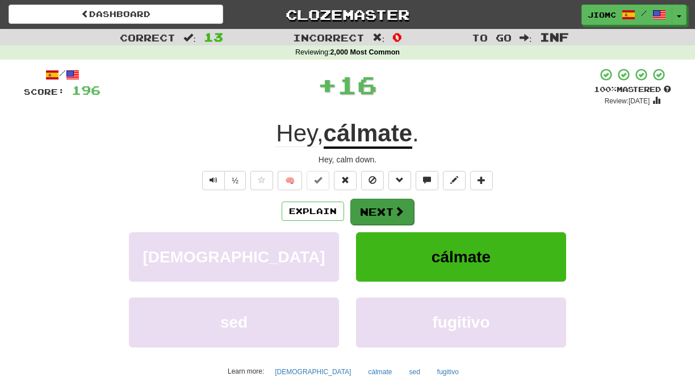
click at [369, 207] on button "Next" at bounding box center [382, 212] width 64 height 26
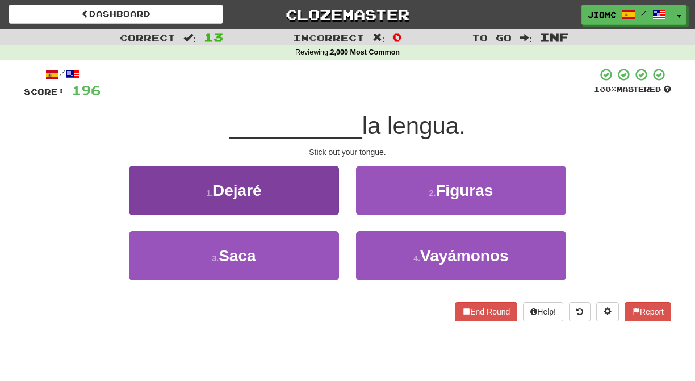
click at [328, 209] on button "1 . Dejaré" at bounding box center [234, 190] width 210 height 49
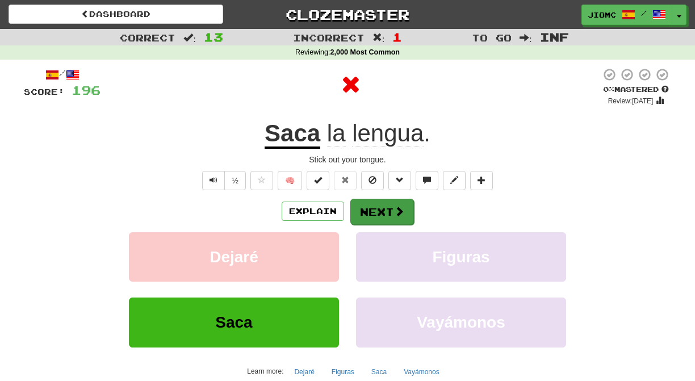
click at [365, 207] on button "Next" at bounding box center [382, 212] width 64 height 26
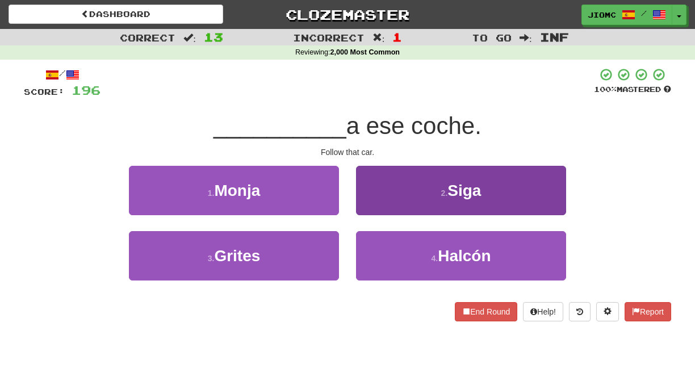
click at [364, 204] on button "2 . Siga" at bounding box center [461, 190] width 210 height 49
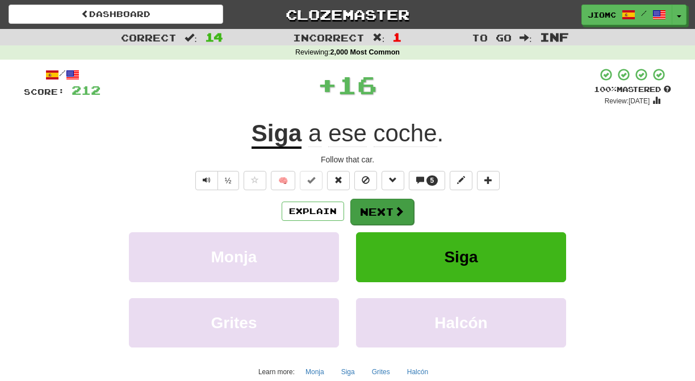
click at [369, 210] on button "Next" at bounding box center [382, 212] width 64 height 26
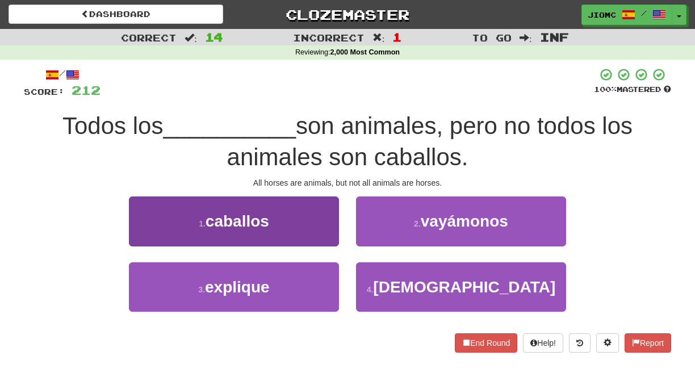
click at [318, 232] on button "1 . caballos" at bounding box center [234, 221] width 210 height 49
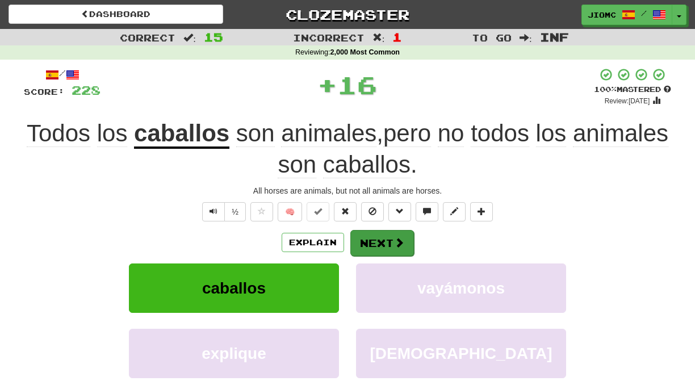
click at [364, 235] on button "Next" at bounding box center [382, 243] width 64 height 26
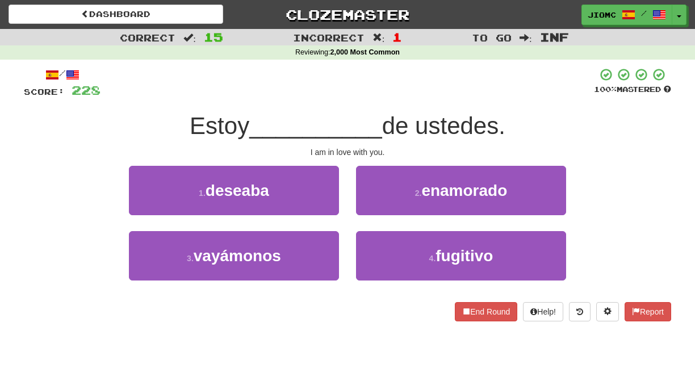
click at [370, 217] on div "2 . enamorado" at bounding box center [461, 198] width 227 height 65
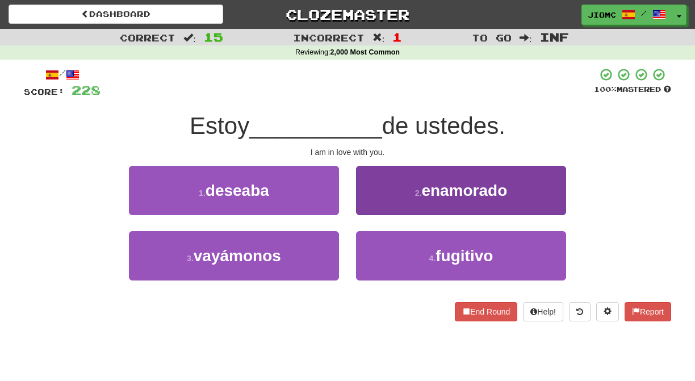
click at [367, 210] on button "2 . enamorado" at bounding box center [461, 190] width 210 height 49
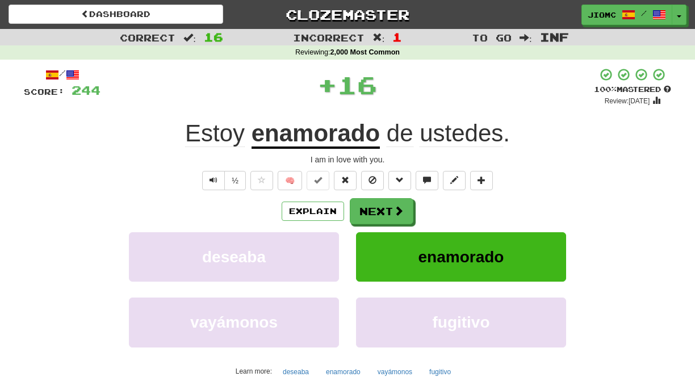
click at [367, 210] on button "Next" at bounding box center [382, 211] width 64 height 26
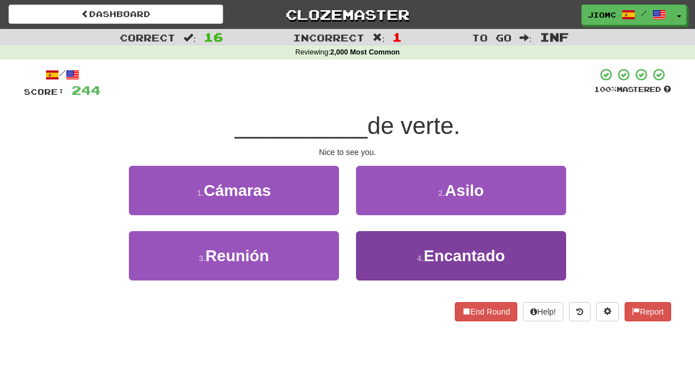
click at [367, 251] on button "4 . Encantado" at bounding box center [461, 255] width 210 height 49
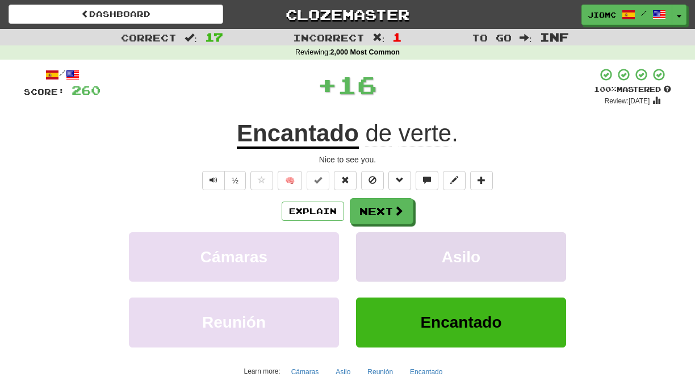
click at [369, 250] on button "Asilo" at bounding box center [461, 256] width 210 height 49
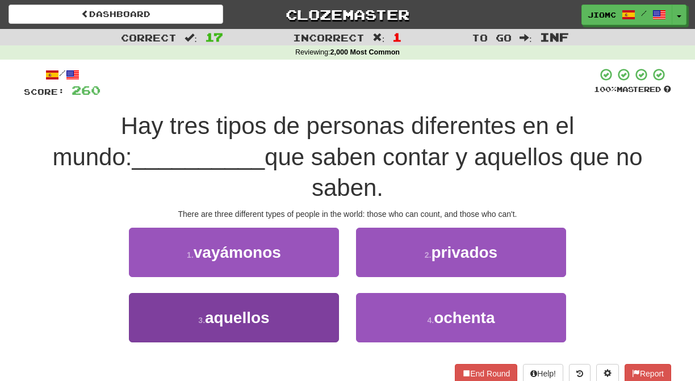
click at [299, 293] on button "3 . aquellos" at bounding box center [234, 317] width 210 height 49
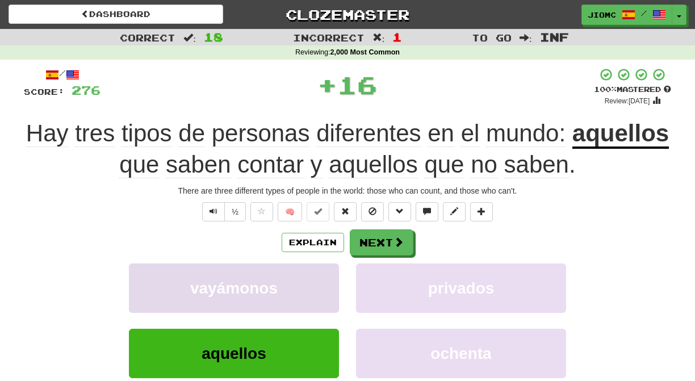
click at [300, 281] on button "vayámonos" at bounding box center [234, 288] width 210 height 49
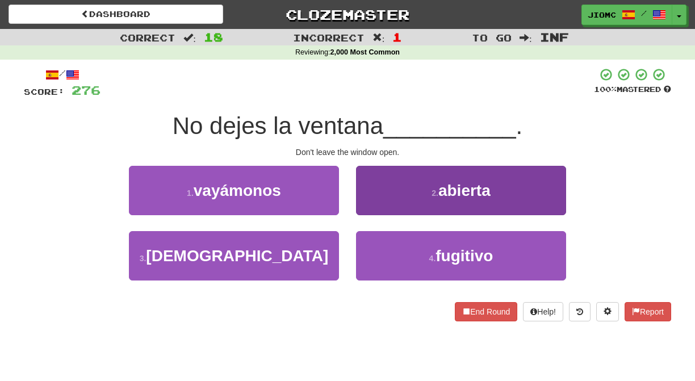
click at [369, 211] on button "2 . abierta" at bounding box center [461, 190] width 210 height 49
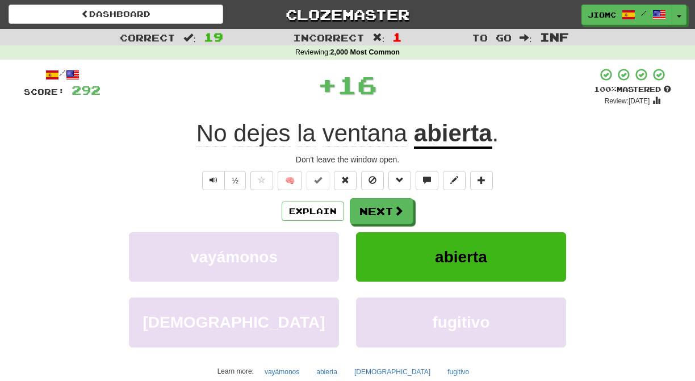
click at [369, 211] on button "Next" at bounding box center [382, 211] width 64 height 26
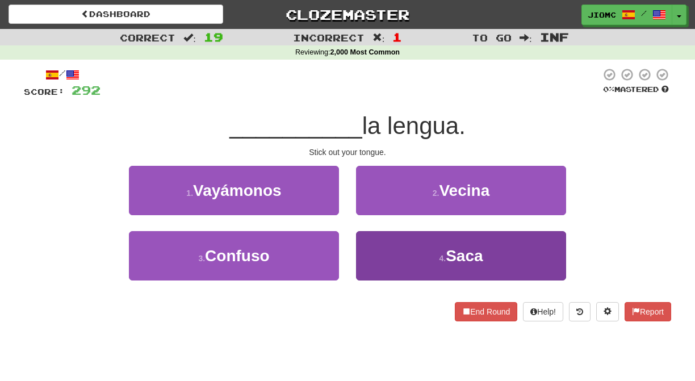
click at [375, 250] on button "4 . Saca" at bounding box center [461, 255] width 210 height 49
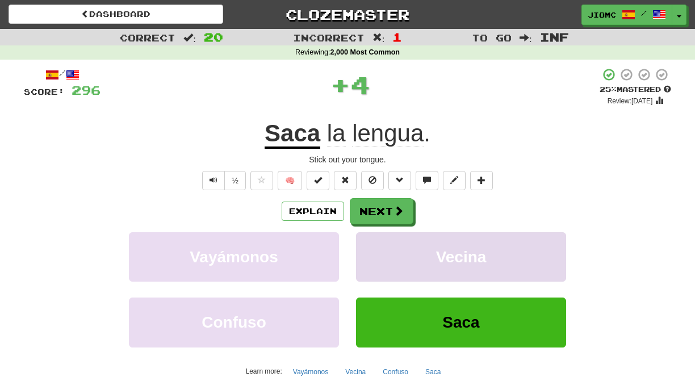
click at [374, 251] on button "Vecina" at bounding box center [461, 256] width 210 height 49
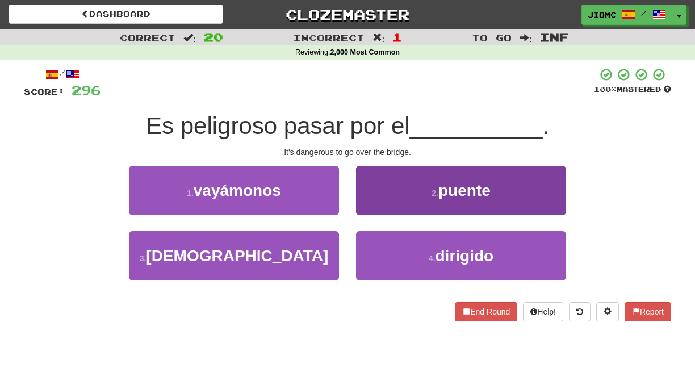
click at [373, 207] on button "2 . puente" at bounding box center [461, 190] width 210 height 49
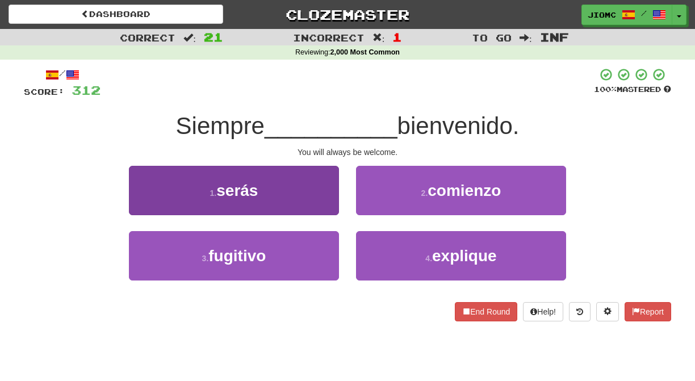
click at [324, 209] on button "1 . serás" at bounding box center [234, 190] width 210 height 49
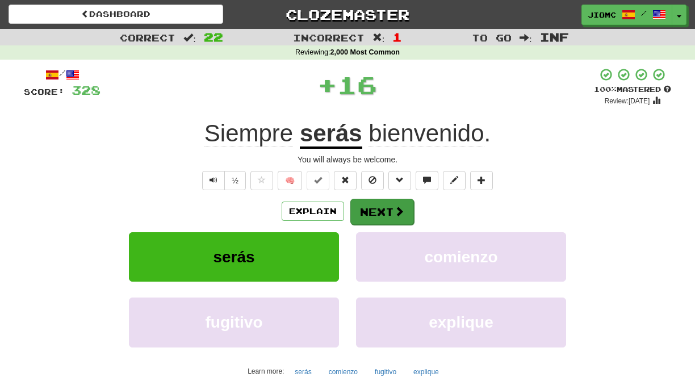
click at [390, 214] on button "Next" at bounding box center [382, 212] width 64 height 26
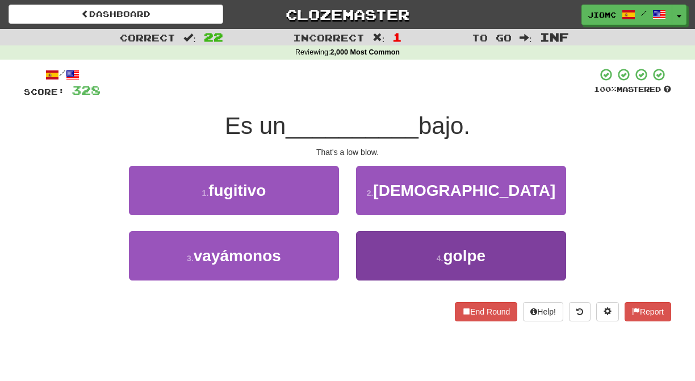
click at [377, 248] on button "4 . golpe" at bounding box center [461, 255] width 210 height 49
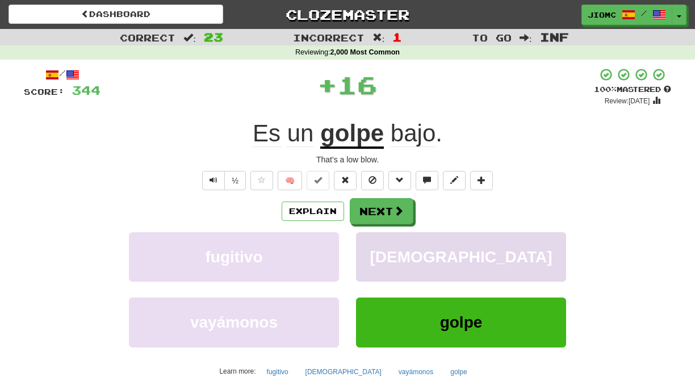
click at [375, 248] on button "judío" at bounding box center [461, 256] width 210 height 49
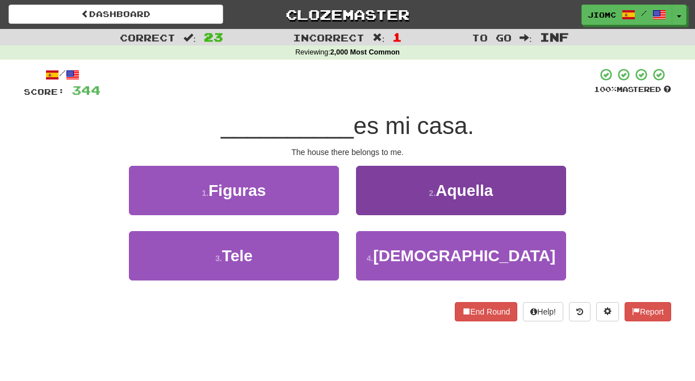
click at [374, 208] on button "2 . Aquella" at bounding box center [461, 190] width 210 height 49
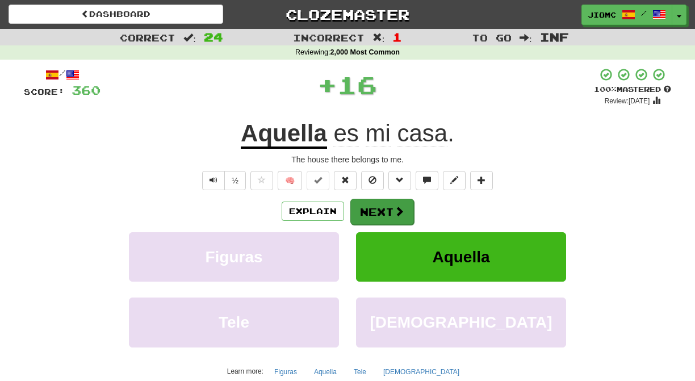
click at [374, 210] on button "Next" at bounding box center [382, 212] width 64 height 26
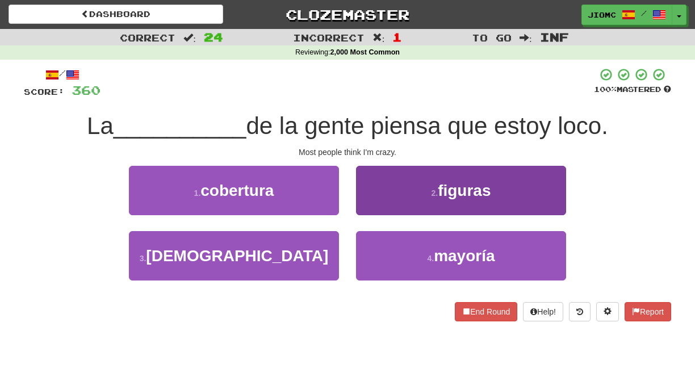
click at [392, 257] on button "4 . mayoría" at bounding box center [461, 255] width 210 height 49
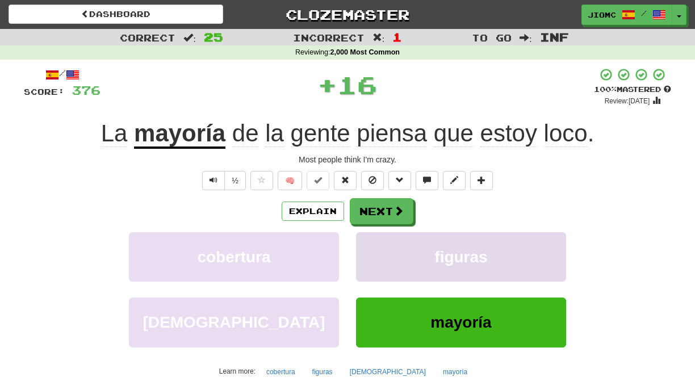
click at [390, 254] on button "figuras" at bounding box center [461, 256] width 210 height 49
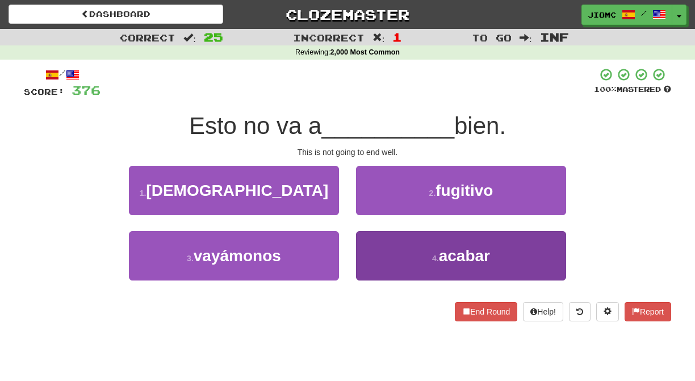
click at [378, 245] on button "4 . acabar" at bounding box center [461, 255] width 210 height 49
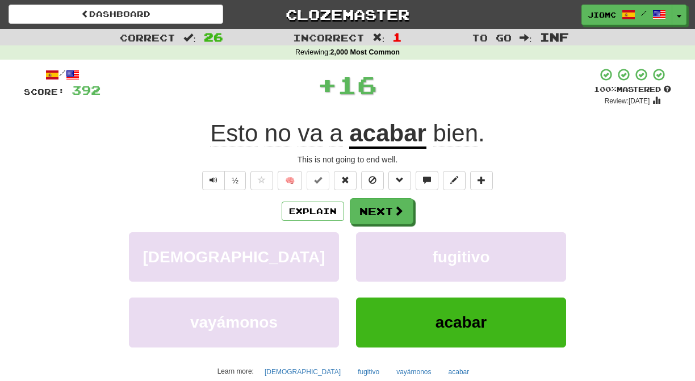
click at [378, 245] on button "fugitivo" at bounding box center [461, 256] width 210 height 49
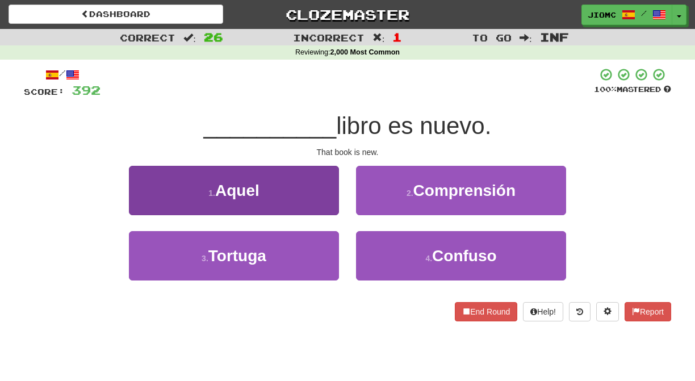
click at [329, 195] on button "1 . Aquel" at bounding box center [234, 190] width 210 height 49
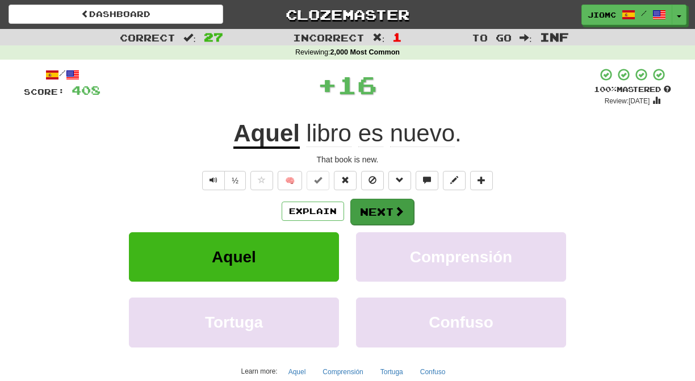
click at [366, 203] on button "Next" at bounding box center [382, 212] width 64 height 26
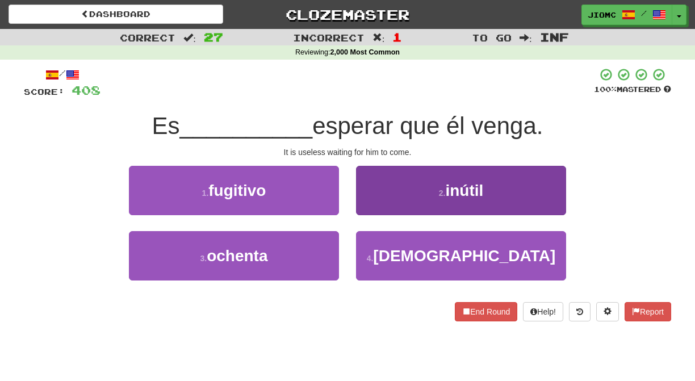
click at [377, 207] on button "2 . inútil" at bounding box center [461, 190] width 210 height 49
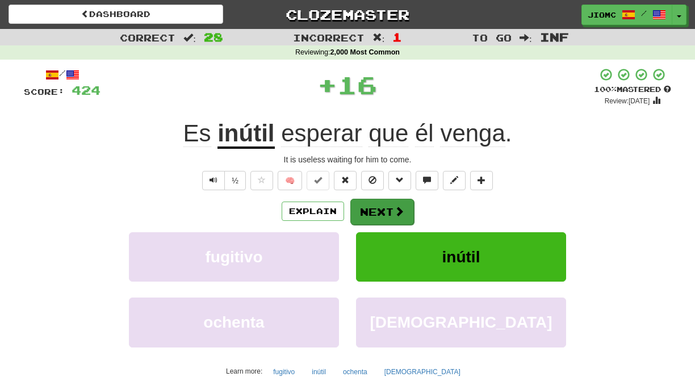
click at [380, 208] on button "Next" at bounding box center [382, 212] width 64 height 26
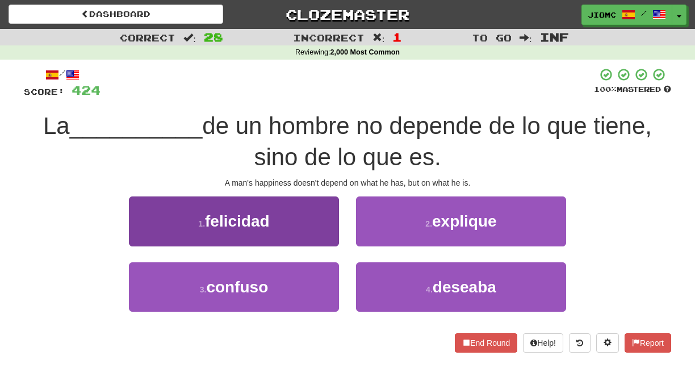
drag, startPoint x: 342, startPoint y: 220, endPoint x: 336, endPoint y: 222, distance: 6.1
click at [320, 228] on button "1 . felicidad" at bounding box center [234, 221] width 210 height 49
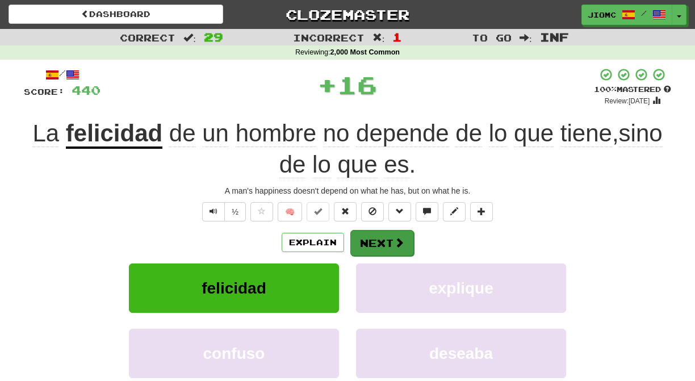
click at [370, 237] on button "Next" at bounding box center [382, 243] width 64 height 26
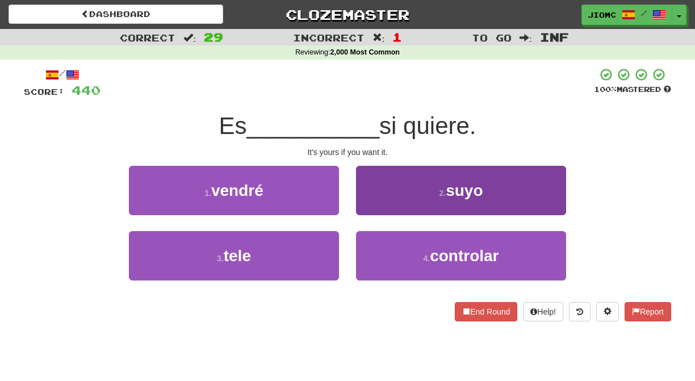
click at [372, 207] on button "2 . suyo" at bounding box center [461, 190] width 210 height 49
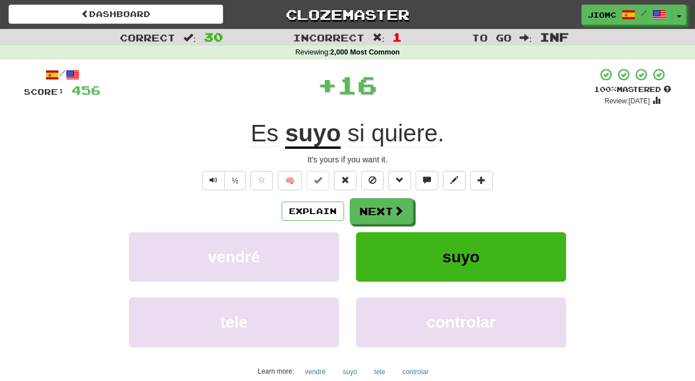
click at [372, 208] on button "Next" at bounding box center [382, 211] width 64 height 26
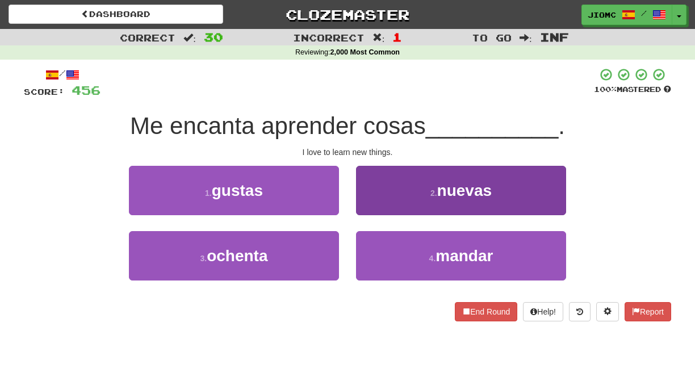
click at [370, 206] on button "2 . nuevas" at bounding box center [461, 190] width 210 height 49
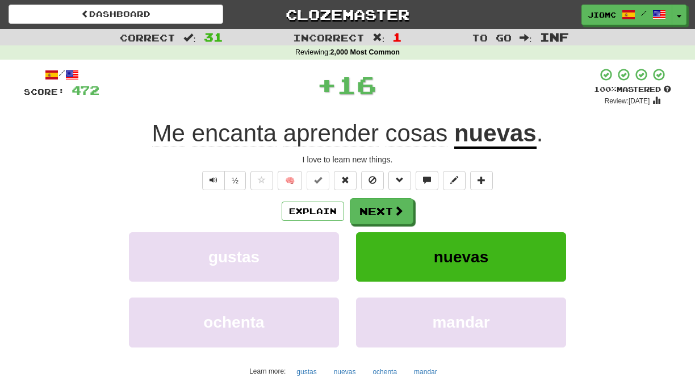
click at [373, 210] on button "Next" at bounding box center [382, 211] width 64 height 26
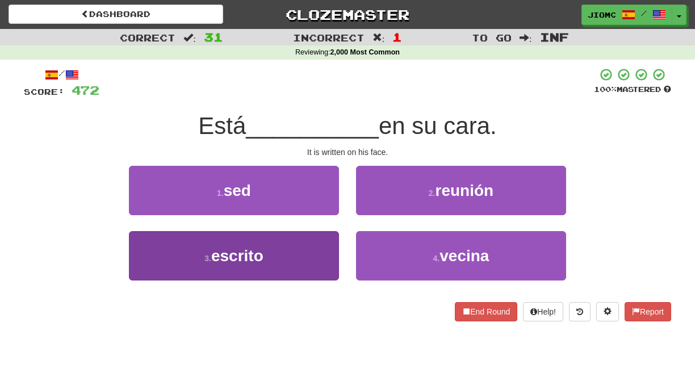
click at [315, 256] on button "3 . escrito" at bounding box center [234, 255] width 210 height 49
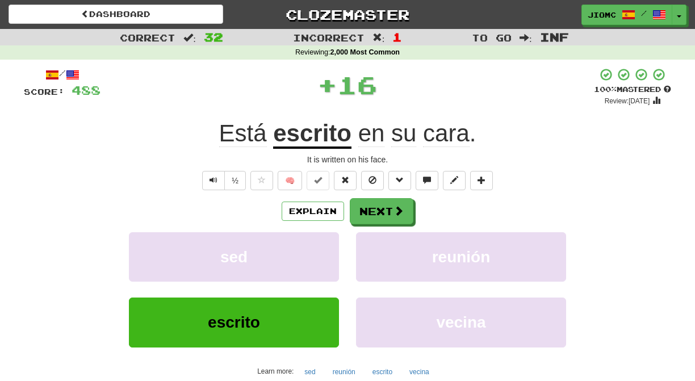
click at [315, 256] on button "sed" at bounding box center [234, 256] width 210 height 49
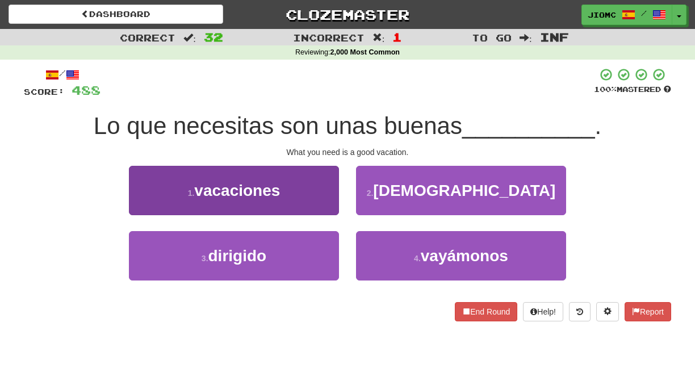
click at [325, 195] on button "1 . vacaciones" at bounding box center [234, 190] width 210 height 49
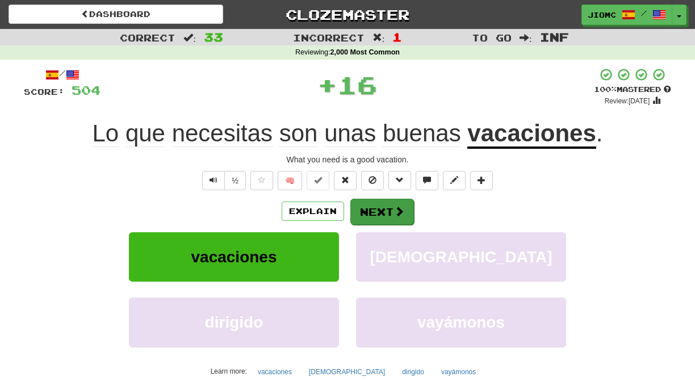
click at [362, 211] on button "Next" at bounding box center [382, 212] width 64 height 26
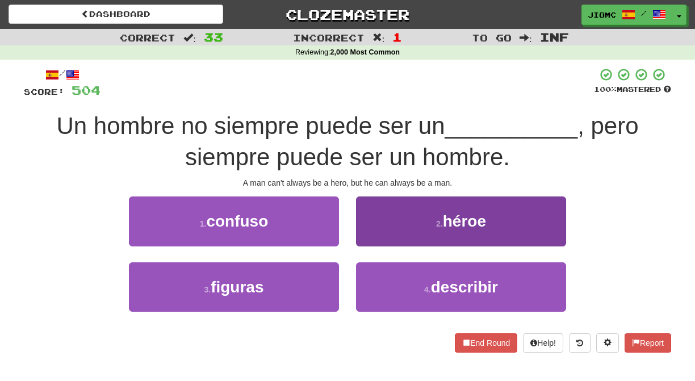
click at [377, 228] on button "2 . héroe" at bounding box center [461, 221] width 210 height 49
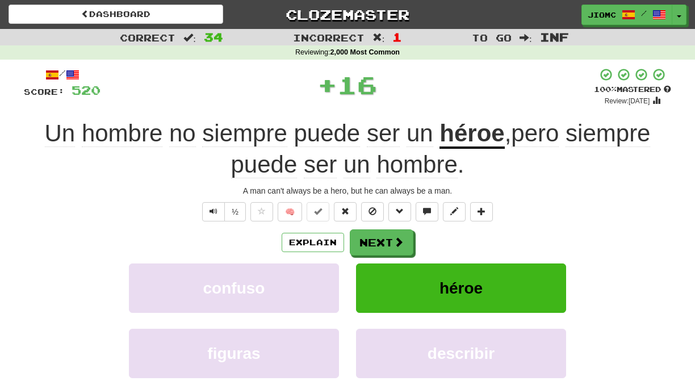
click at [377, 231] on button "Next" at bounding box center [382, 242] width 64 height 26
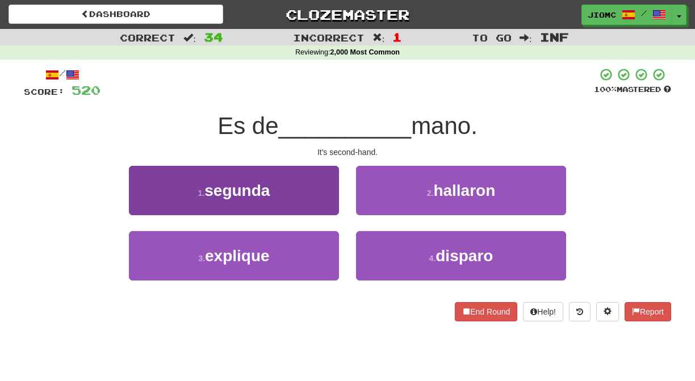
click at [326, 208] on button "1 . segunda" at bounding box center [234, 190] width 210 height 49
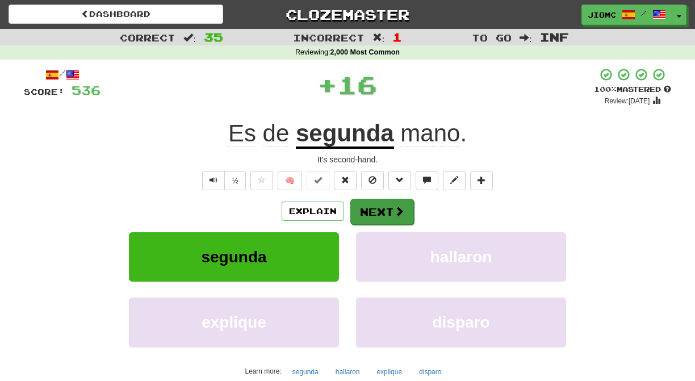
click at [352, 210] on button "Next" at bounding box center [382, 212] width 64 height 26
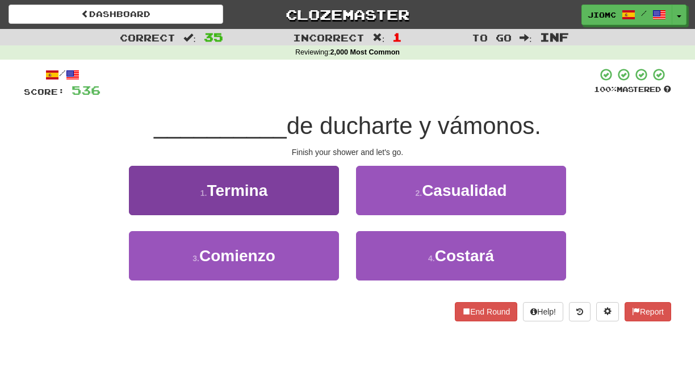
click at [328, 207] on button "1 . Termina" at bounding box center [234, 190] width 210 height 49
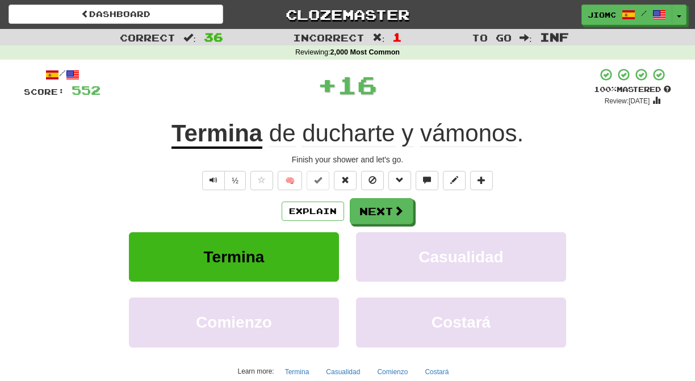
click at [370, 212] on button "Next" at bounding box center [382, 211] width 64 height 26
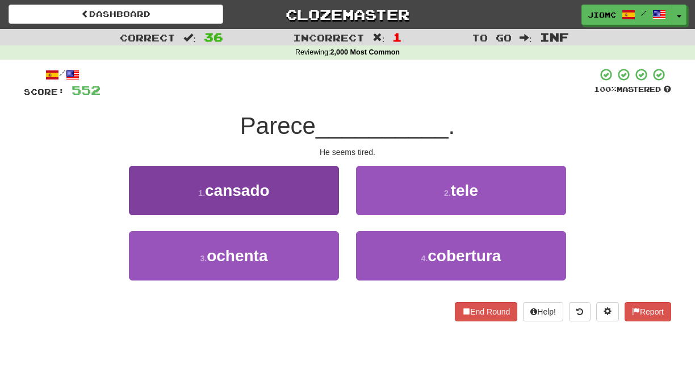
click at [327, 201] on button "1 . cansado" at bounding box center [234, 190] width 210 height 49
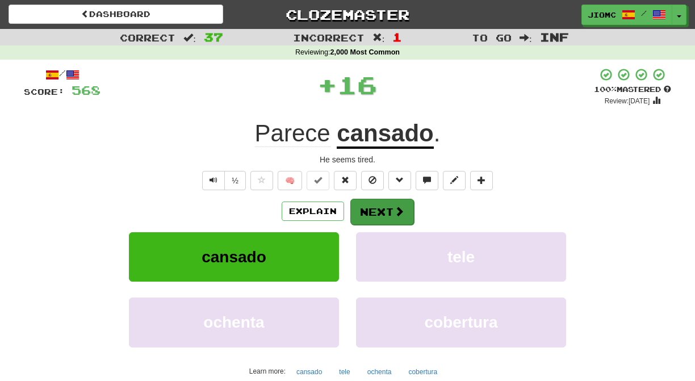
click at [364, 206] on button "Next" at bounding box center [382, 212] width 64 height 26
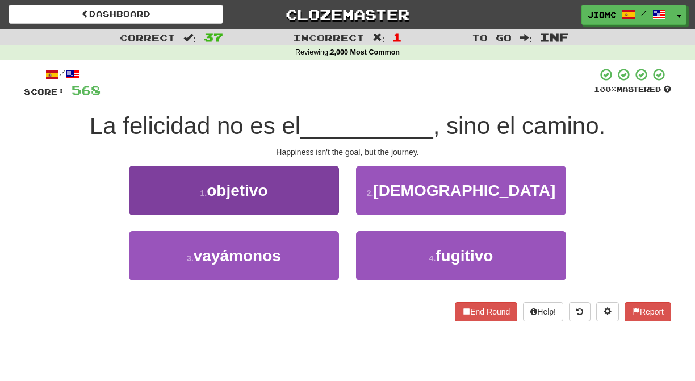
click at [327, 202] on button "1 . objetivo" at bounding box center [234, 190] width 210 height 49
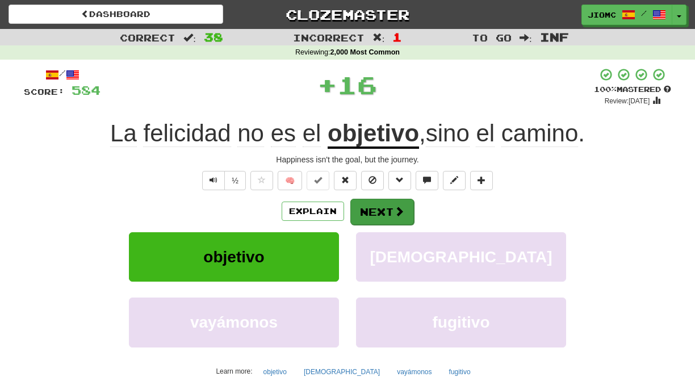
click at [366, 210] on button "Next" at bounding box center [382, 212] width 64 height 26
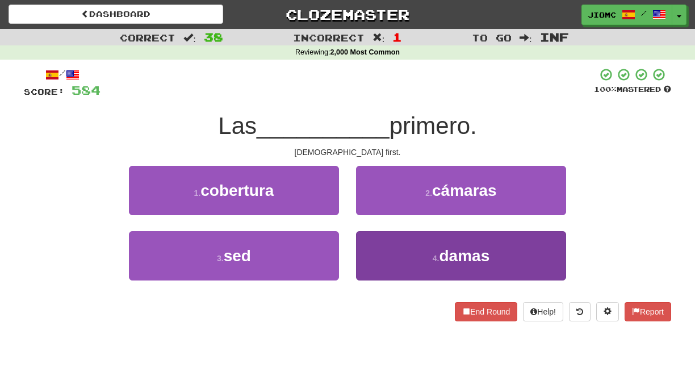
click at [382, 250] on button "4 . damas" at bounding box center [461, 255] width 210 height 49
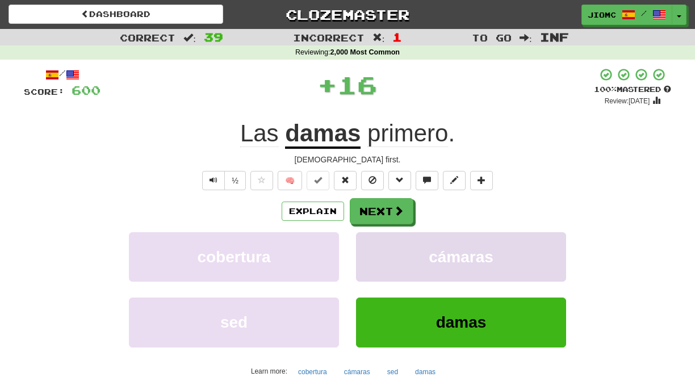
click at [383, 248] on button "cámaras" at bounding box center [461, 256] width 210 height 49
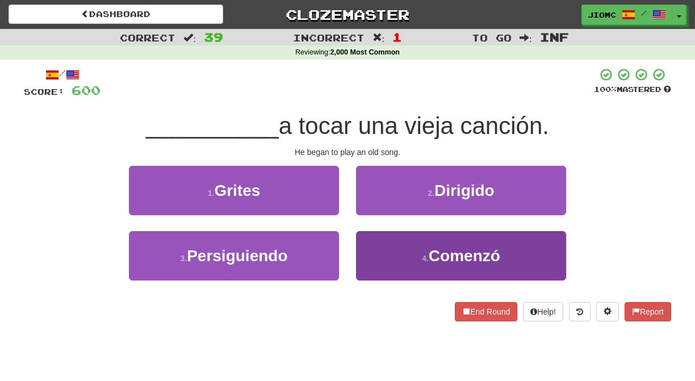
click at [385, 245] on button "4 . Comenzó" at bounding box center [461, 255] width 210 height 49
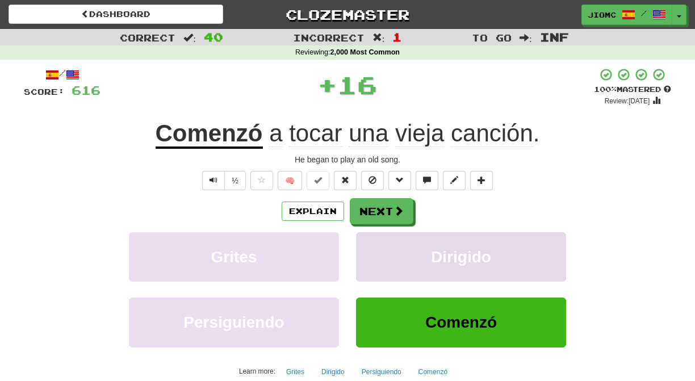
click at [379, 238] on button "Dirigido" at bounding box center [461, 256] width 210 height 49
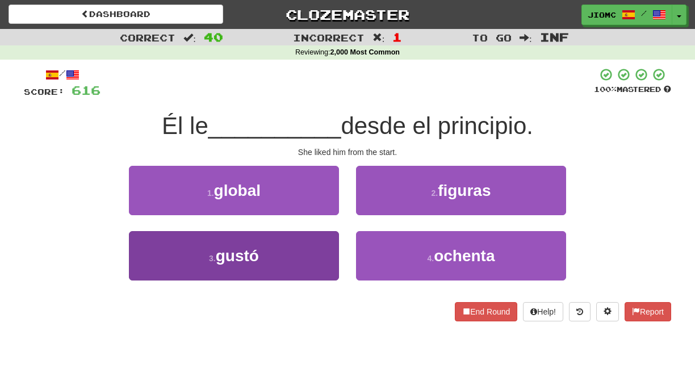
click at [306, 248] on button "3 . gustó" at bounding box center [234, 255] width 210 height 49
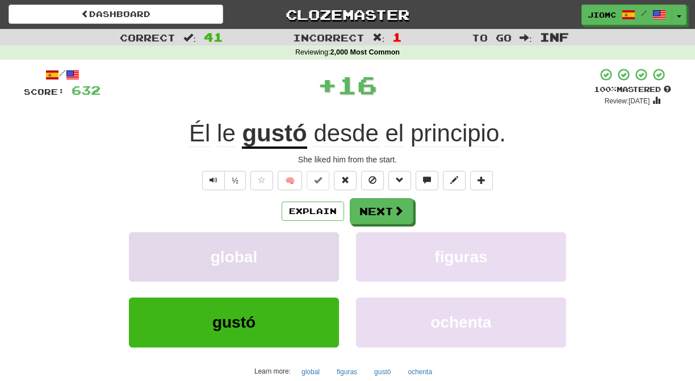
click at [308, 248] on button "global" at bounding box center [234, 256] width 210 height 49
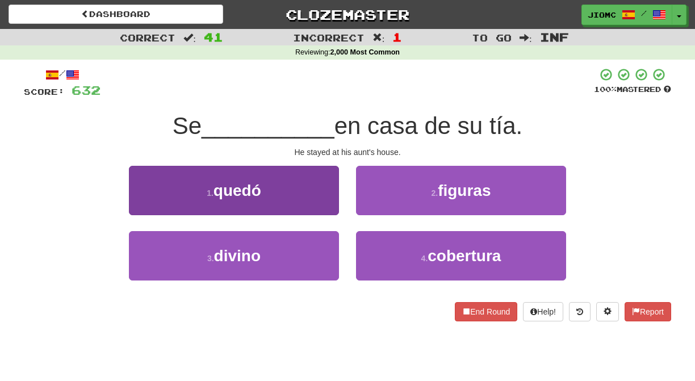
click at [329, 202] on button "1 . quedó" at bounding box center [234, 190] width 210 height 49
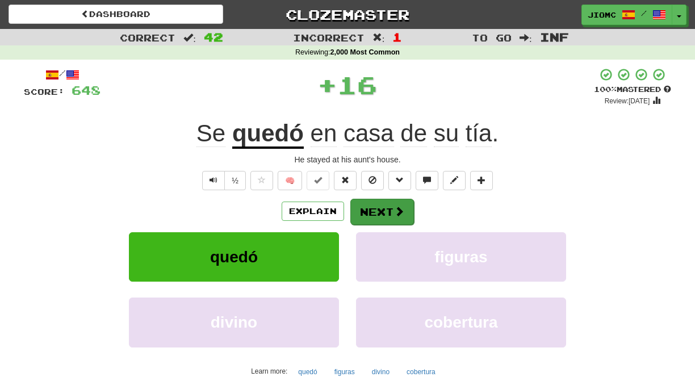
click at [374, 204] on button "Next" at bounding box center [382, 212] width 64 height 26
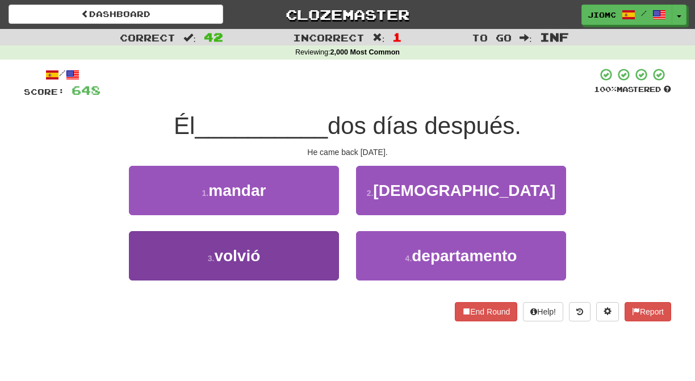
click at [325, 234] on button "3 . volvió" at bounding box center [234, 255] width 210 height 49
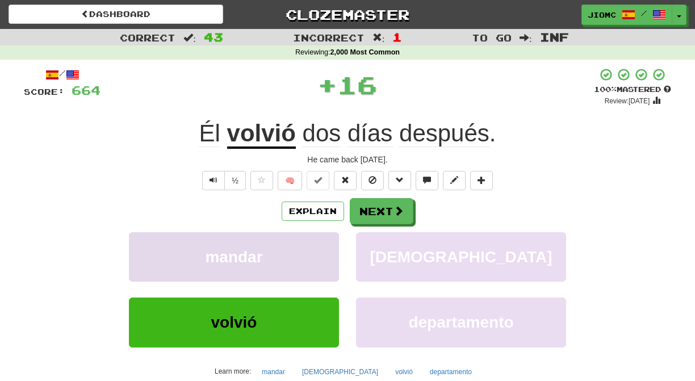
click at [325, 235] on button "mandar" at bounding box center [234, 256] width 210 height 49
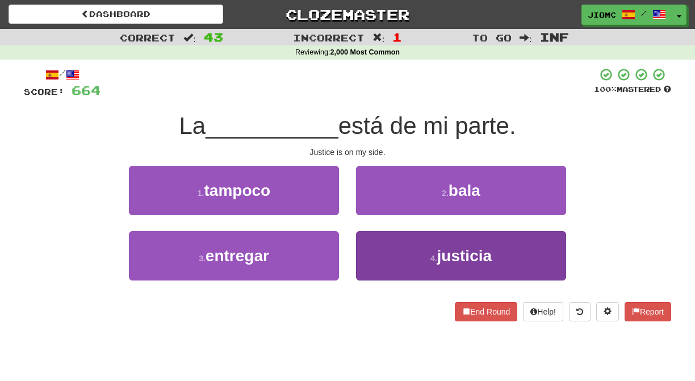
click at [375, 246] on button "4 . justicia" at bounding box center [461, 255] width 210 height 49
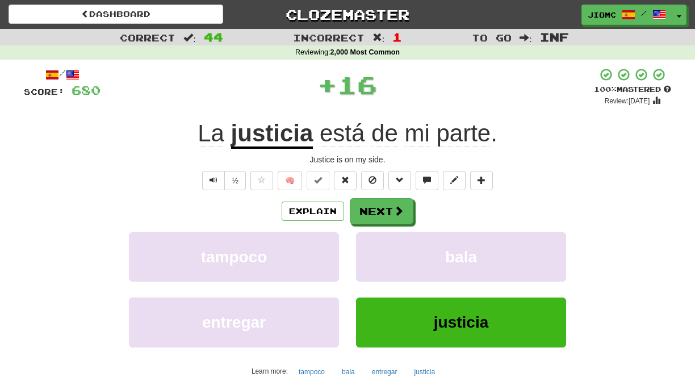
click at [375, 246] on button "bala" at bounding box center [461, 256] width 210 height 49
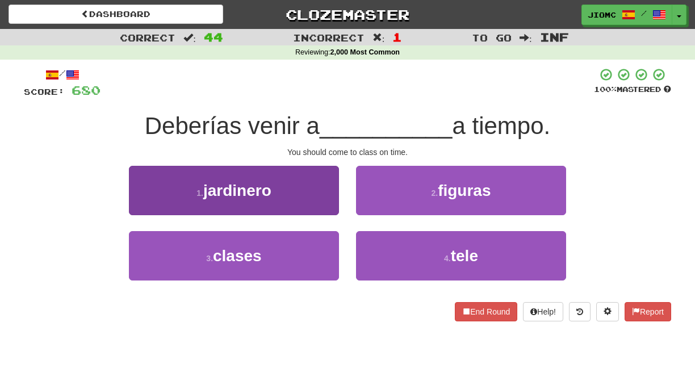
click at [324, 239] on button "3 . clases" at bounding box center [234, 255] width 210 height 49
click at [325, 215] on button "1 . jardinero" at bounding box center [234, 190] width 210 height 49
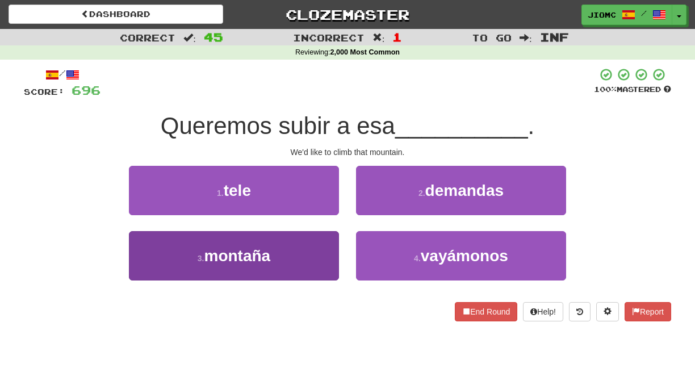
click at [321, 245] on button "3 . montaña" at bounding box center [234, 255] width 210 height 49
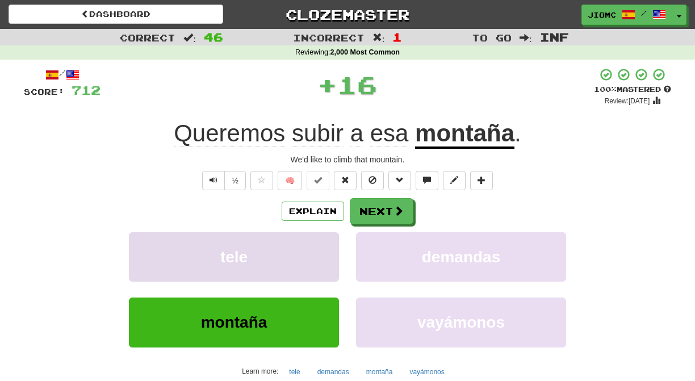
click at [320, 245] on button "tele" at bounding box center [234, 256] width 210 height 49
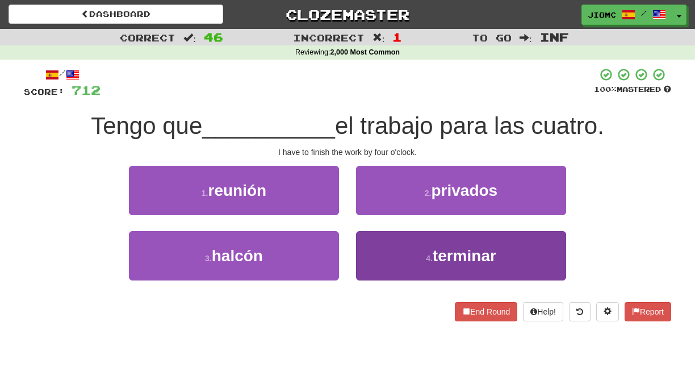
click at [378, 239] on button "4 . terminar" at bounding box center [461, 255] width 210 height 49
click at [378, 215] on button "2 . privados" at bounding box center [461, 190] width 210 height 49
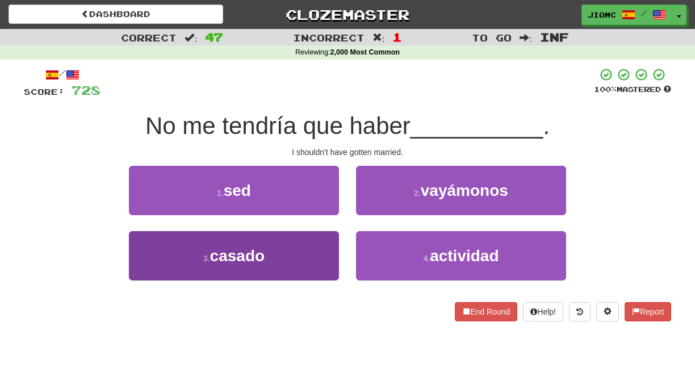
click at [320, 244] on button "3 . casado" at bounding box center [234, 255] width 210 height 49
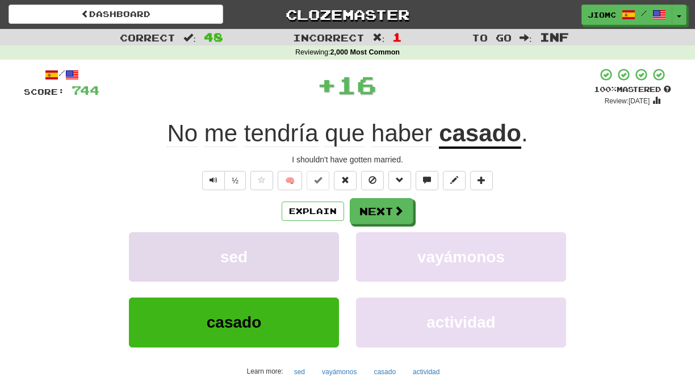
click at [322, 244] on button "sed" at bounding box center [234, 256] width 210 height 49
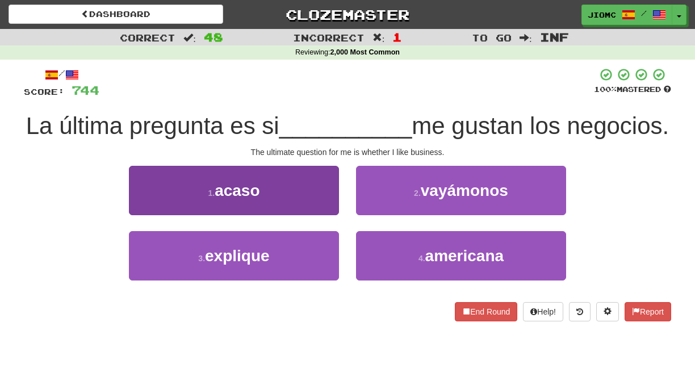
click at [323, 206] on button "1 . acaso" at bounding box center [234, 190] width 210 height 49
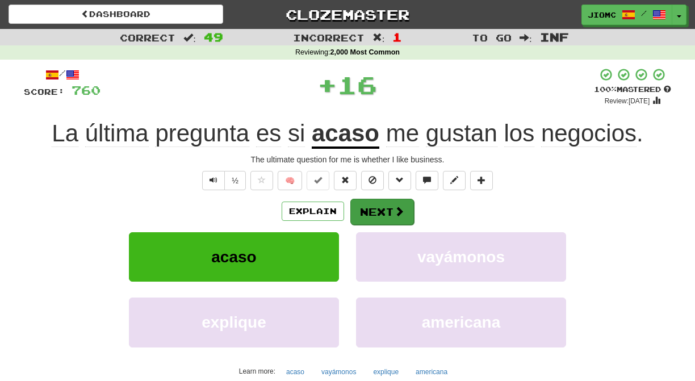
click at [373, 209] on button "Next" at bounding box center [382, 212] width 64 height 26
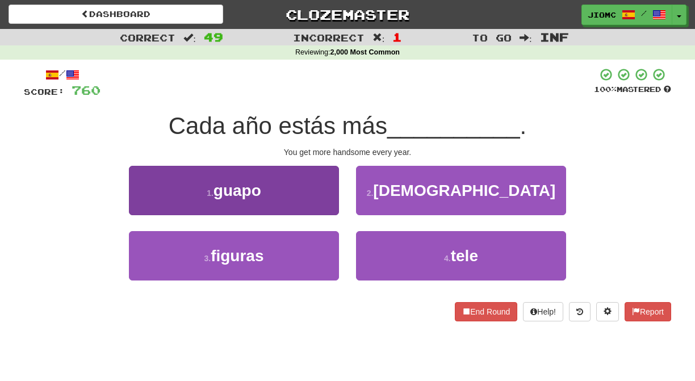
click at [327, 200] on button "1 . guapo" at bounding box center [234, 190] width 210 height 49
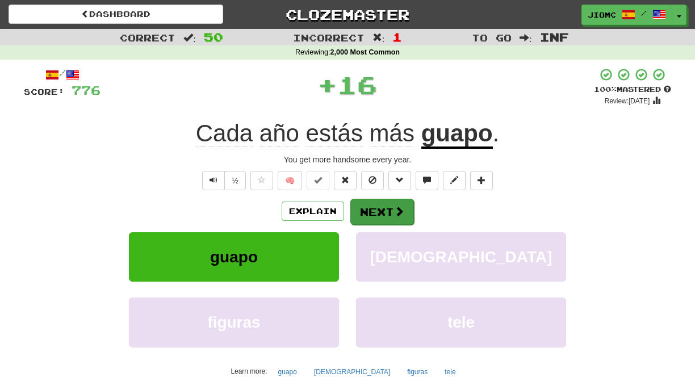
click at [374, 202] on button "Next" at bounding box center [382, 212] width 64 height 26
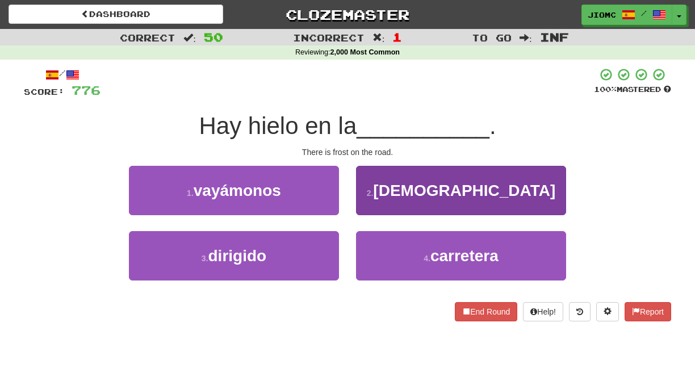
click at [369, 244] on button "4 . carretera" at bounding box center [461, 255] width 210 height 49
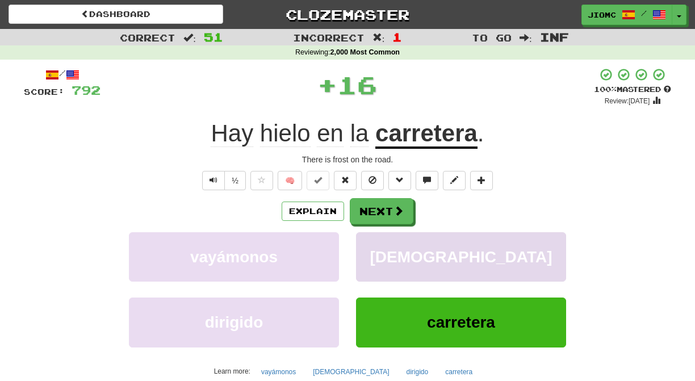
click at [369, 243] on button "judío" at bounding box center [461, 256] width 210 height 49
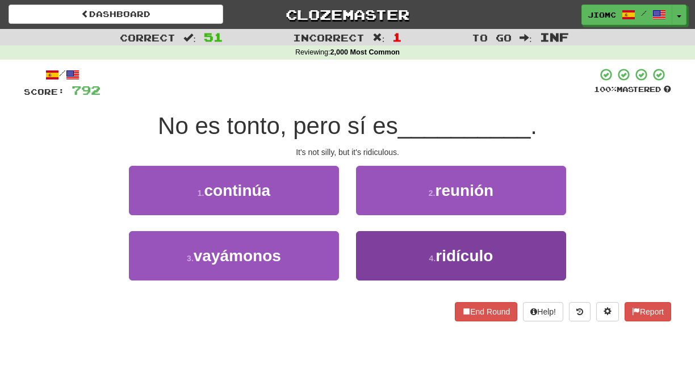
click at [370, 238] on button "4 . ridículo" at bounding box center [461, 255] width 210 height 49
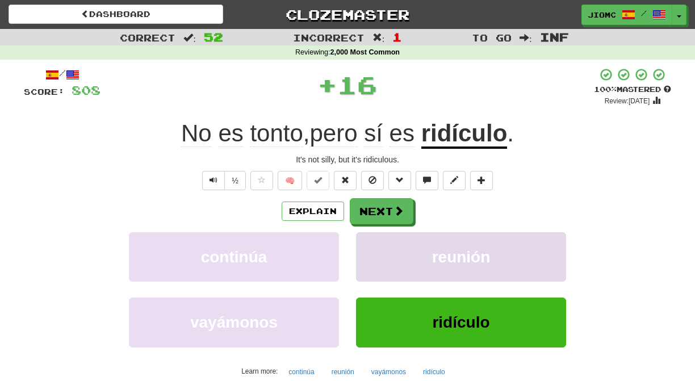
click at [370, 239] on button "reunión" at bounding box center [461, 256] width 210 height 49
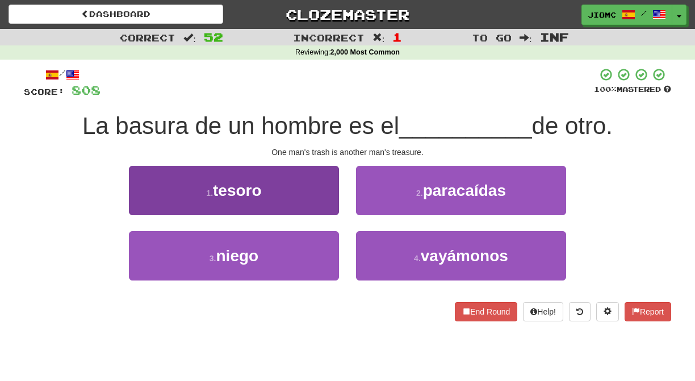
click at [315, 206] on button "1 . tesoro" at bounding box center [234, 190] width 210 height 49
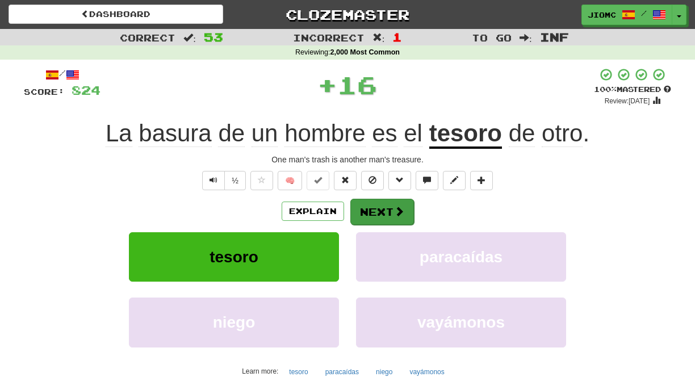
click at [363, 206] on button "Next" at bounding box center [382, 212] width 64 height 26
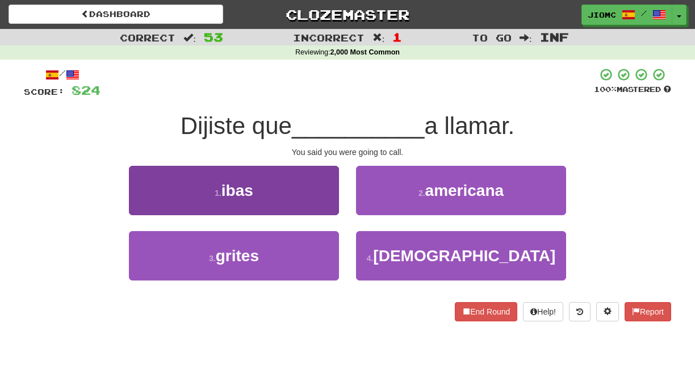
click at [328, 205] on button "1 . ibas" at bounding box center [234, 190] width 210 height 49
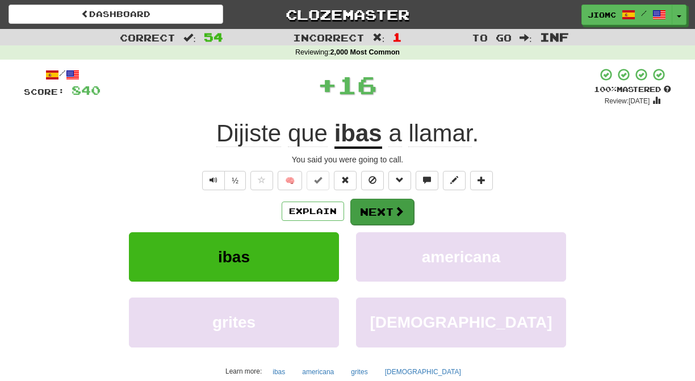
click at [382, 210] on button "Next" at bounding box center [382, 212] width 64 height 26
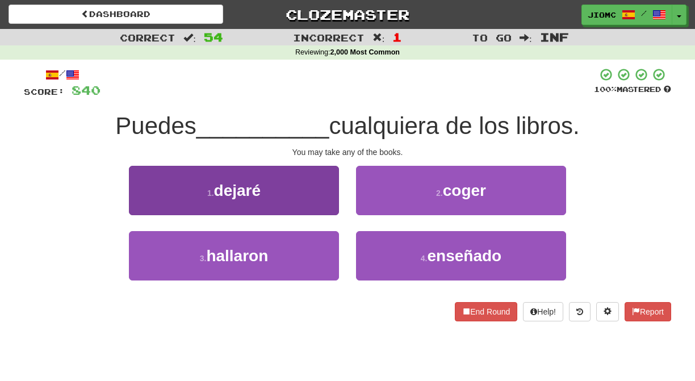
click at [325, 203] on button "1 . dejaré" at bounding box center [234, 190] width 210 height 49
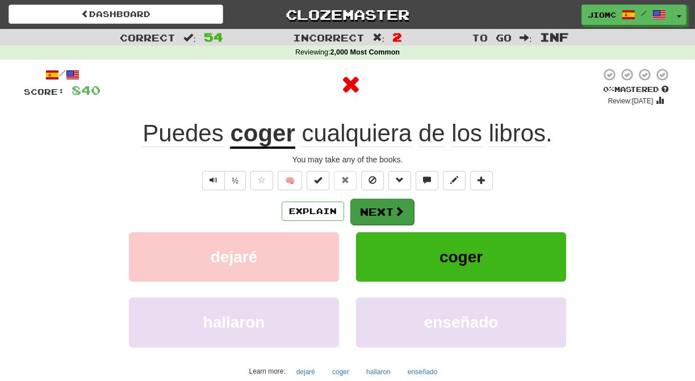
click at [366, 208] on button "Next" at bounding box center [382, 212] width 64 height 26
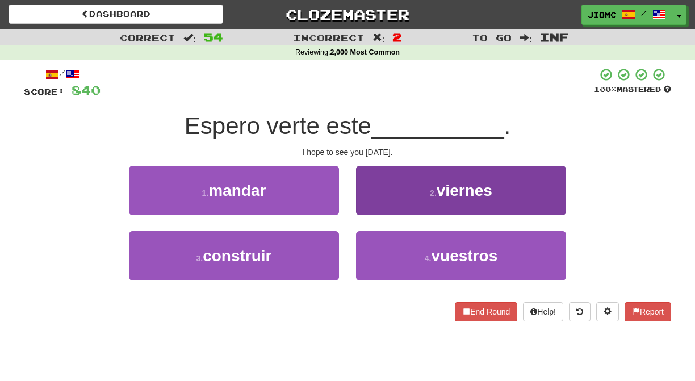
click at [366, 205] on button "2 . viernes" at bounding box center [461, 190] width 210 height 49
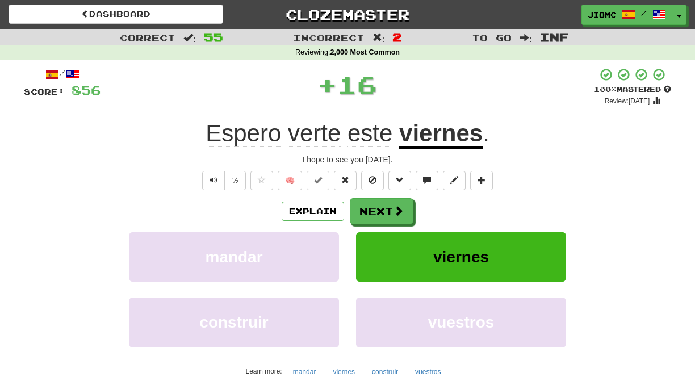
click at [366, 205] on button "Next" at bounding box center [382, 211] width 64 height 26
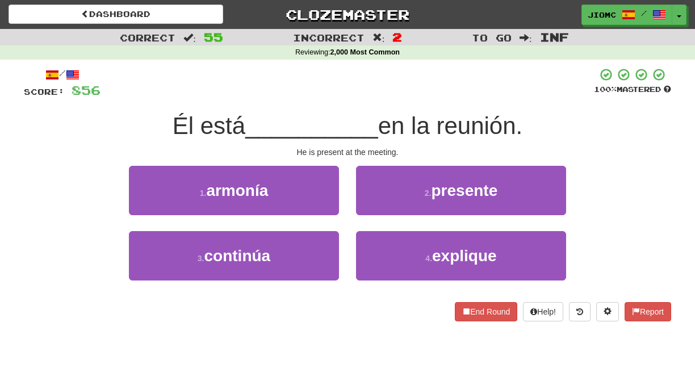
click at [366, 205] on button "2 . presente" at bounding box center [461, 190] width 210 height 49
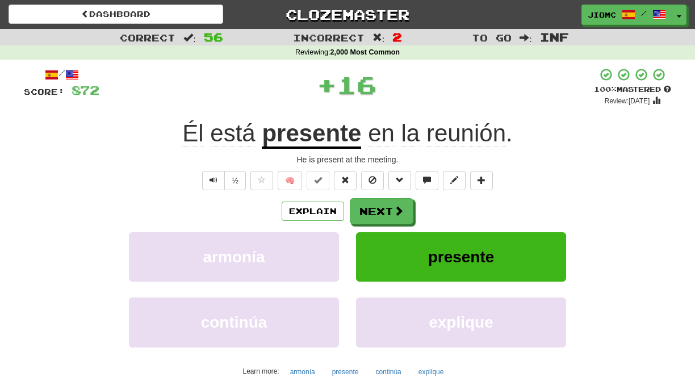
click at [366, 205] on button "Next" at bounding box center [382, 211] width 64 height 26
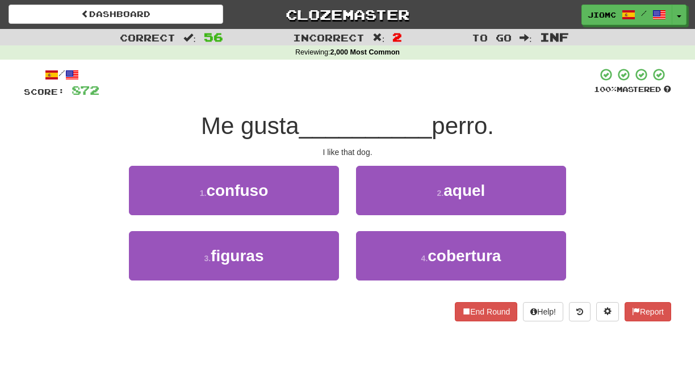
click at [366, 205] on button "2 . aquel" at bounding box center [461, 190] width 210 height 49
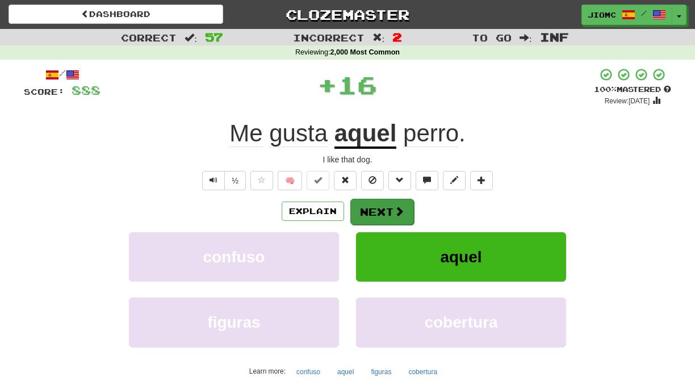
click at [366, 206] on button "Next" at bounding box center [382, 212] width 64 height 26
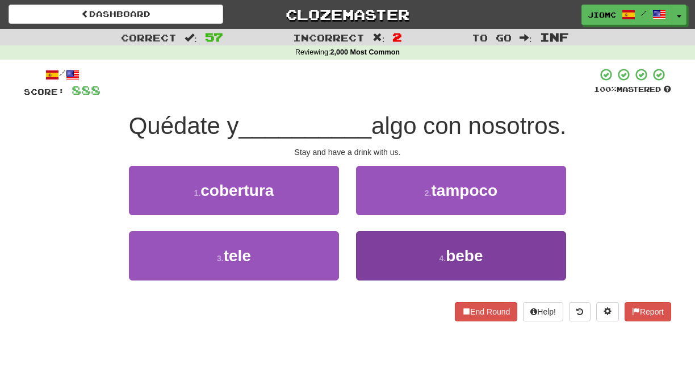
click at [374, 241] on button "4 . bebe" at bounding box center [461, 255] width 210 height 49
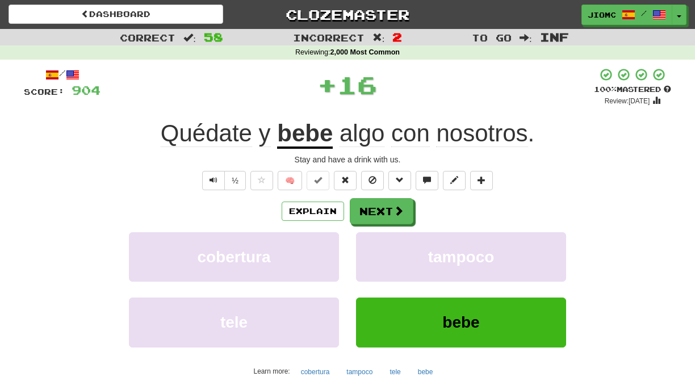
click at [374, 241] on button "tampoco" at bounding box center [461, 256] width 210 height 49
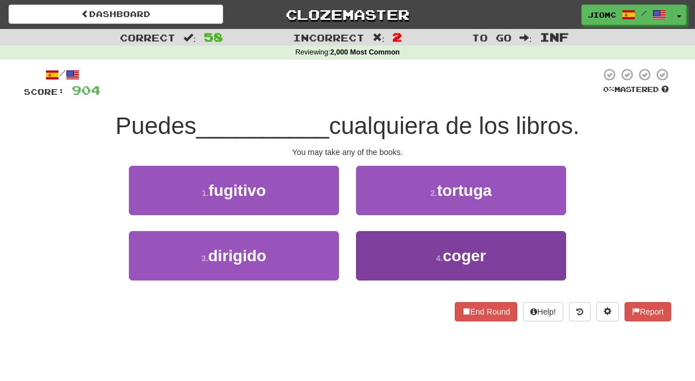
click at [373, 241] on button "4 . coger" at bounding box center [461, 255] width 210 height 49
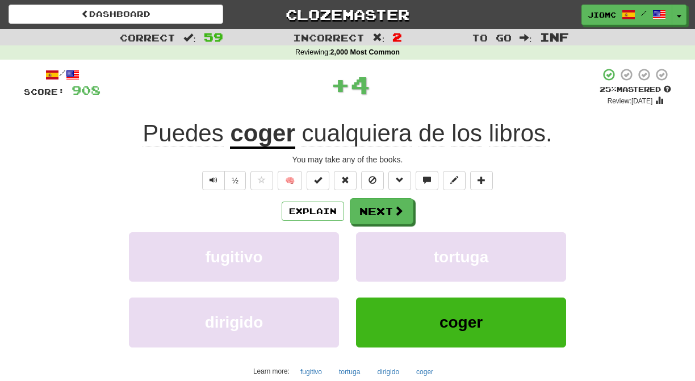
click at [373, 241] on button "tortuga" at bounding box center [461, 256] width 210 height 49
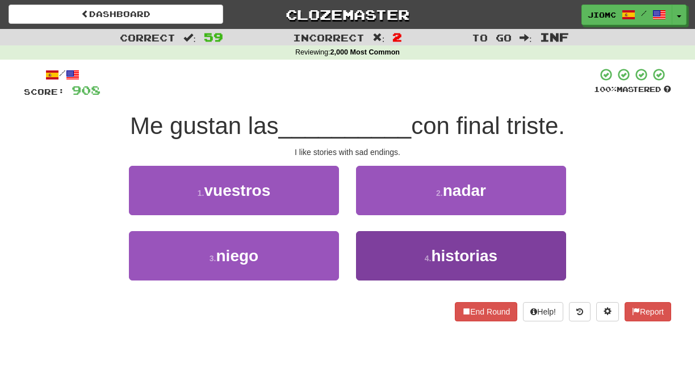
click at [383, 249] on button "4 . historias" at bounding box center [461, 255] width 210 height 49
click at [383, 215] on button "2 . nadar" at bounding box center [461, 190] width 210 height 49
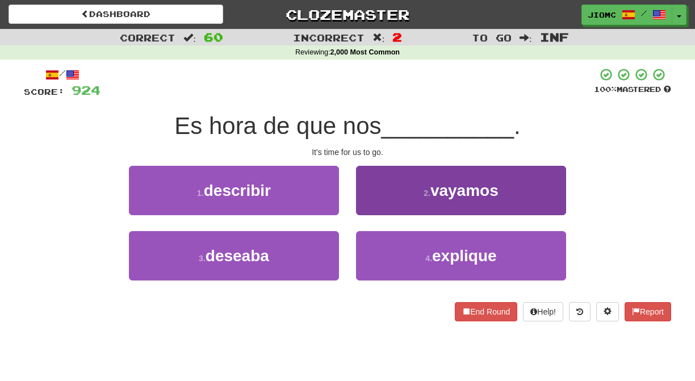
click at [370, 207] on button "2 . vayamos" at bounding box center [461, 190] width 210 height 49
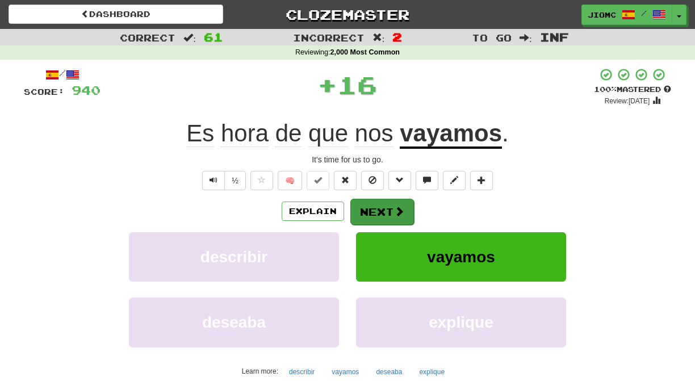
click at [370, 210] on button "Next" at bounding box center [382, 212] width 64 height 26
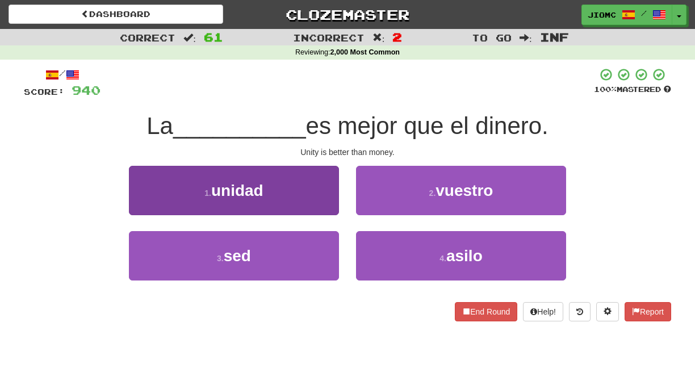
click at [326, 202] on button "1 . unidad" at bounding box center [234, 190] width 210 height 49
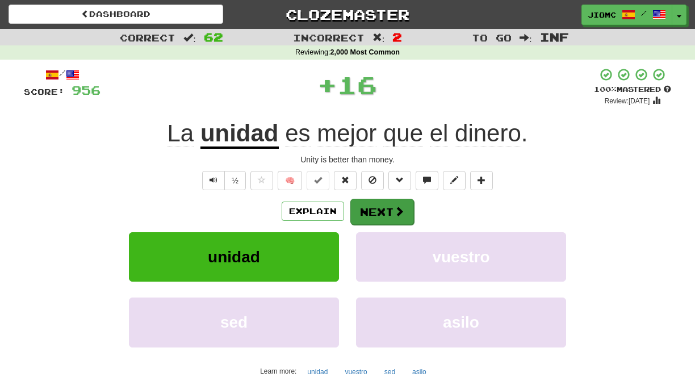
click at [371, 205] on button "Next" at bounding box center [382, 212] width 64 height 26
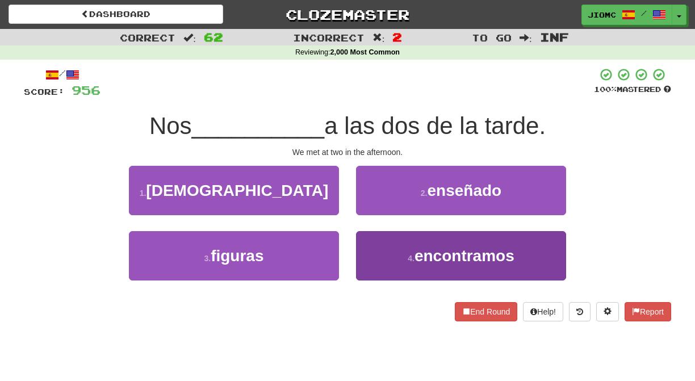
click at [381, 248] on button "4 . encontramos" at bounding box center [461, 255] width 210 height 49
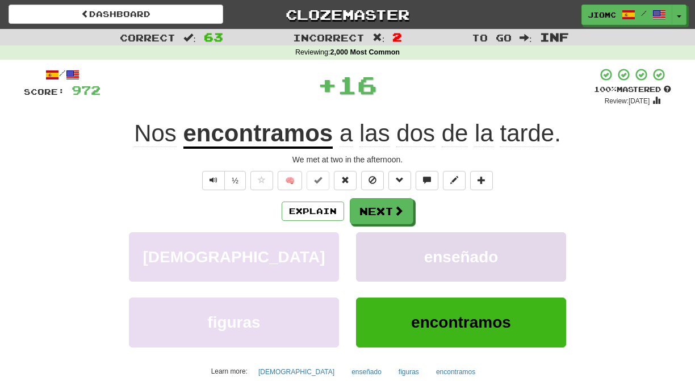
click at [381, 248] on button "enseñado" at bounding box center [461, 256] width 210 height 49
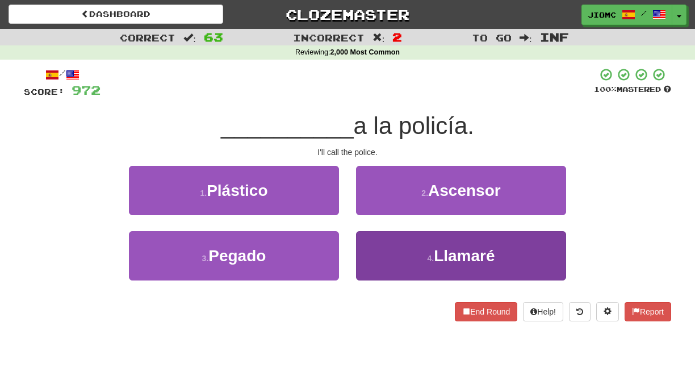
click at [377, 249] on button "4 . Llamaré" at bounding box center [461, 255] width 210 height 49
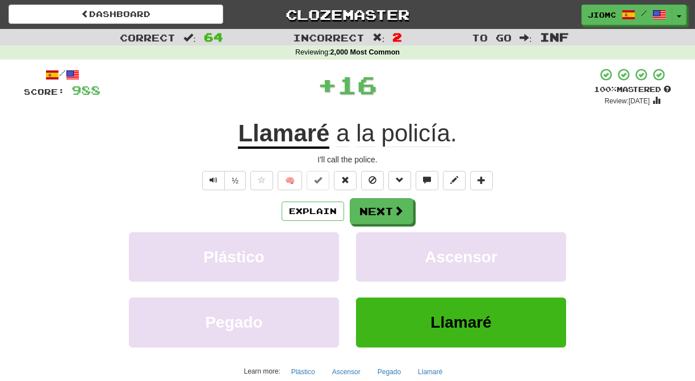
click at [377, 249] on button "Ascensor" at bounding box center [461, 256] width 210 height 49
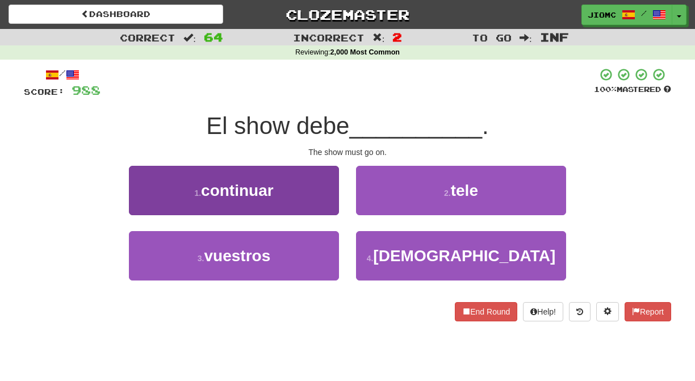
click at [325, 206] on button "1 . continuar" at bounding box center [234, 190] width 210 height 49
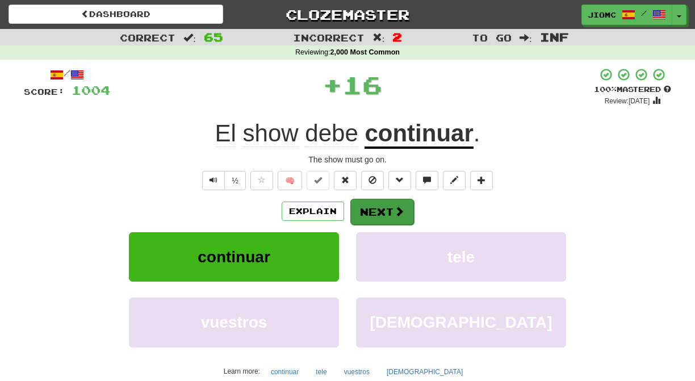
click at [372, 205] on button "Next" at bounding box center [382, 212] width 64 height 26
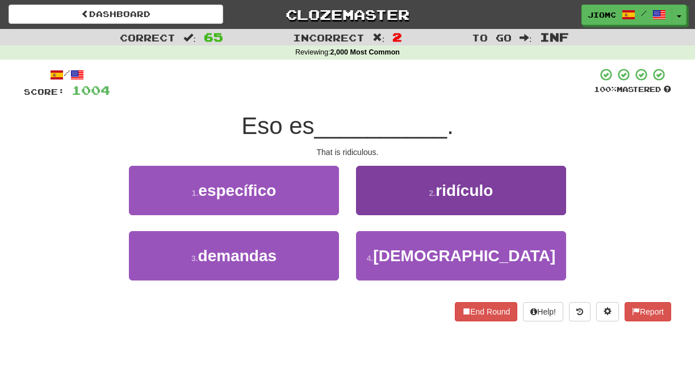
click at [374, 201] on button "2 . ridículo" at bounding box center [461, 190] width 210 height 49
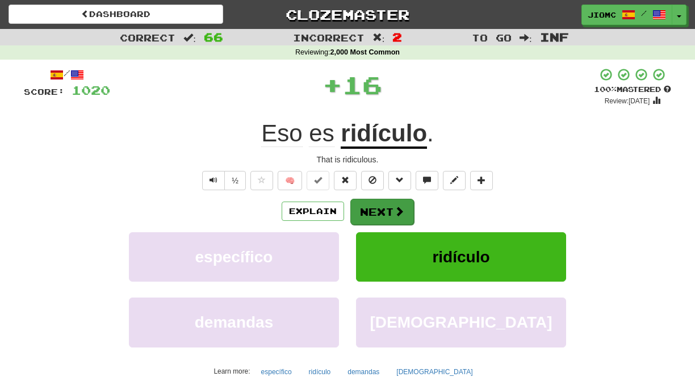
click at [374, 204] on button "Next" at bounding box center [382, 212] width 64 height 26
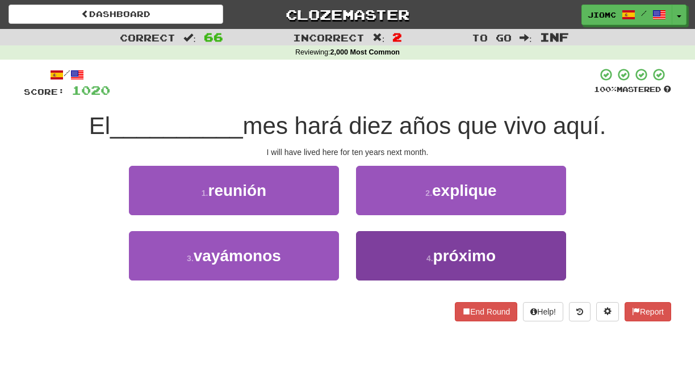
click at [379, 241] on button "4 . próximo" at bounding box center [461, 255] width 210 height 49
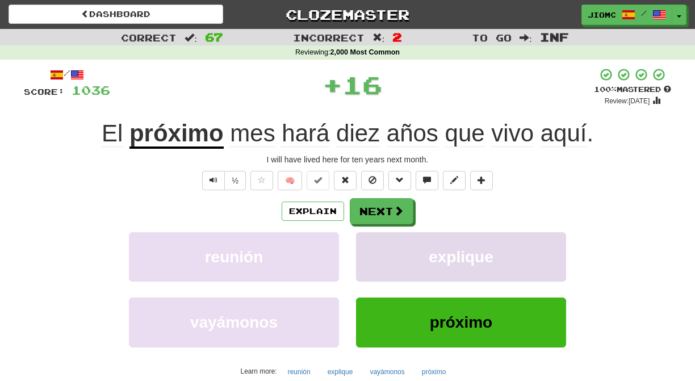
click at [380, 241] on button "explique" at bounding box center [461, 256] width 210 height 49
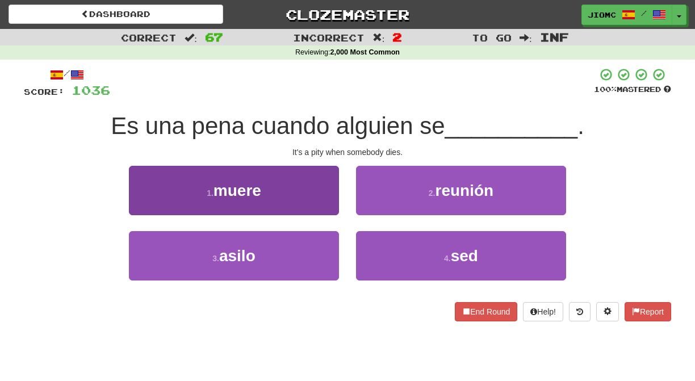
click at [324, 200] on button "1 . muere" at bounding box center [234, 190] width 210 height 49
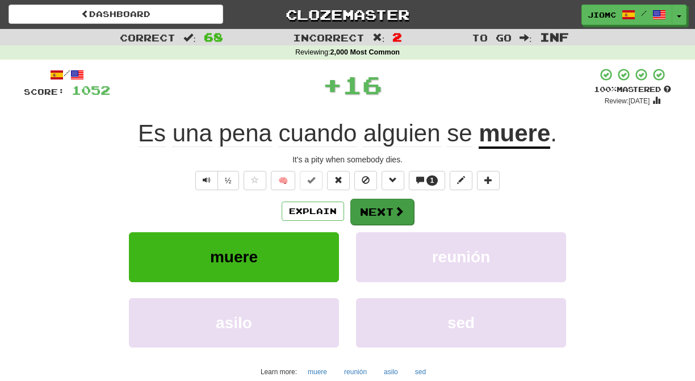
click at [375, 208] on button "Next" at bounding box center [382, 212] width 64 height 26
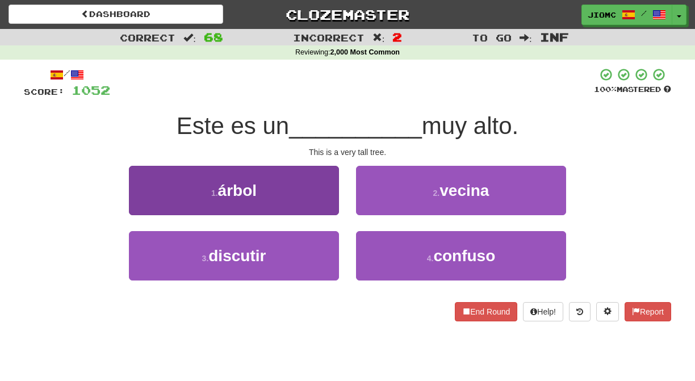
click at [314, 203] on button "1 . árbol" at bounding box center [234, 190] width 210 height 49
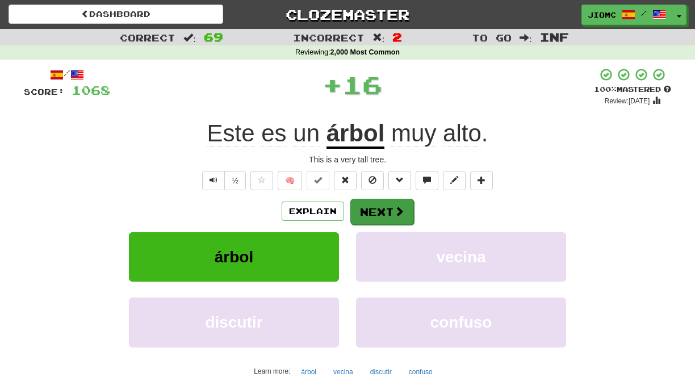
click at [357, 209] on button "Next" at bounding box center [382, 212] width 64 height 26
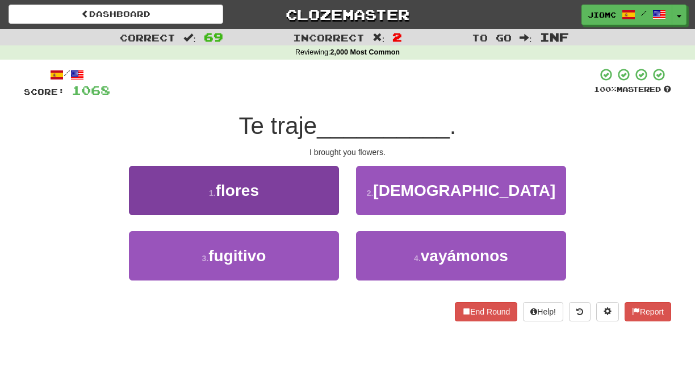
click at [320, 204] on button "1 . flores" at bounding box center [234, 190] width 210 height 49
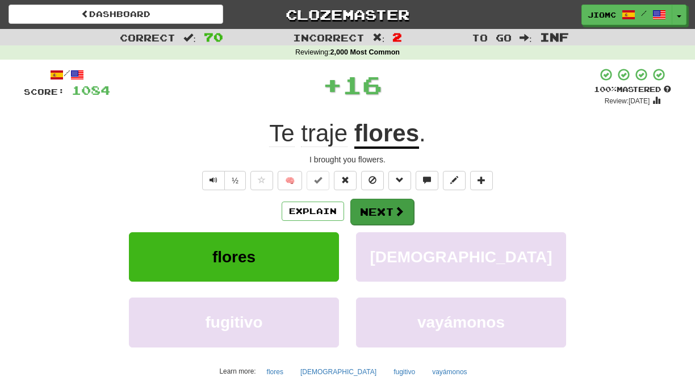
click at [353, 208] on button "Next" at bounding box center [382, 212] width 64 height 26
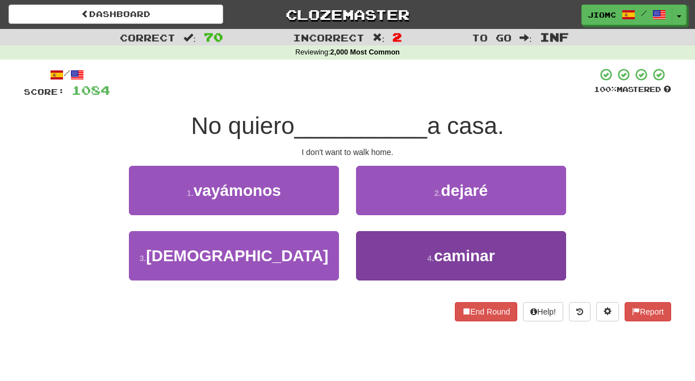
click at [375, 244] on button "4 . caminar" at bounding box center [461, 255] width 210 height 49
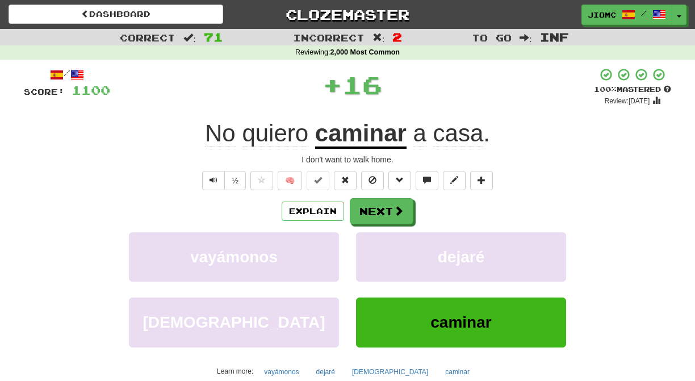
click at [375, 244] on button "dejaré" at bounding box center [461, 256] width 210 height 49
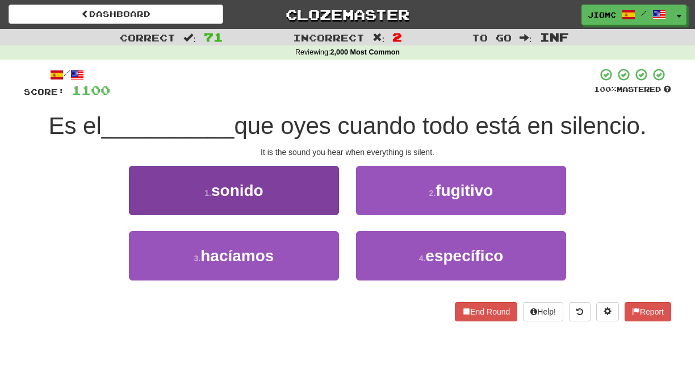
click at [315, 202] on button "1 . sonido" at bounding box center [234, 190] width 210 height 49
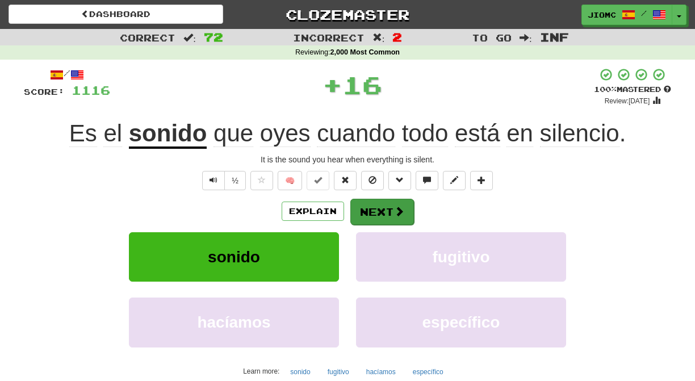
click at [381, 212] on button "Next" at bounding box center [382, 212] width 64 height 26
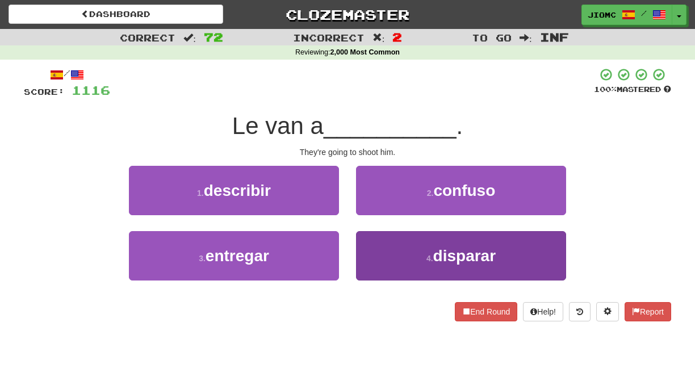
click at [378, 248] on button "4 . disparar" at bounding box center [461, 255] width 210 height 49
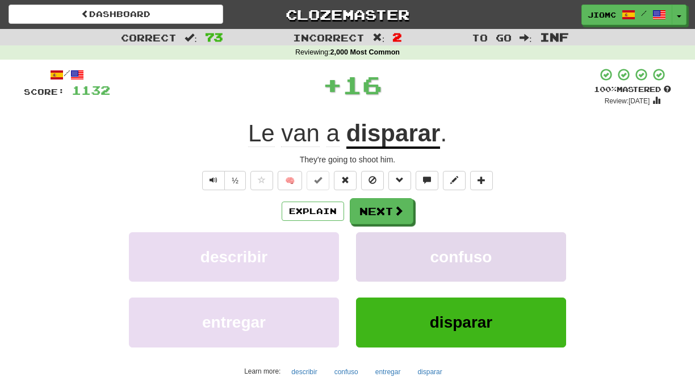
click at [378, 248] on button "confuso" at bounding box center [461, 256] width 210 height 49
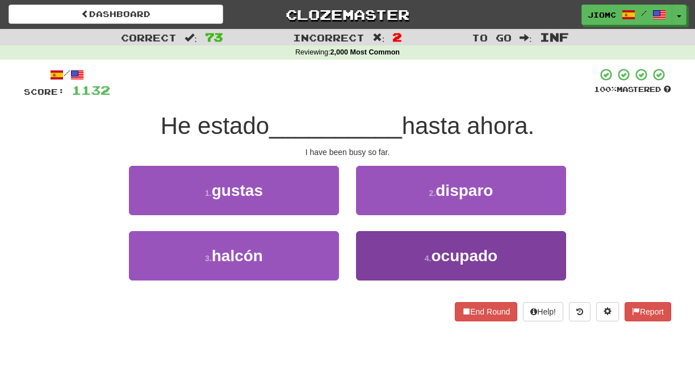
click at [390, 243] on button "4 . ocupado" at bounding box center [461, 255] width 210 height 49
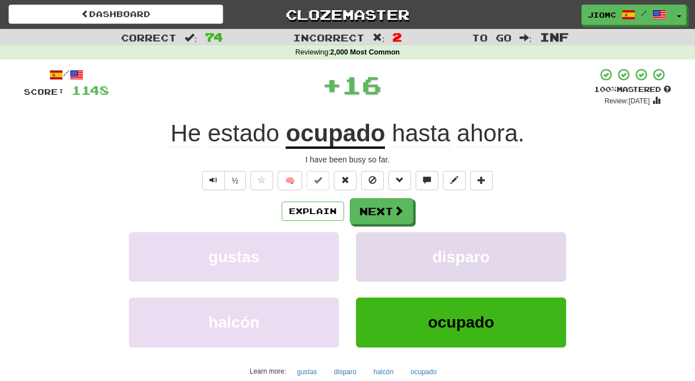
click at [377, 243] on button "disparo" at bounding box center [461, 256] width 210 height 49
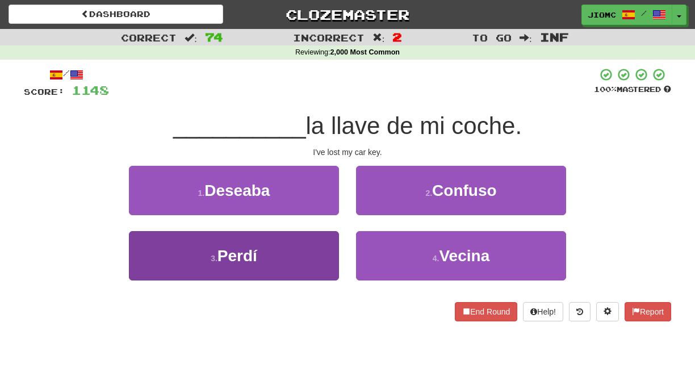
click at [323, 244] on button "3 . Perdí" at bounding box center [234, 255] width 210 height 49
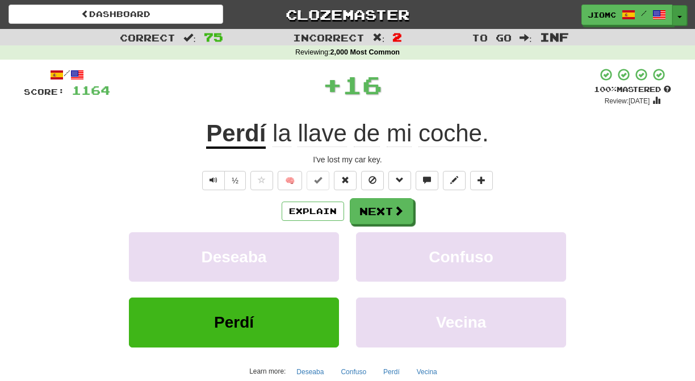
click at [683, 16] on button "Toggle Dropdown" at bounding box center [679, 15] width 15 height 20
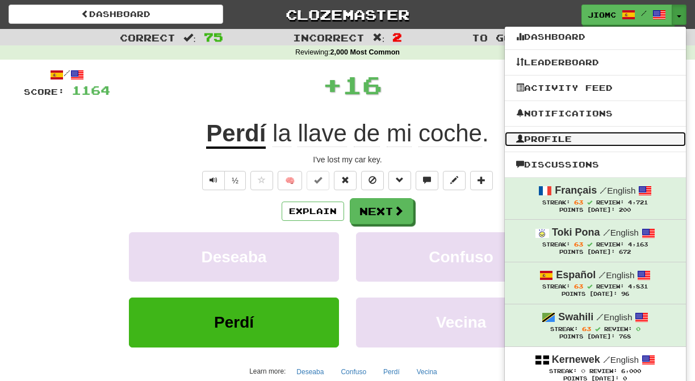
click at [573, 133] on link "Profile" at bounding box center [595, 139] width 181 height 15
